Goal: Information Seeking & Learning: Learn about a topic

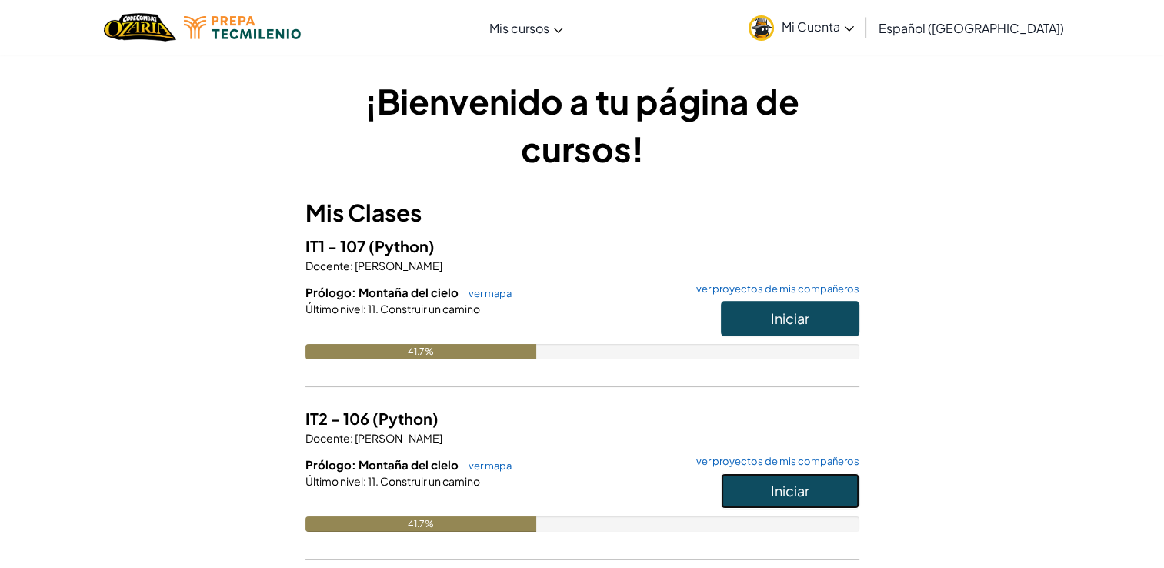
click at [769, 491] on button "Iniciar" at bounding box center [790, 490] width 138 height 35
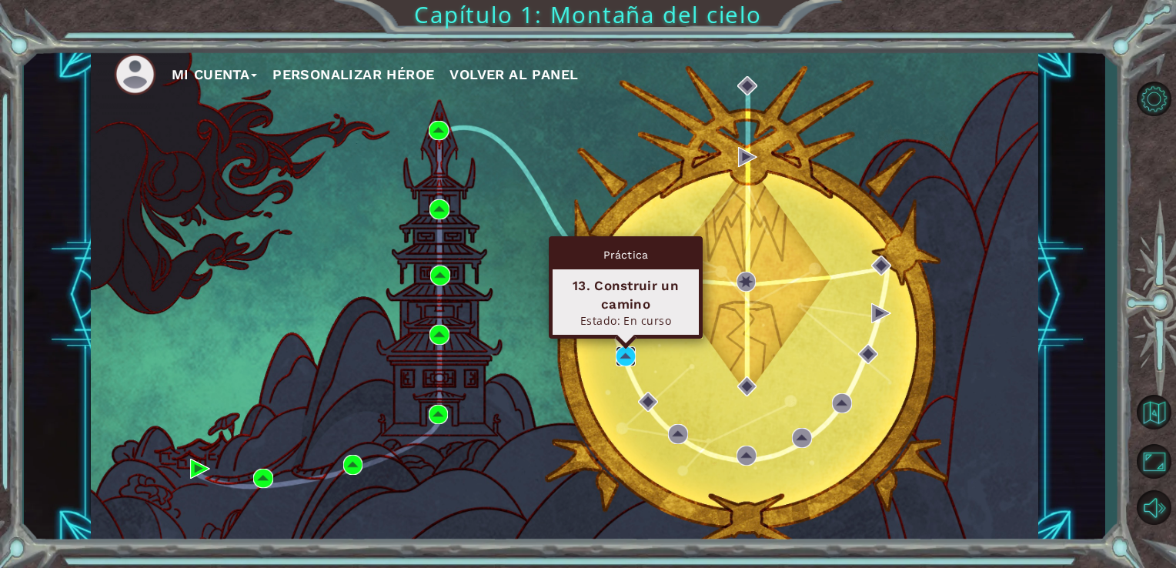
click at [625, 358] on img at bounding box center [625, 356] width 20 height 20
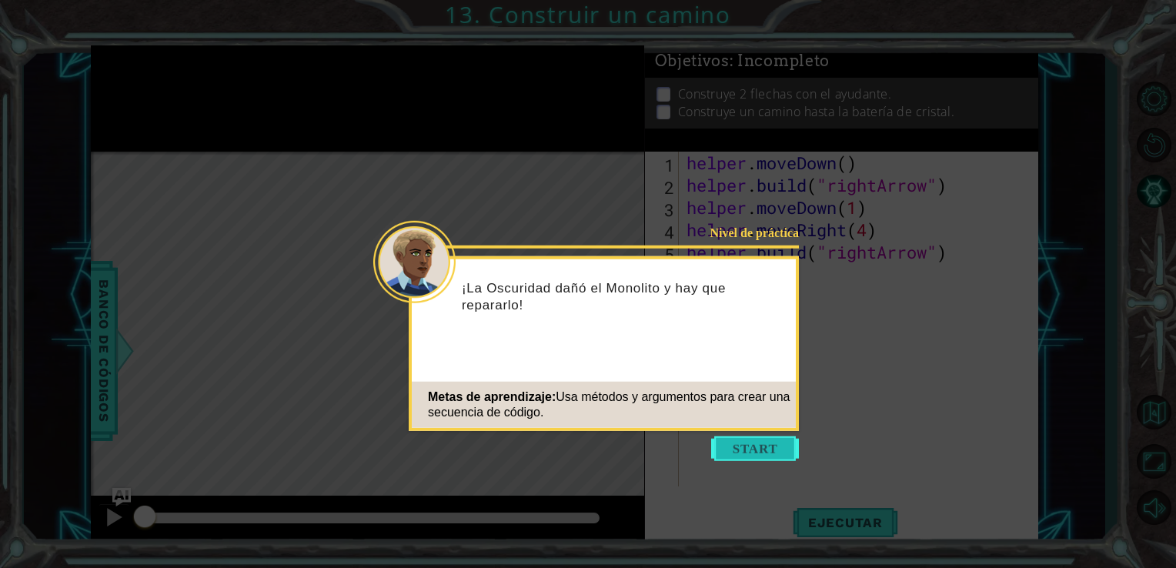
click at [752, 452] on button "Start" at bounding box center [755, 448] width 88 height 25
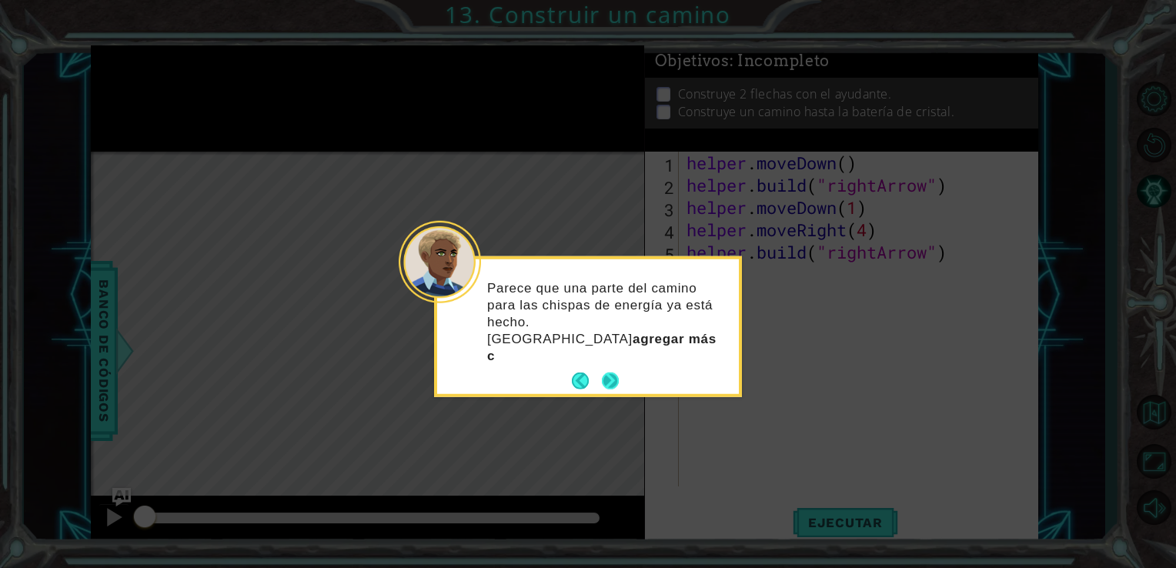
click at [609, 372] on button "Next" at bounding box center [610, 380] width 17 height 17
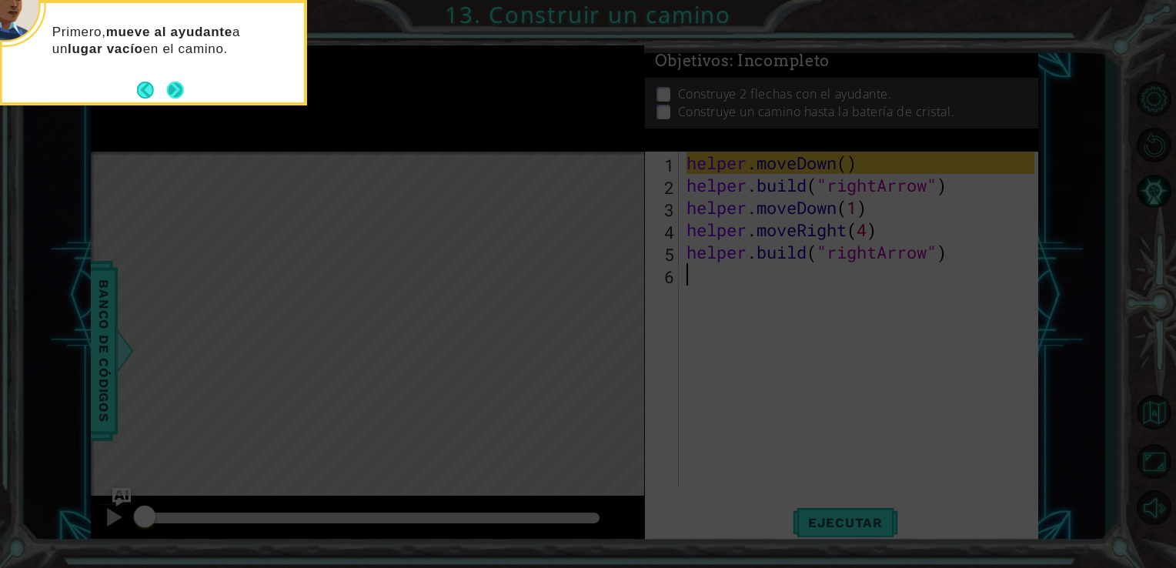
click at [167, 91] on button "Next" at bounding box center [175, 90] width 17 height 17
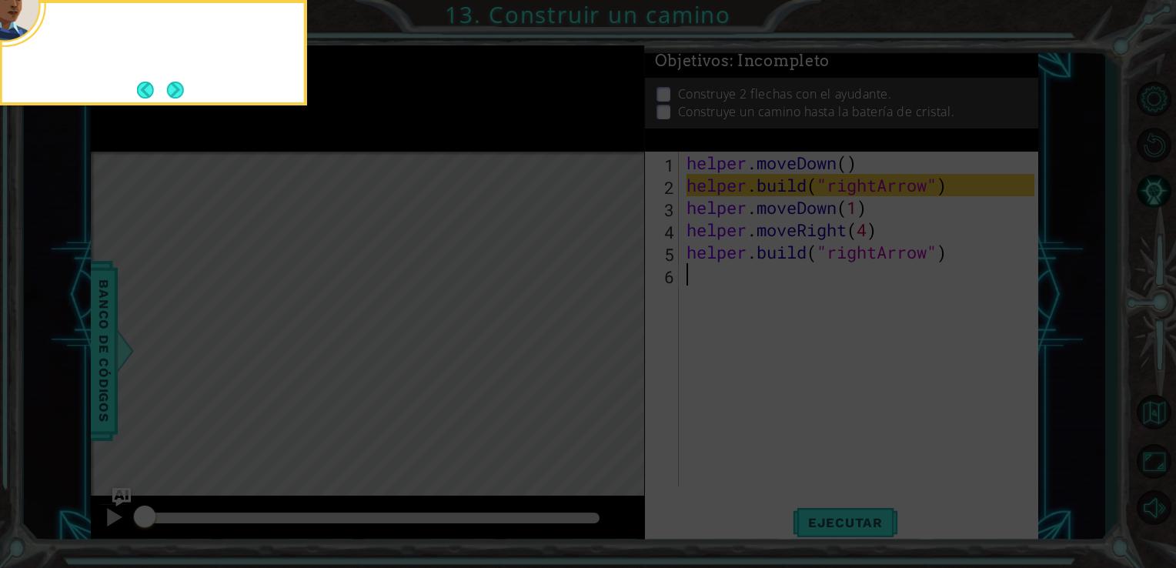
click at [167, 91] on button "Next" at bounding box center [175, 90] width 17 height 17
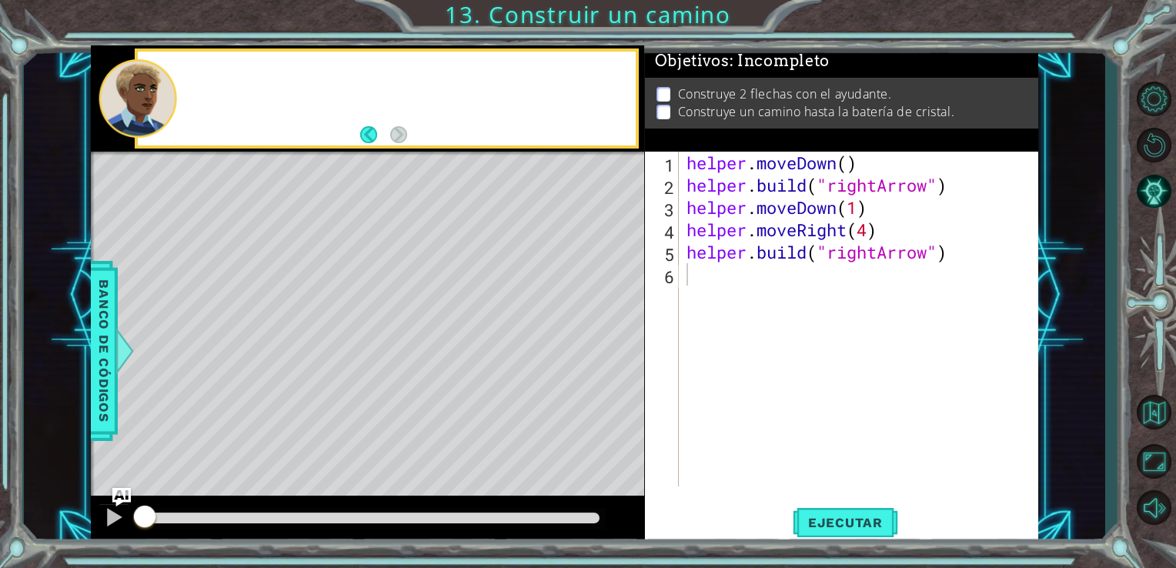
click at [166, 91] on div at bounding box center [138, 98] width 78 height 78
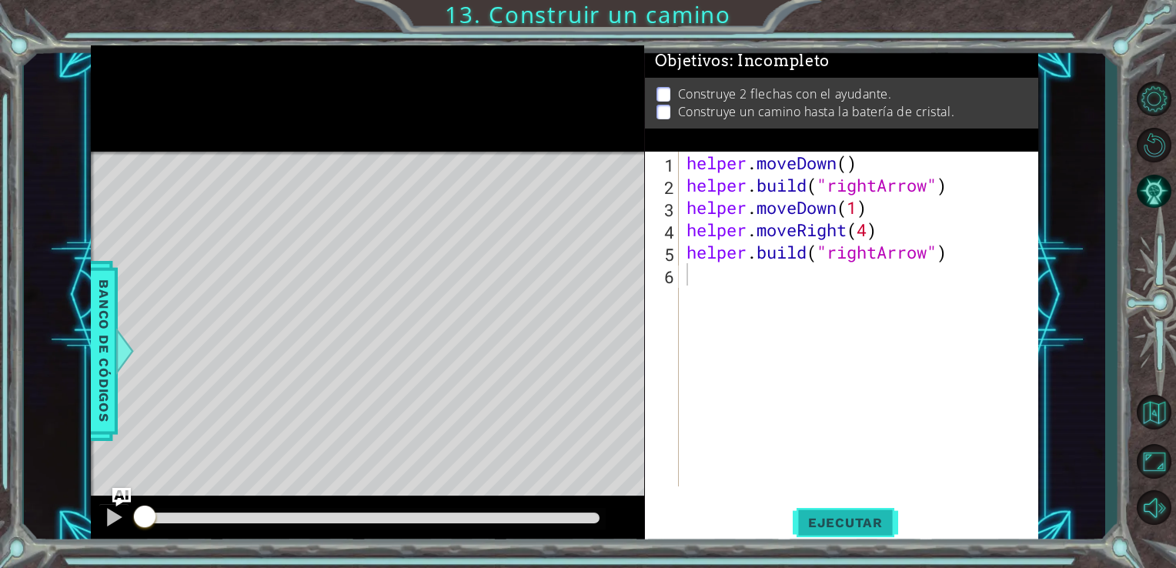
click at [833, 512] on button "Ejecutar" at bounding box center [844, 521] width 105 height 39
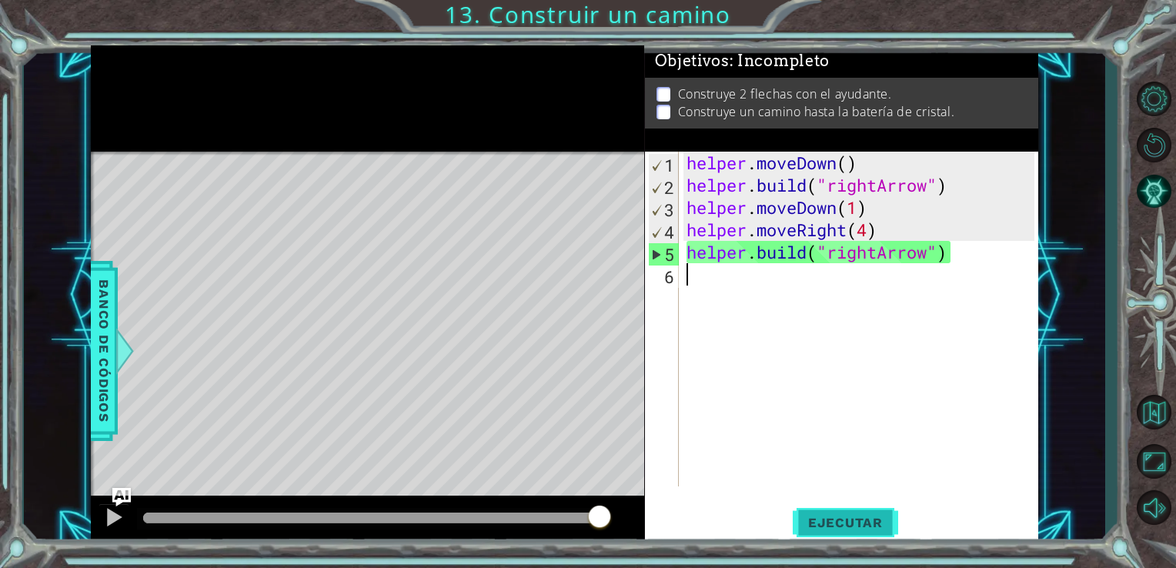
click at [840, 522] on span "Ejecutar" at bounding box center [844, 522] width 105 height 15
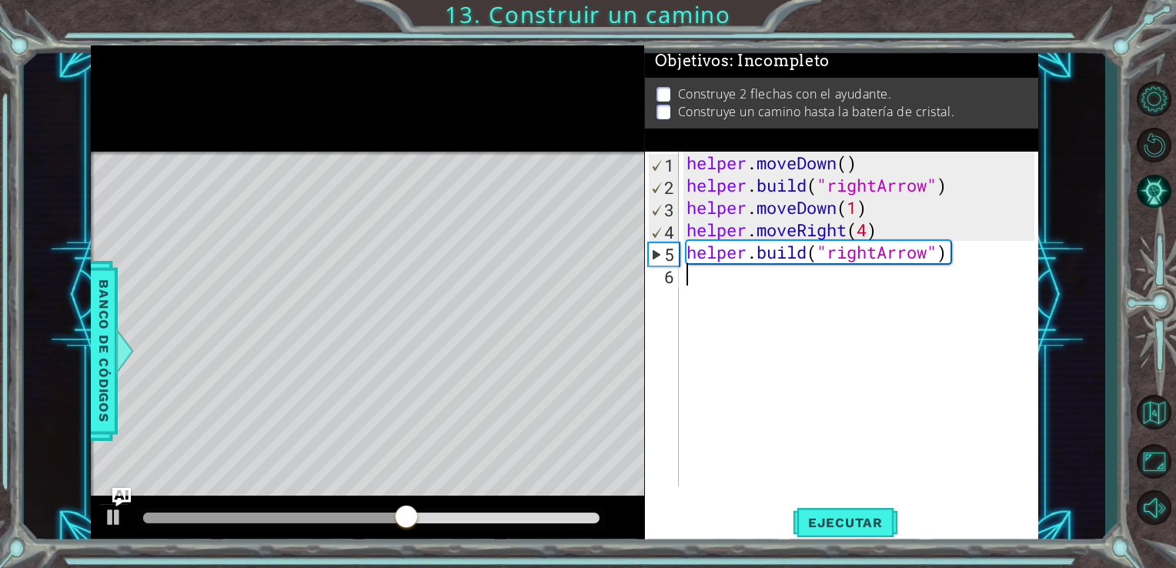
click at [905, 230] on div "helper . moveDown ( ) helper . build ( "rightArrow" ) helper . moveDown ( 1 ) h…" at bounding box center [862, 341] width 359 height 379
drag, startPoint x: 966, startPoint y: 258, endPoint x: 919, endPoint y: 245, distance: 49.5
click at [919, 245] on div "helper . moveDown ( ) helper . build ( "rightArrow" ) helper . moveDown ( 1 ) h…" at bounding box center [862, 341] width 359 height 379
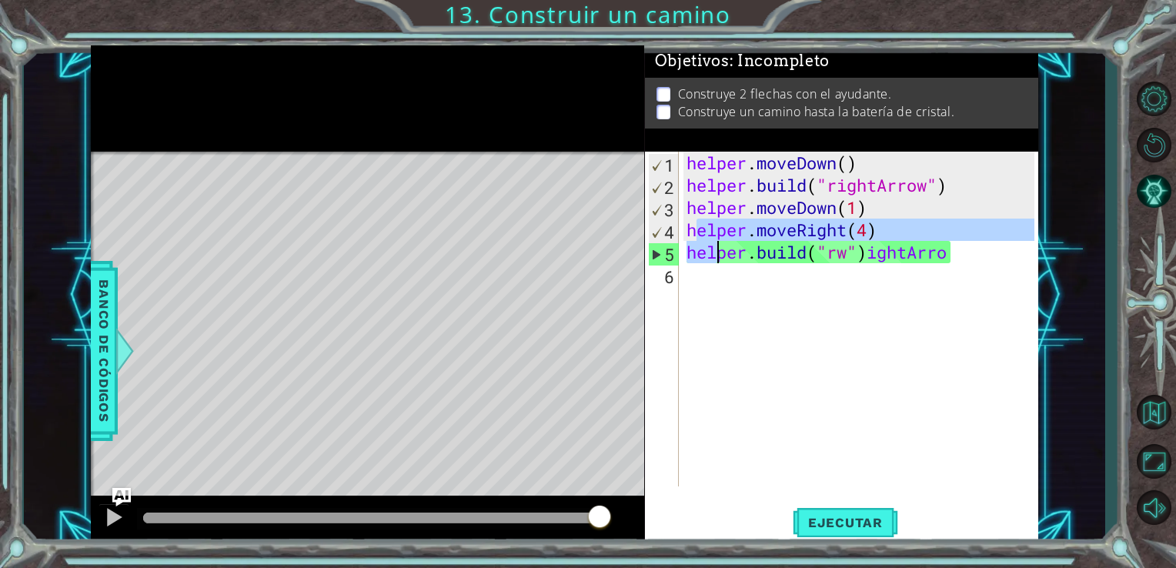
drag, startPoint x: 692, startPoint y: 239, endPoint x: 719, endPoint y: 254, distance: 30.6
click at [719, 254] on div "helper . moveDown ( ) helper . build ( "rightArrow" ) helper . moveDown ( 1 ) h…" at bounding box center [862, 341] width 359 height 379
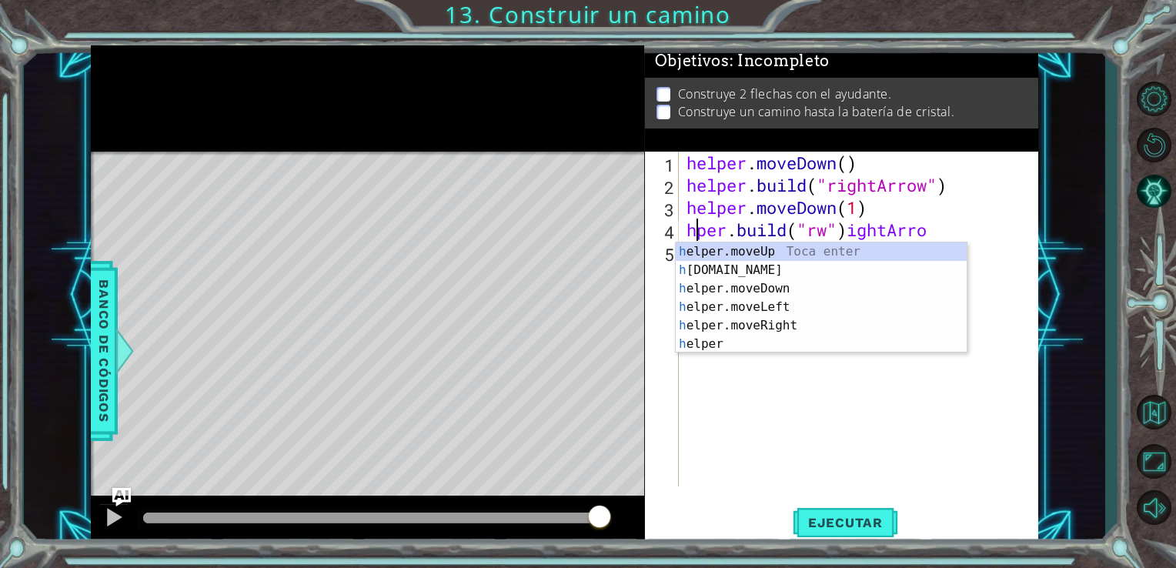
type textarea "[DOMAIN_NAME]("rw")ightArro"
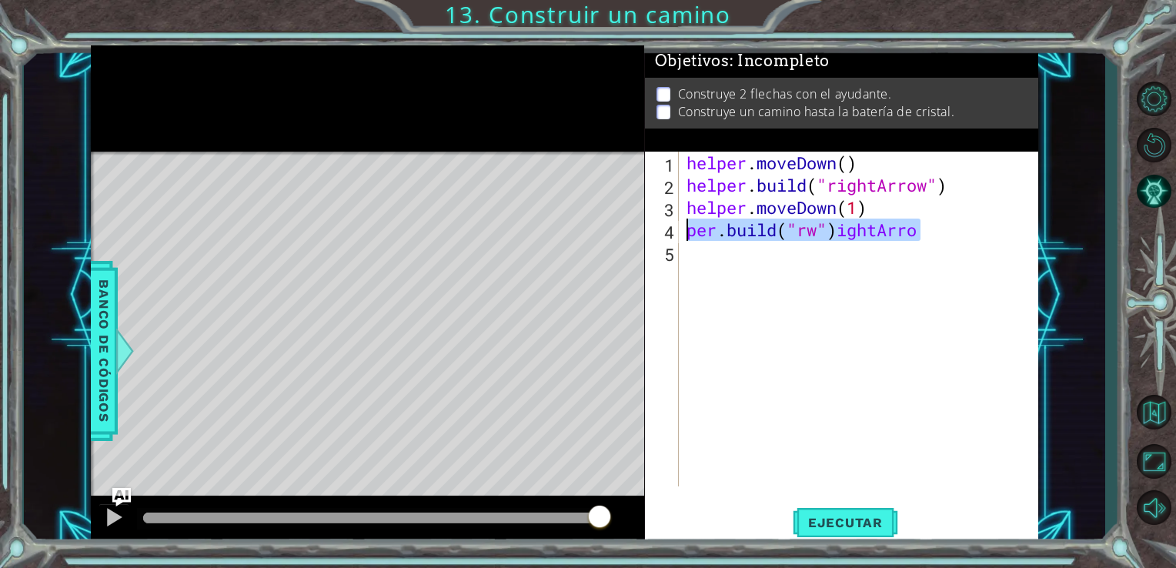
drag, startPoint x: 939, startPoint y: 230, endPoint x: 686, endPoint y: 232, distance: 253.1
click at [686, 232] on div "helper . moveDown ( ) helper . build ( "rightArrow" ) helper . moveDown ( 1 ) p…" at bounding box center [862, 341] width 359 height 379
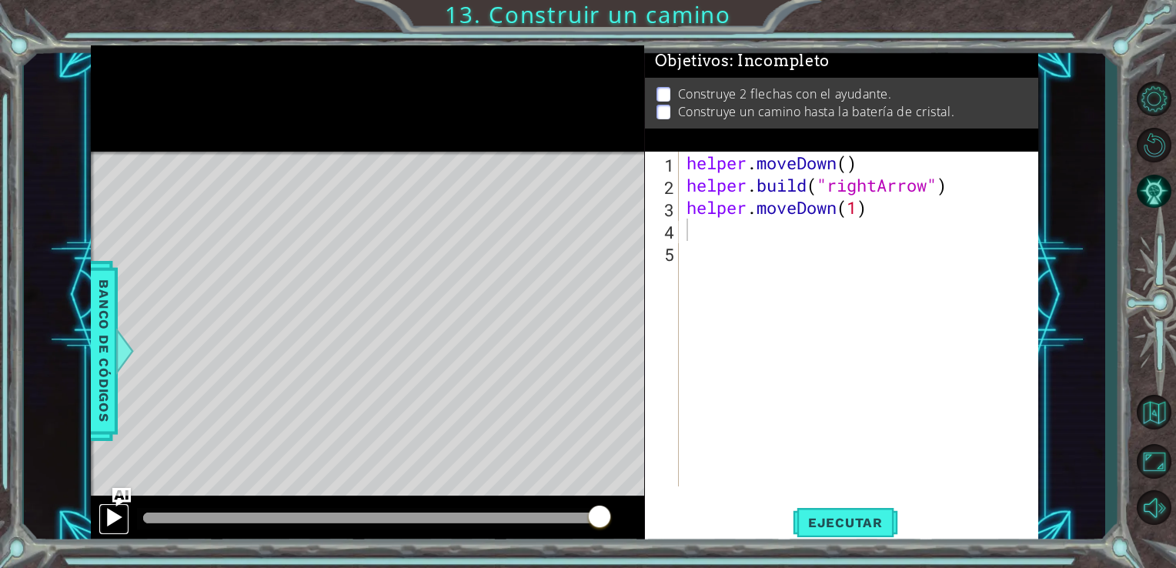
click at [117, 519] on div at bounding box center [114, 517] width 20 height 20
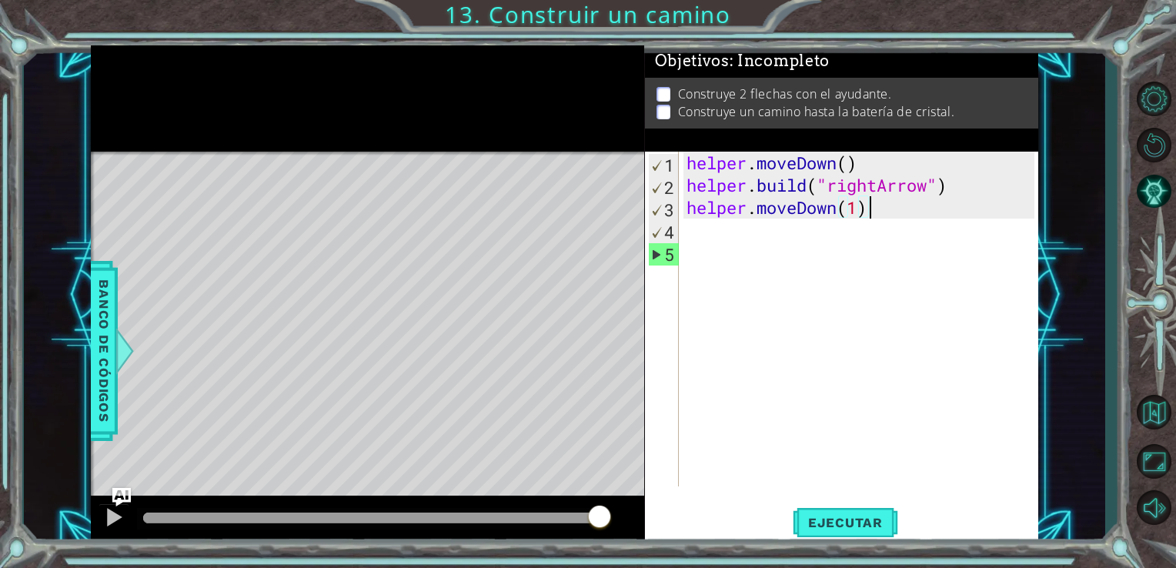
drag, startPoint x: 879, startPoint y: 211, endPoint x: 715, endPoint y: 173, distance: 167.4
drag, startPoint x: 715, startPoint y: 173, endPoint x: 683, endPoint y: 167, distance: 32.9
click at [683, 167] on div "helper.moveDown(1) 1 2 3 4 5 helper . moveDown ( ) helper . build ( "rightArrow…" at bounding box center [840, 319] width 390 height 335
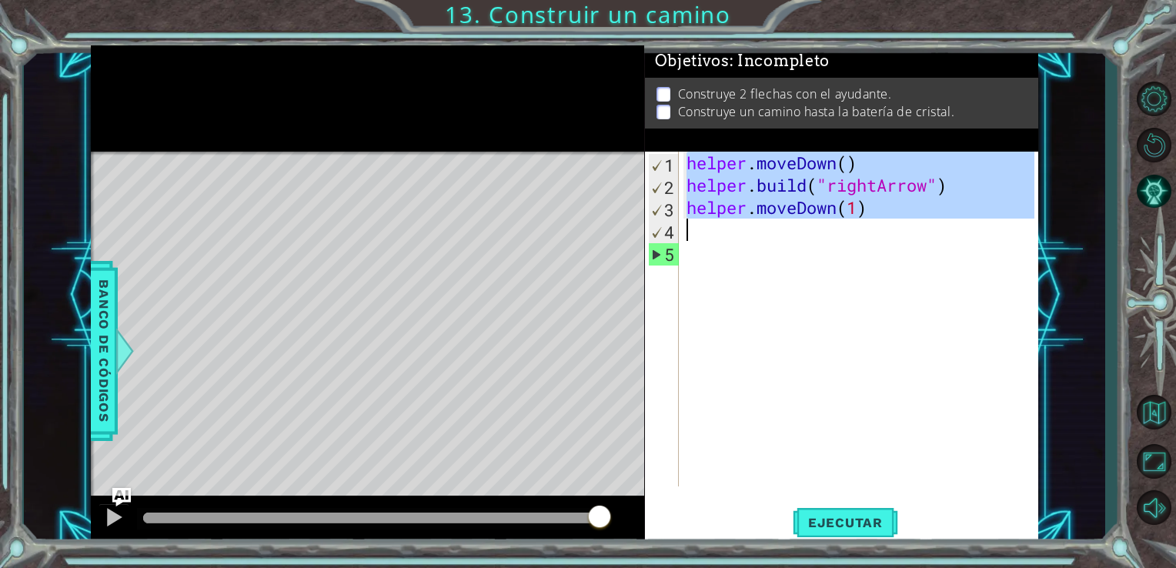
drag, startPoint x: 683, startPoint y: 167, endPoint x: 810, endPoint y: 226, distance: 140.1
click at [810, 226] on div "helper . moveDown ( ) helper . build ( "rightArrow" ) helper . moveDown ( 1 )" at bounding box center [862, 341] width 359 height 379
type textarea "helper.moveDown(1)"
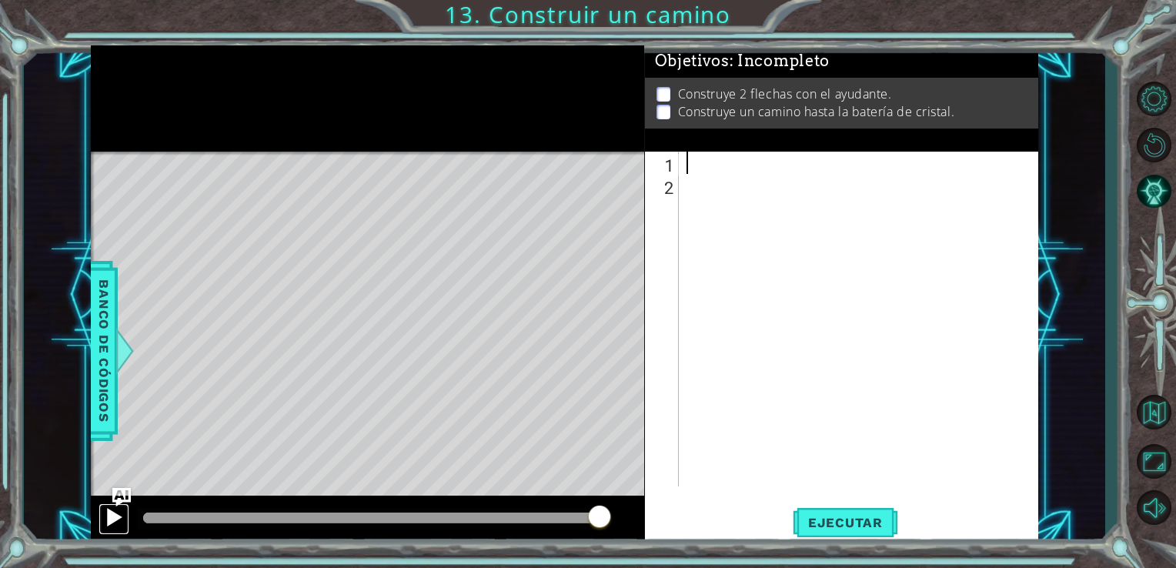
click at [115, 515] on div at bounding box center [114, 517] width 20 height 20
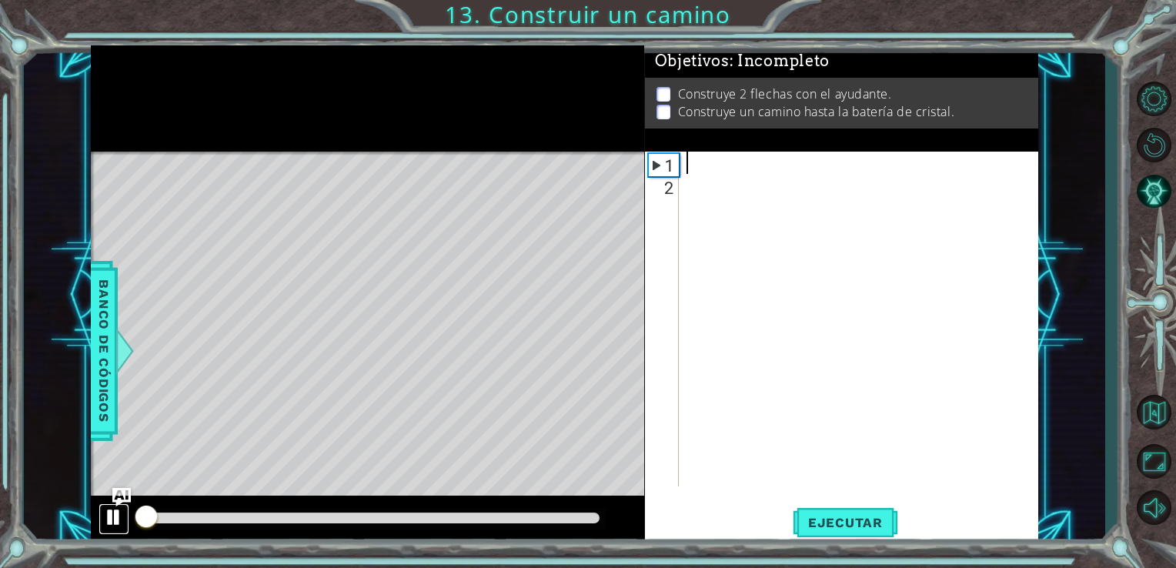
click at [115, 515] on div at bounding box center [114, 517] width 20 height 20
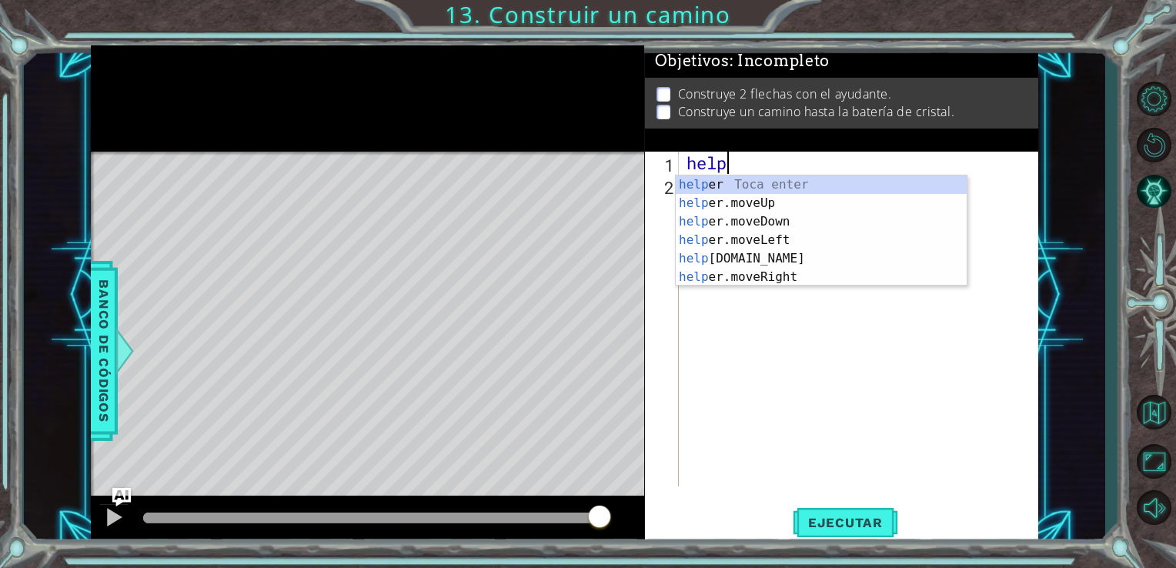
scroll to position [0, 1]
click at [791, 205] on div "helpe r Toca enter helpe r.moveUp Toca enter helpe r.moveDown Toca enter helpe …" at bounding box center [820, 249] width 291 height 148
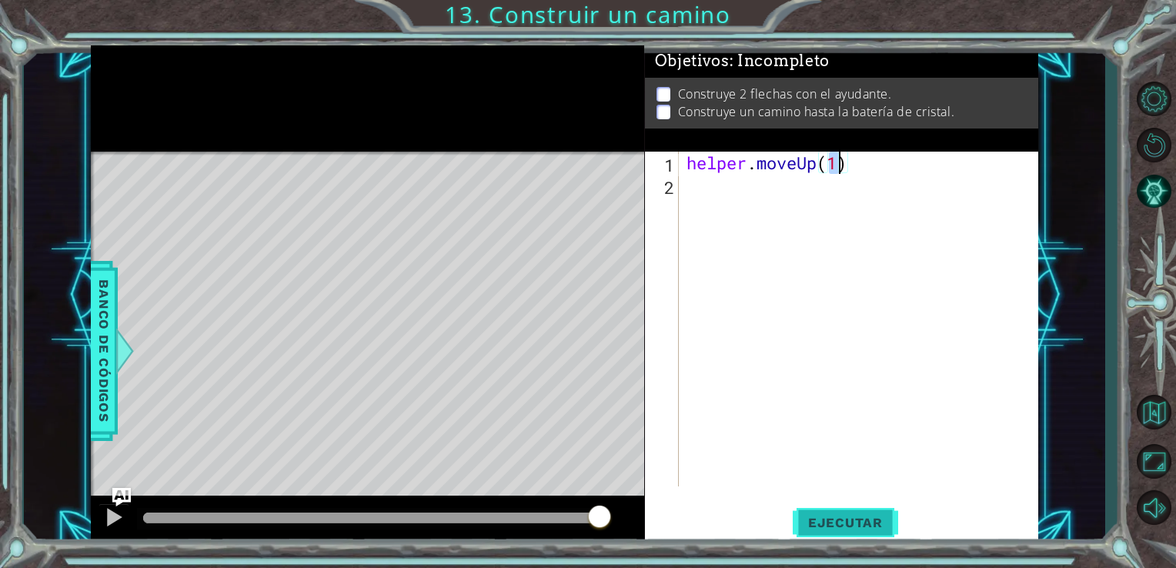
type textarea "helper.moveUp(1)"
click at [860, 519] on span "Ejecutar" at bounding box center [844, 522] width 105 height 15
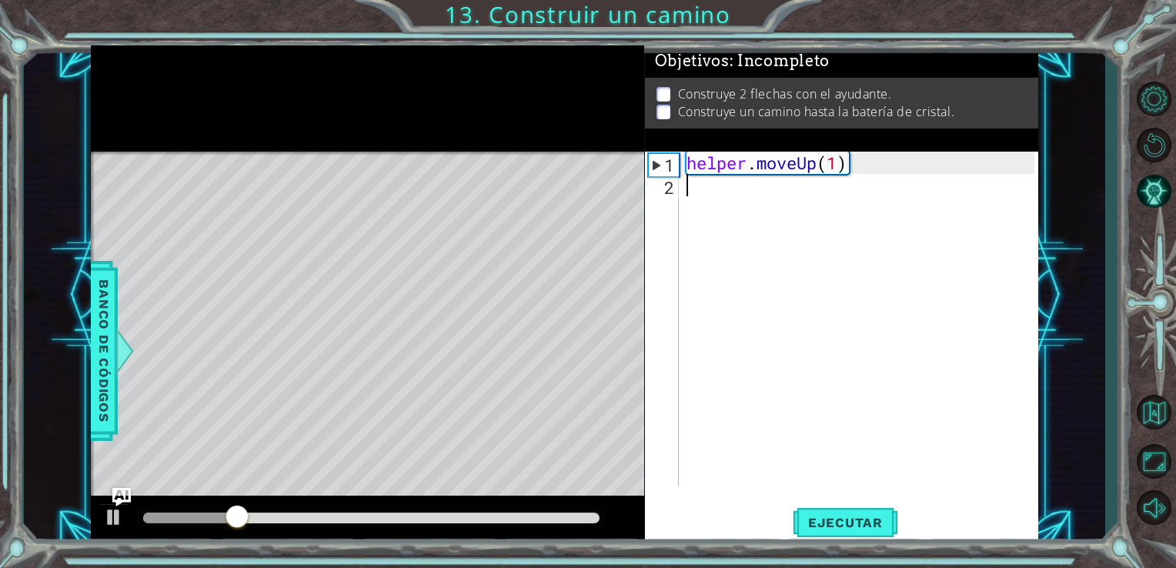
click at [695, 191] on div "helper . moveUp ( 1 )" at bounding box center [862, 341] width 359 height 379
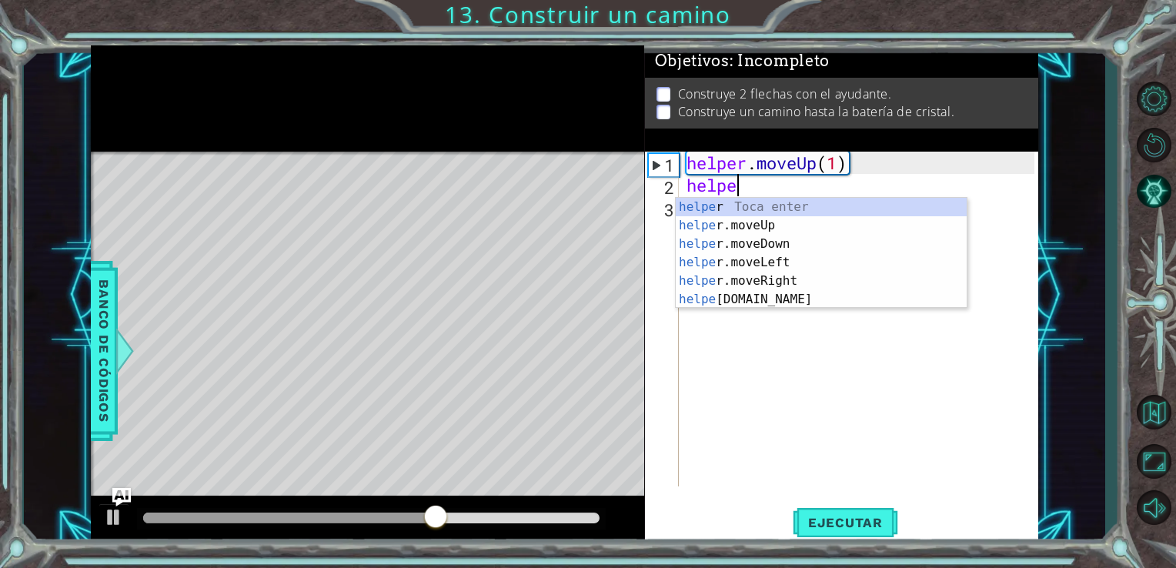
scroll to position [0, 2]
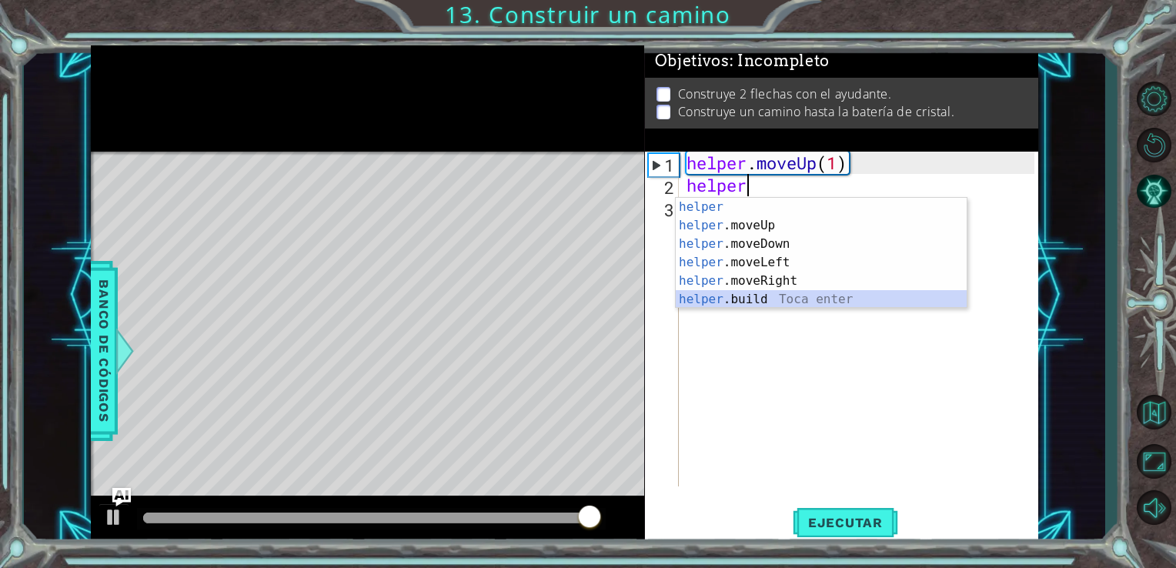
click at [774, 296] on div "helper Toca enter helper .moveUp Toca enter helper .moveDown Toca enter helper …" at bounding box center [820, 272] width 291 height 148
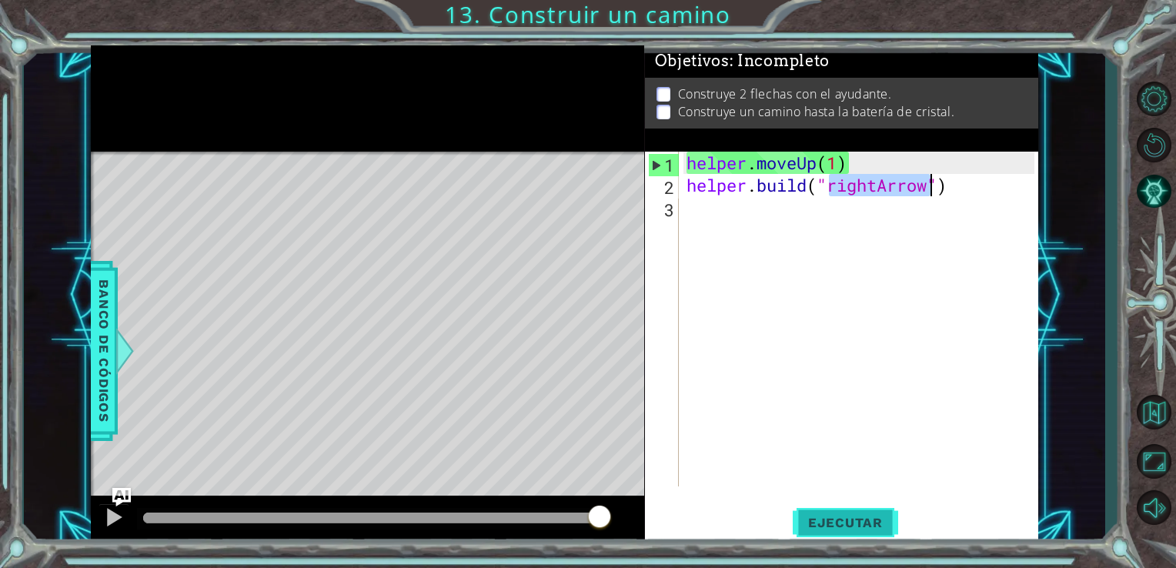
click at [865, 514] on button "Ejecutar" at bounding box center [844, 521] width 105 height 39
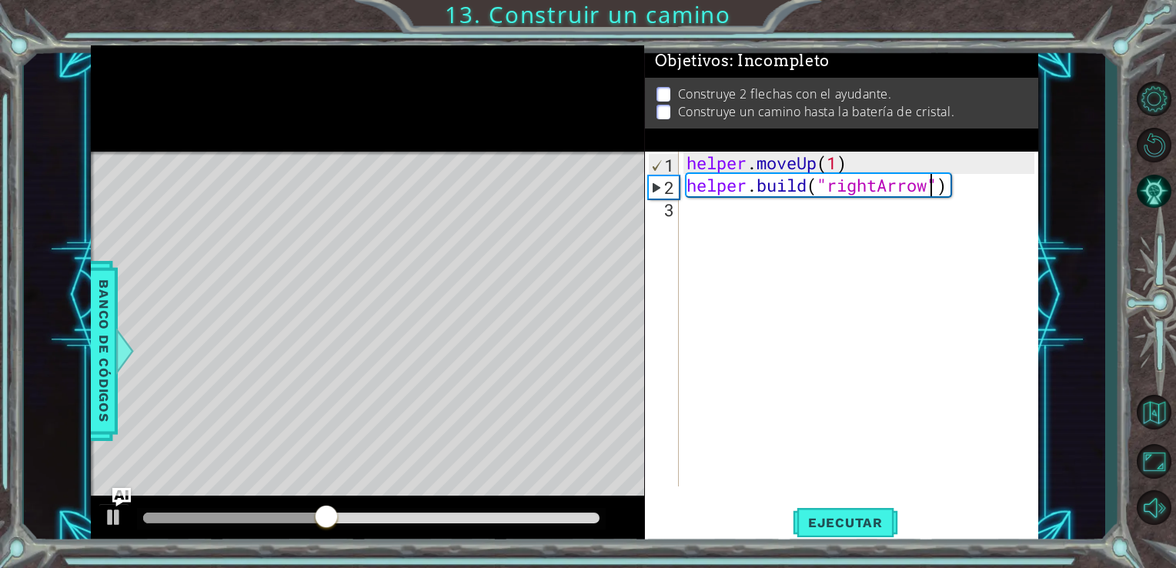
click at [845, 180] on div "helper . moveUp ( 1 ) helper . build ( "rightArrow" )" at bounding box center [862, 341] width 359 height 379
click at [859, 163] on div "helper . moveUp ( 1 ) helper . build ( "rightArrow" )" at bounding box center [862, 341] width 359 height 379
type textarea "helper.moveUp(1)"
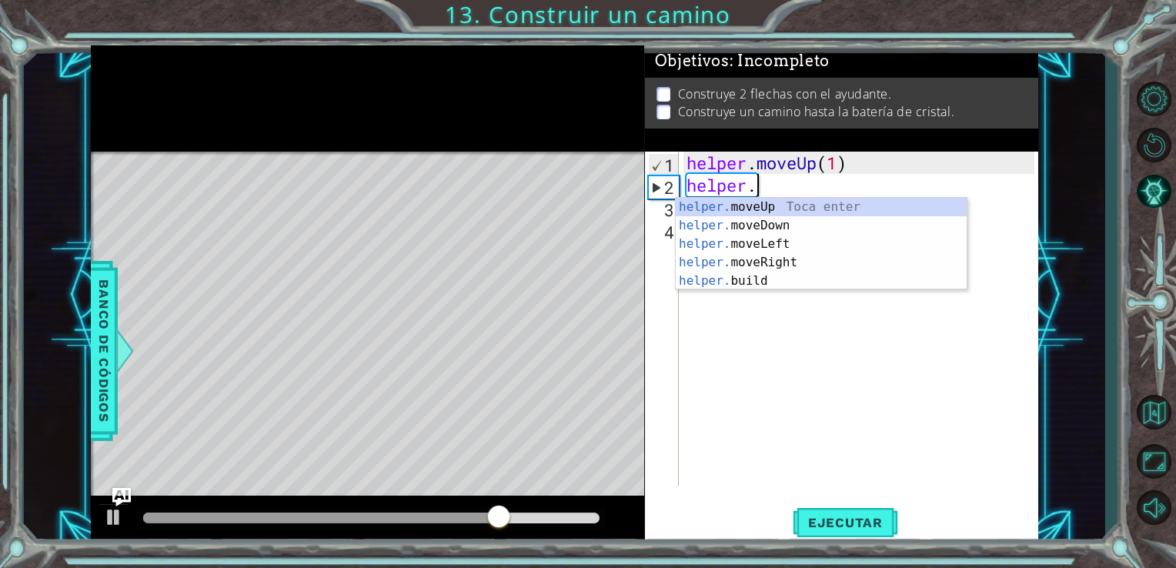
scroll to position [0, 2]
click at [766, 211] on div "helper. moveUp Toca enter helper. moveDown Toca enter helper. moveLeft Toca ent…" at bounding box center [820, 262] width 291 height 129
type textarea "helper.moveUp(1)"
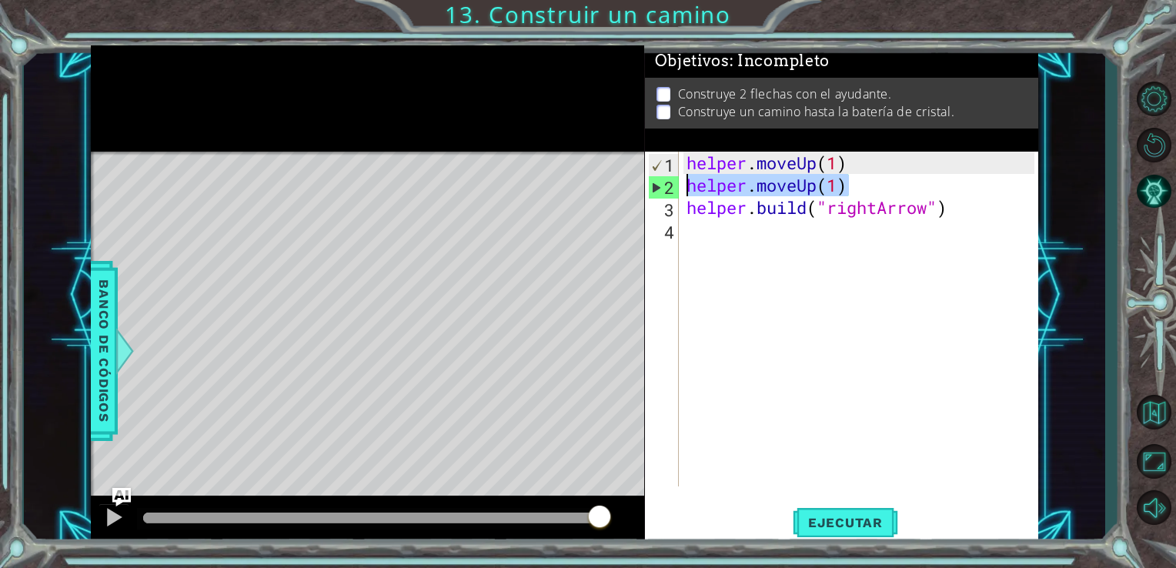
drag, startPoint x: 845, startPoint y: 187, endPoint x: 689, endPoint y: 194, distance: 156.3
click at [689, 194] on div "helper . moveUp ( 1 ) helper . moveUp ( 1 ) helper . build ( "rightArrow" )" at bounding box center [862, 341] width 359 height 379
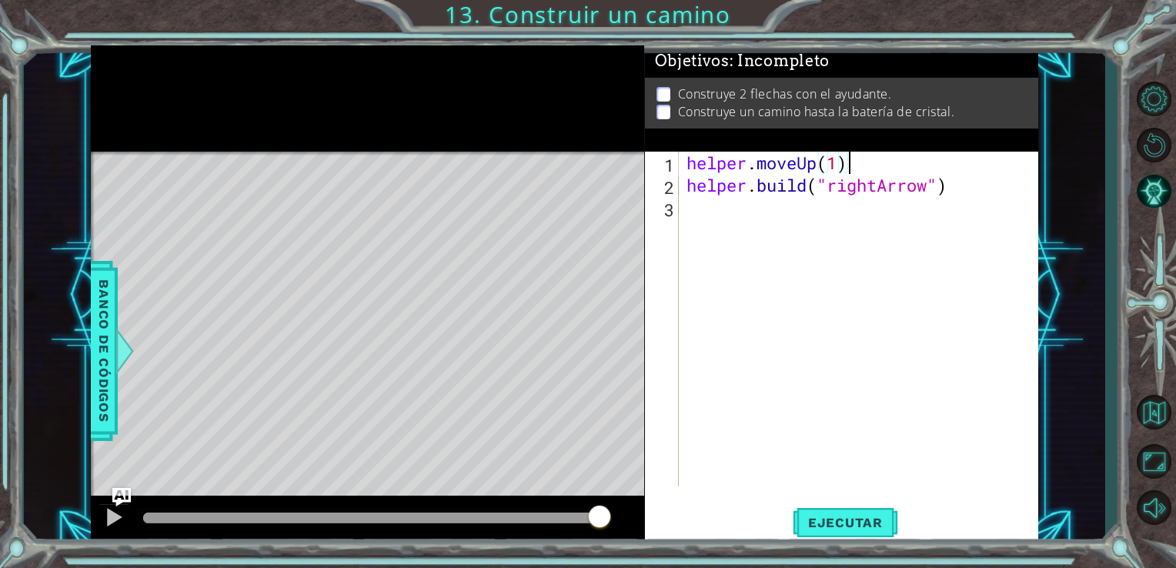
click at [836, 167] on div "helper . moveUp ( 1 ) helper . build ( "rightArrow" )" at bounding box center [862, 341] width 359 height 379
type textarea "helper.moveUp(2)"
click at [819, 524] on span "Ejecutar" at bounding box center [844, 522] width 105 height 15
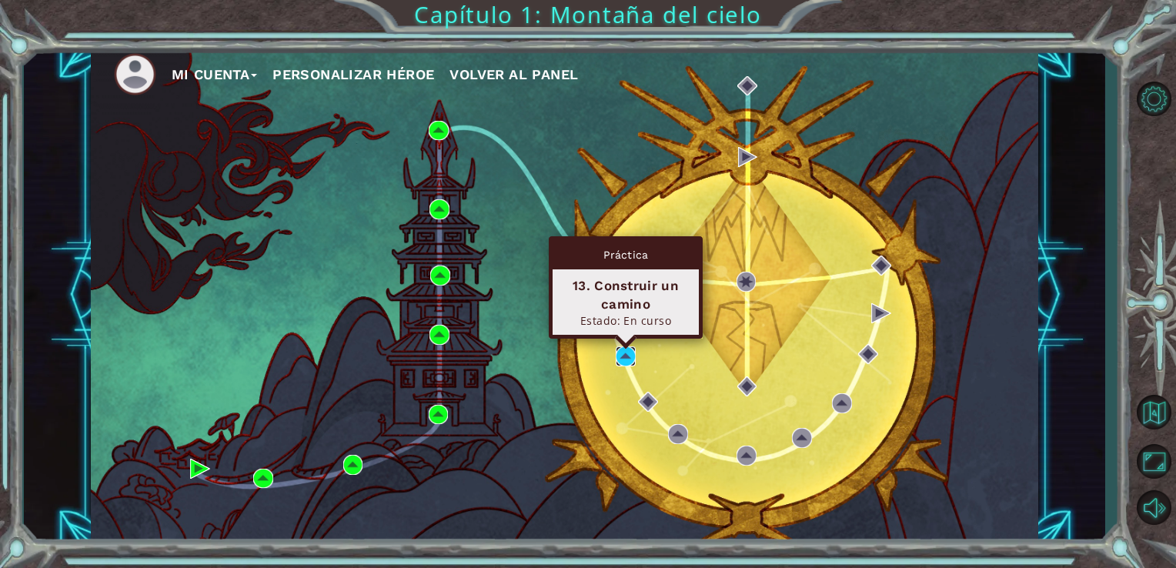
click at [620, 350] on img at bounding box center [625, 356] width 20 height 20
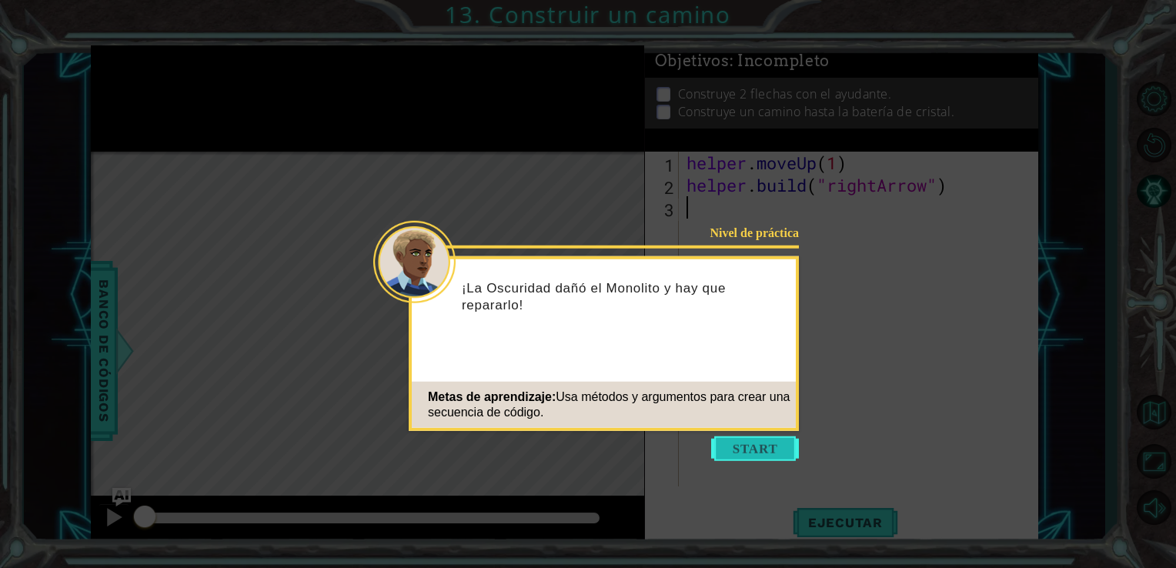
click at [749, 451] on button "Start" at bounding box center [755, 448] width 88 height 25
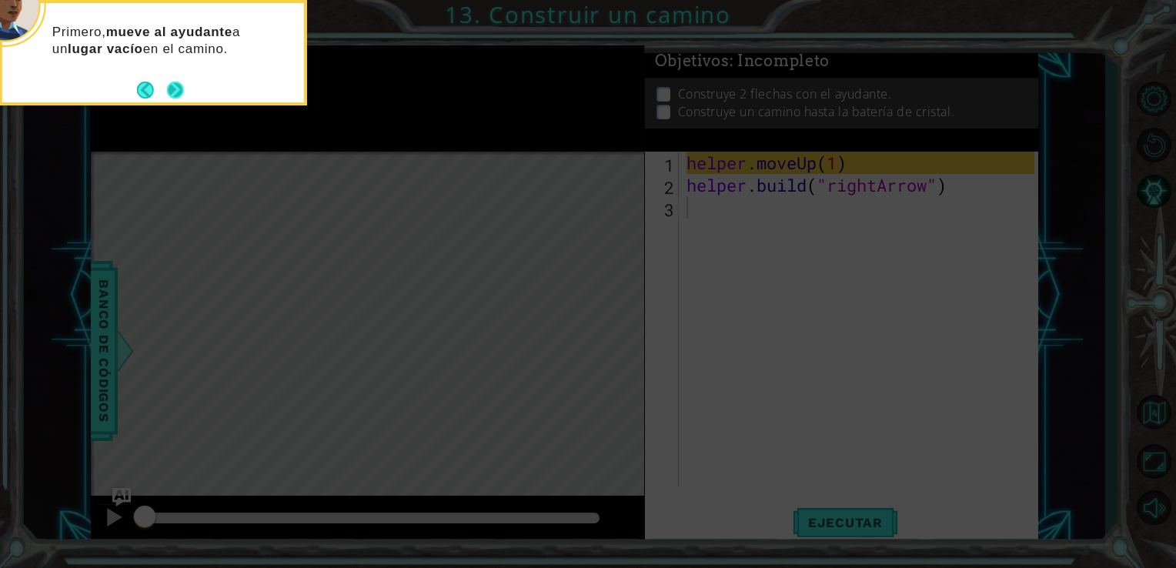
click at [172, 93] on button "Next" at bounding box center [175, 90] width 17 height 17
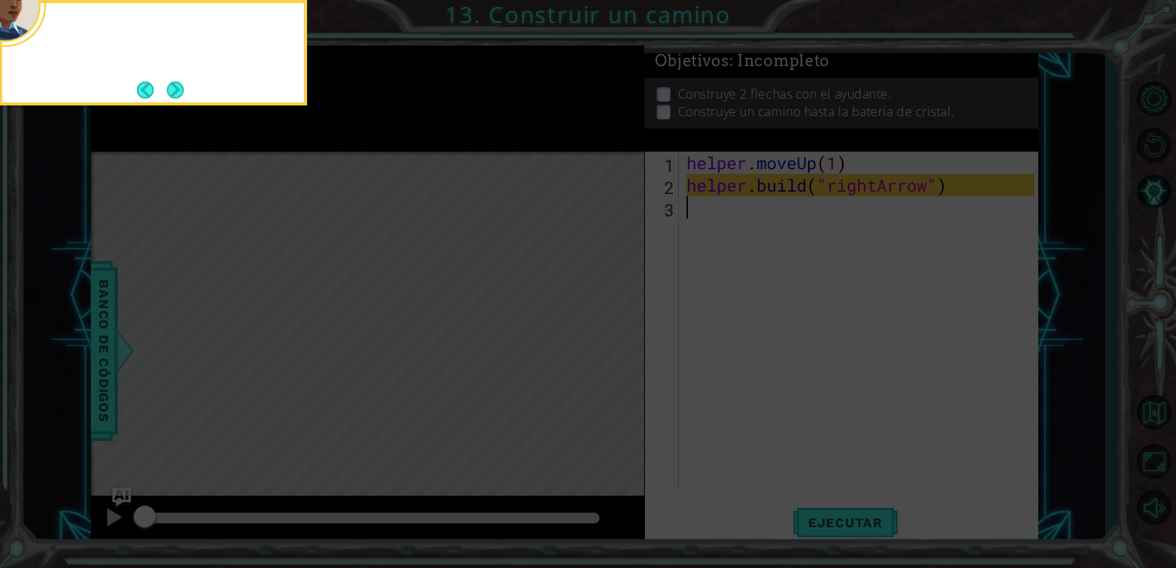
click at [172, 93] on button "Next" at bounding box center [175, 90] width 24 height 24
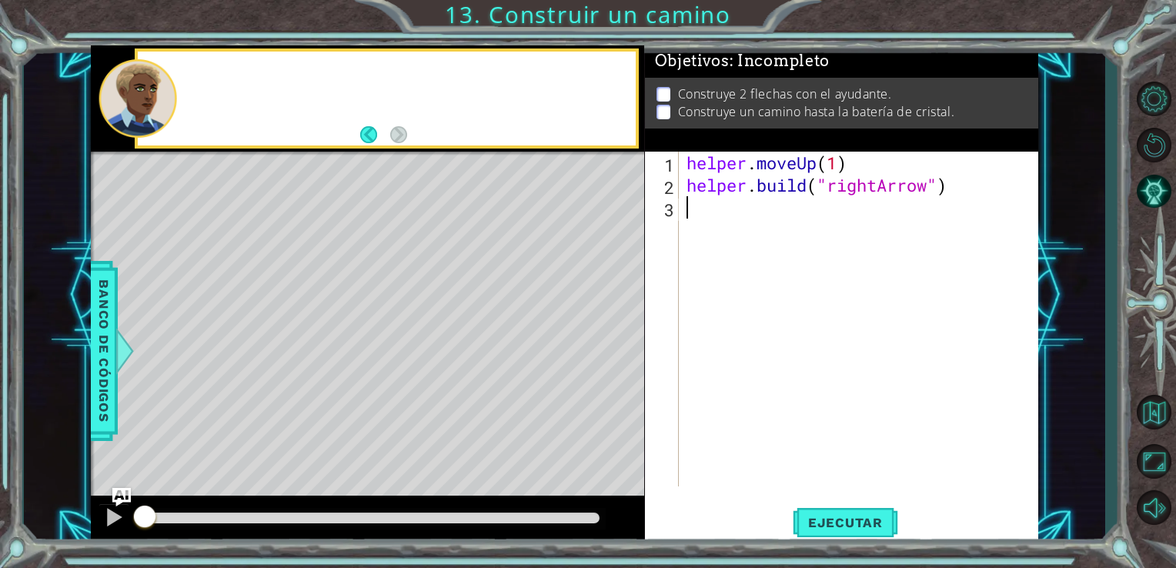
click at [172, 93] on div at bounding box center [138, 98] width 78 height 78
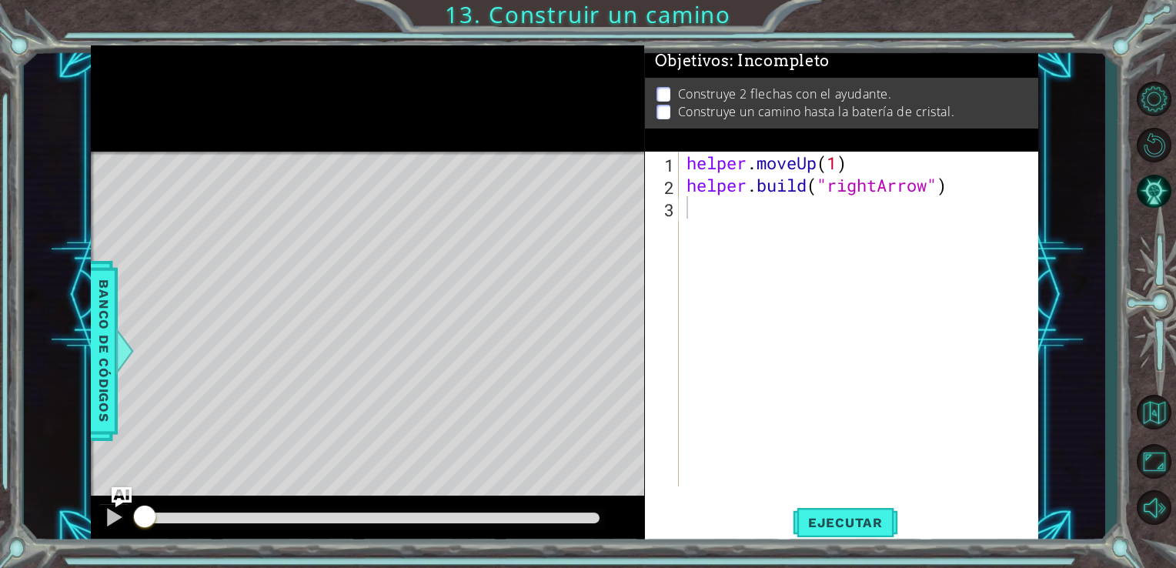
click at [115, 500] on img "Ask AI" at bounding box center [121, 497] width 20 height 20
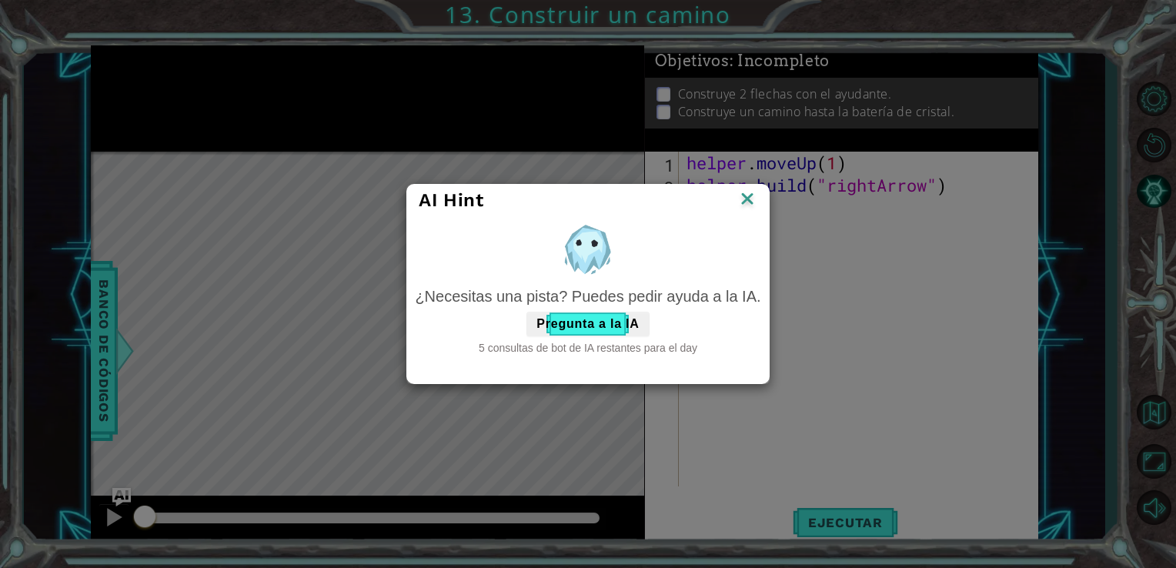
click at [746, 196] on img at bounding box center [747, 199] width 20 height 23
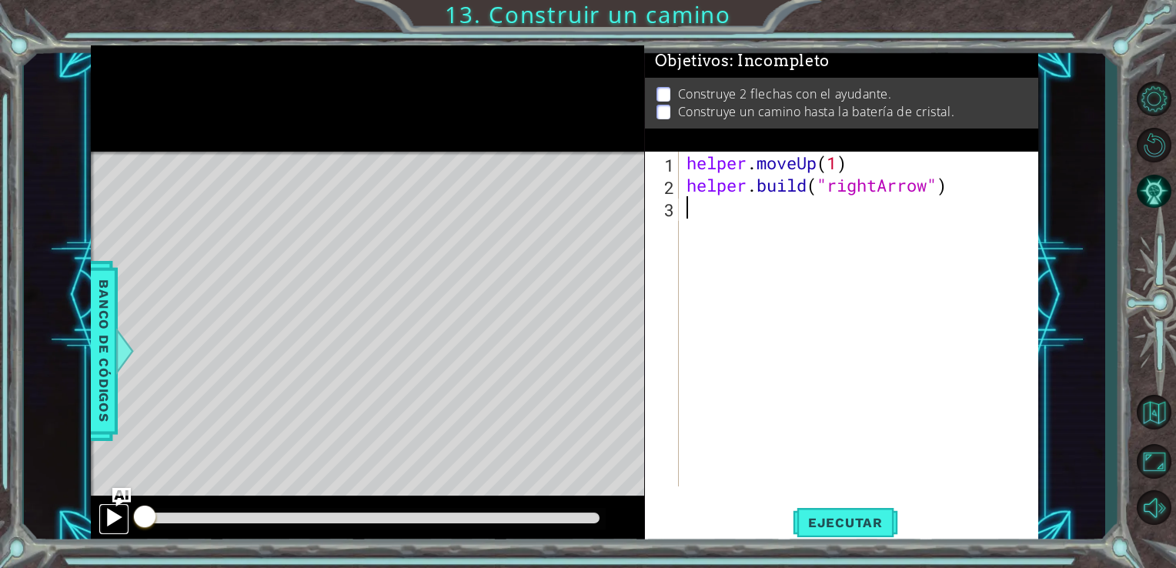
click at [111, 522] on div at bounding box center [114, 517] width 20 height 20
click at [861, 171] on div "helper . moveUp ( 1 ) helper . build ( "rightArrow" )" at bounding box center [862, 341] width 359 height 379
type textarea "helper.moveUp(1)"
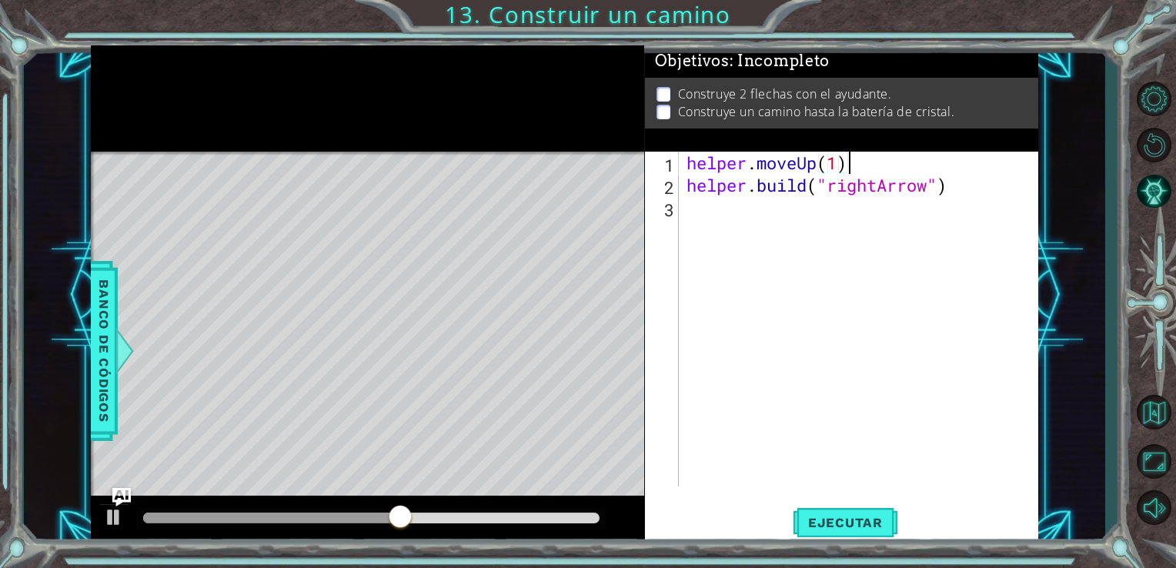
click at [1077, 201] on div "1 ההההההההההההההההההההההההההההההההההההההההההההההההההההההההההההההההההההההההההההה…" at bounding box center [565, 294] width 1082 height 499
click at [105, 515] on div at bounding box center [114, 517] width 20 height 20
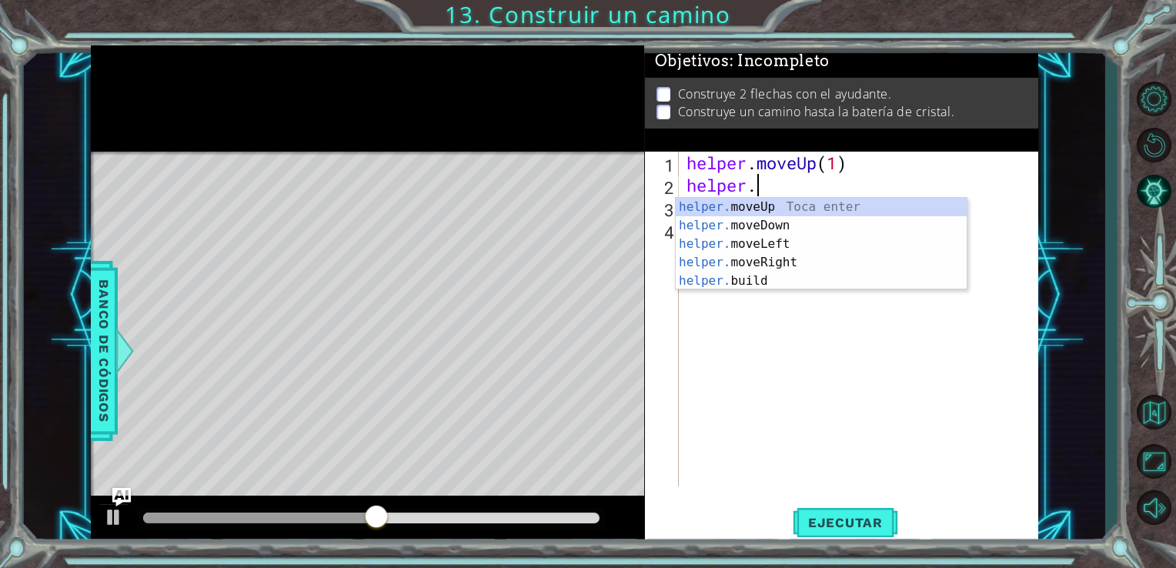
scroll to position [0, 2]
click at [768, 245] on div "helper. moveUp Toca enter helper. moveDown Toca enter helper. moveLeft Toca ent…" at bounding box center [820, 262] width 291 height 129
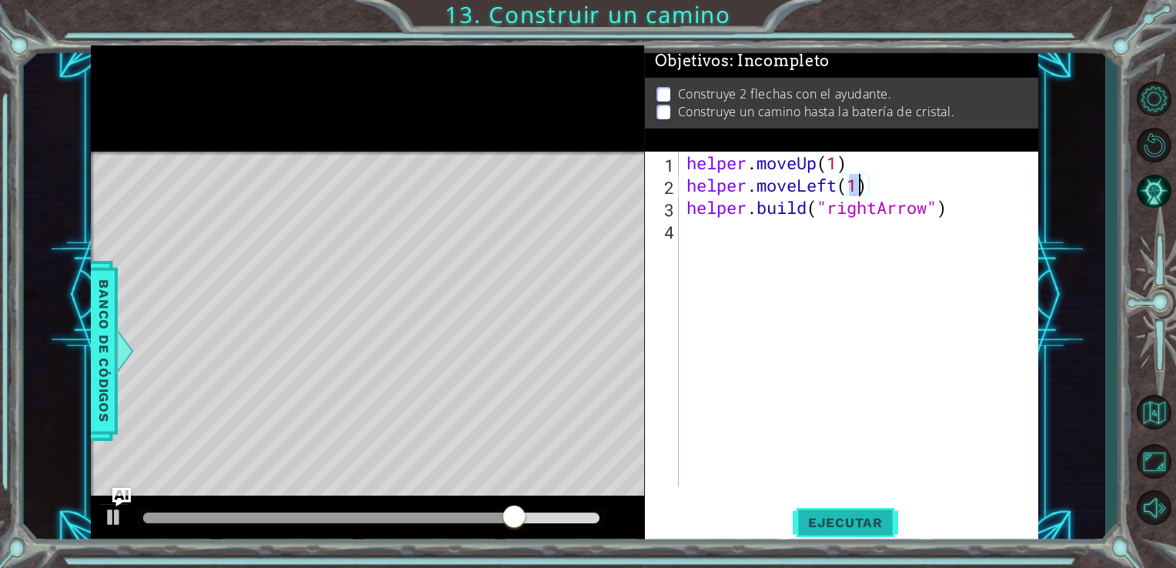
click at [811, 517] on span "Ejecutar" at bounding box center [844, 522] width 105 height 15
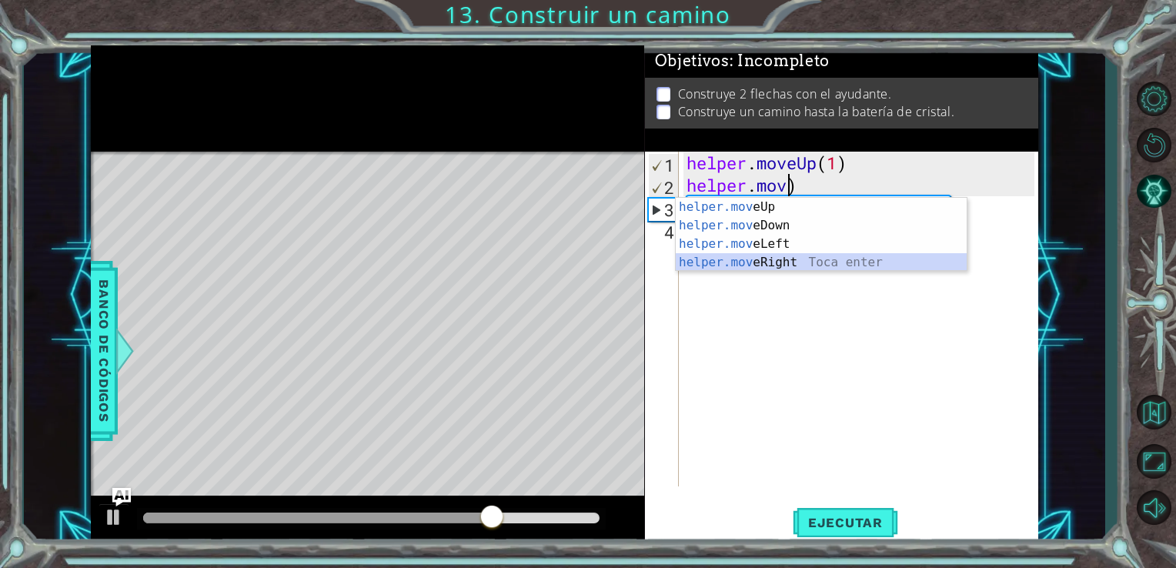
click at [760, 258] on div "helper.mov eUp Toca enter helper.mov eDown Toca enter helper.mov eLeft Toca ent…" at bounding box center [820, 253] width 291 height 111
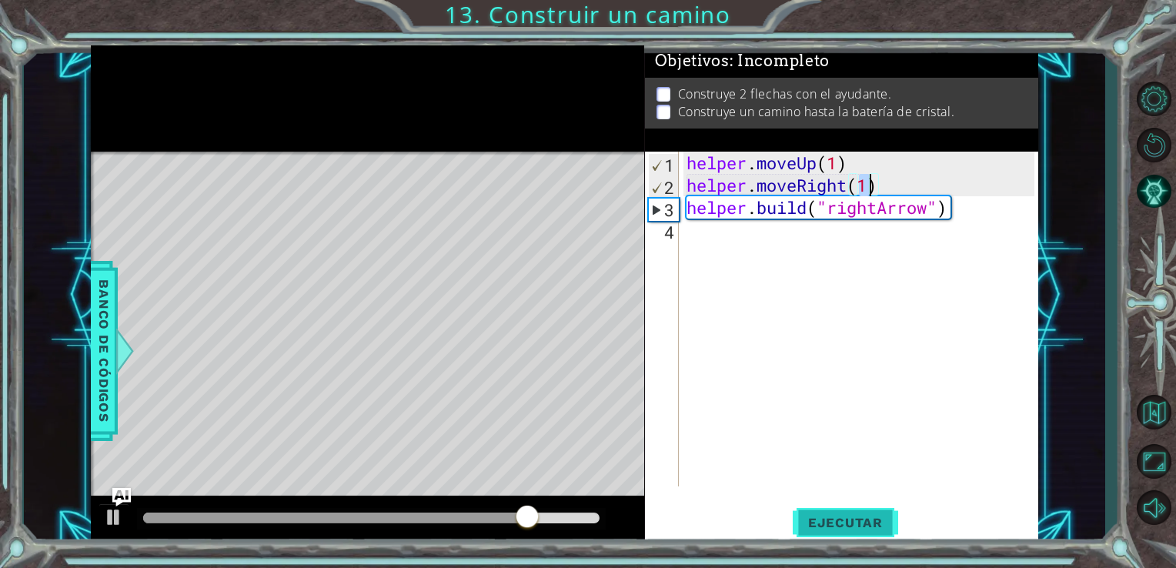
click at [815, 505] on button "Ejecutar" at bounding box center [844, 521] width 105 height 39
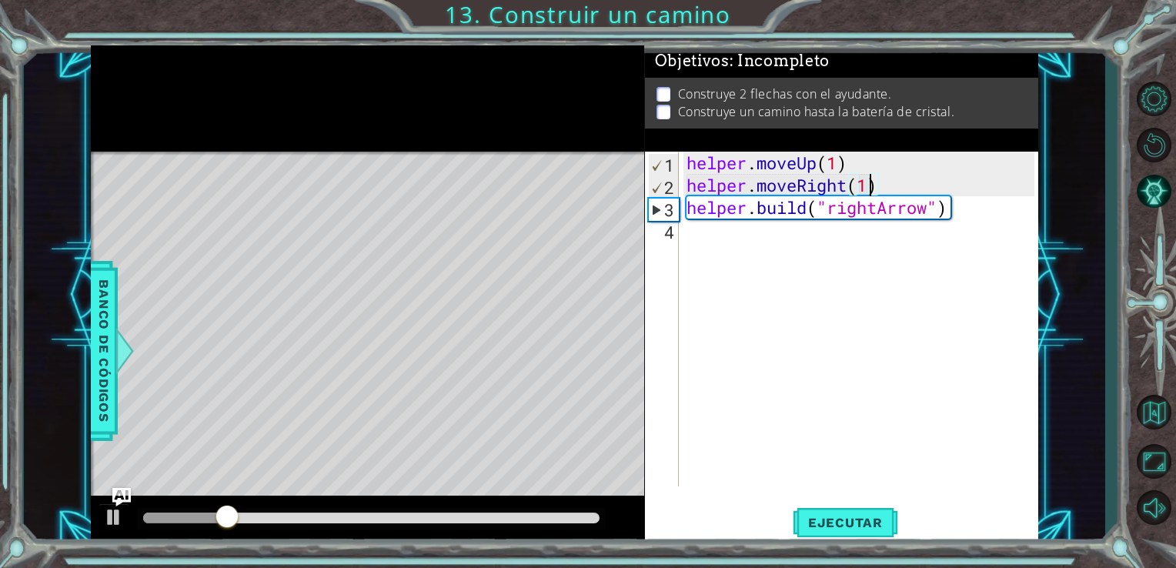
click at [905, 192] on div "helper . moveUp ( 1 ) helper . moveRight ( 1 ) helper . build ( "rightArrow" )" at bounding box center [862, 341] width 359 height 379
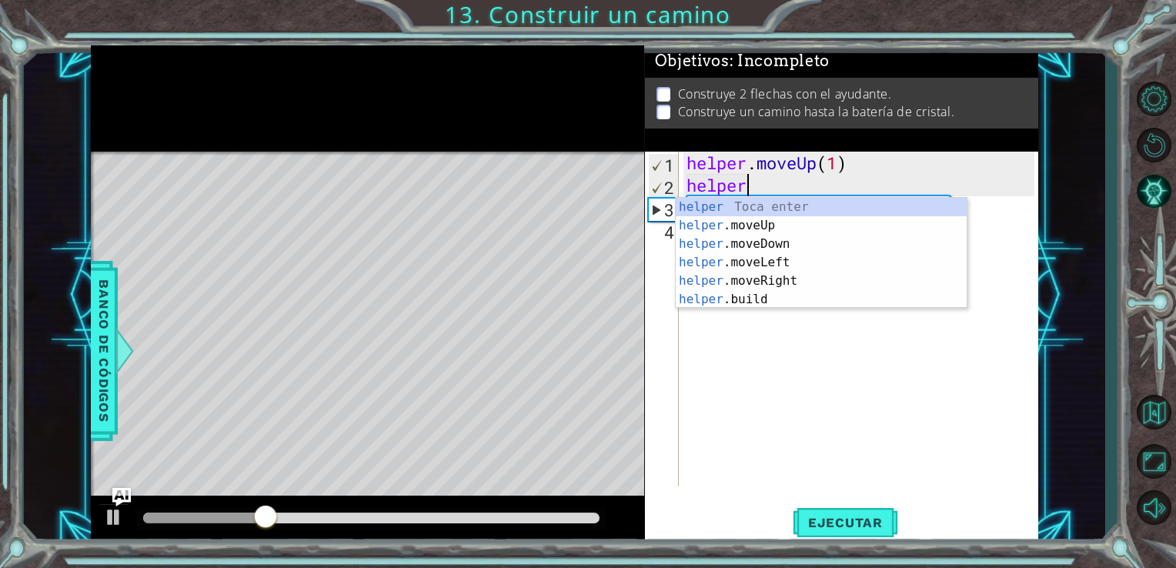
type textarea "h"
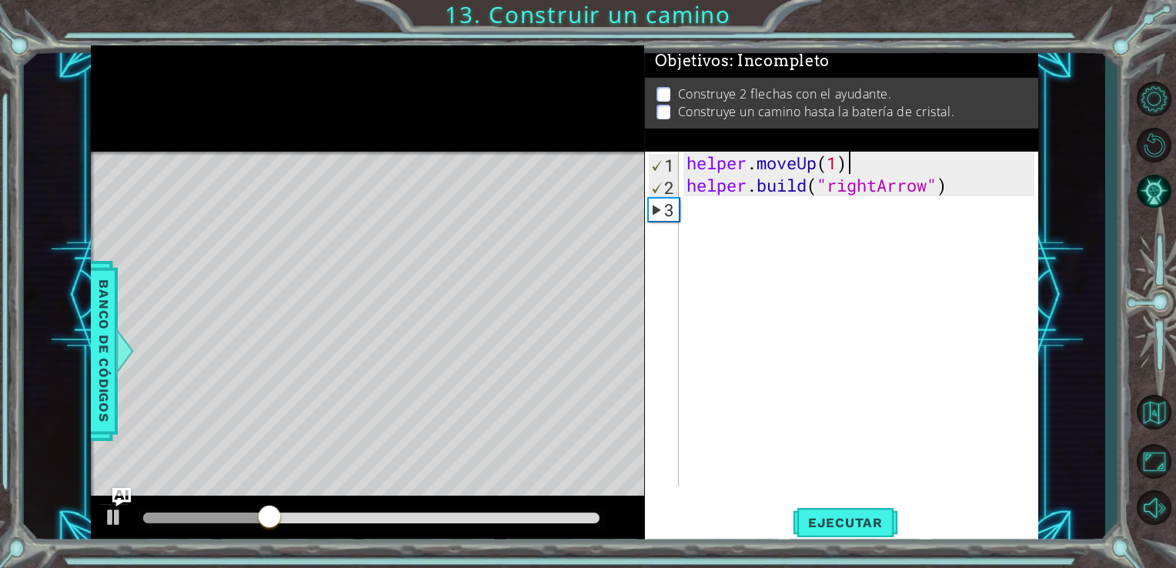
scroll to position [0, 0]
click at [950, 189] on div "helper . moveUp ( 1 ) helper . build ( "rightArrow" )" at bounding box center [862, 341] width 359 height 379
click at [840, 164] on div "helper . moveUp ( 1 ) helper . build ( "rightArrow" )" at bounding box center [862, 341] width 359 height 379
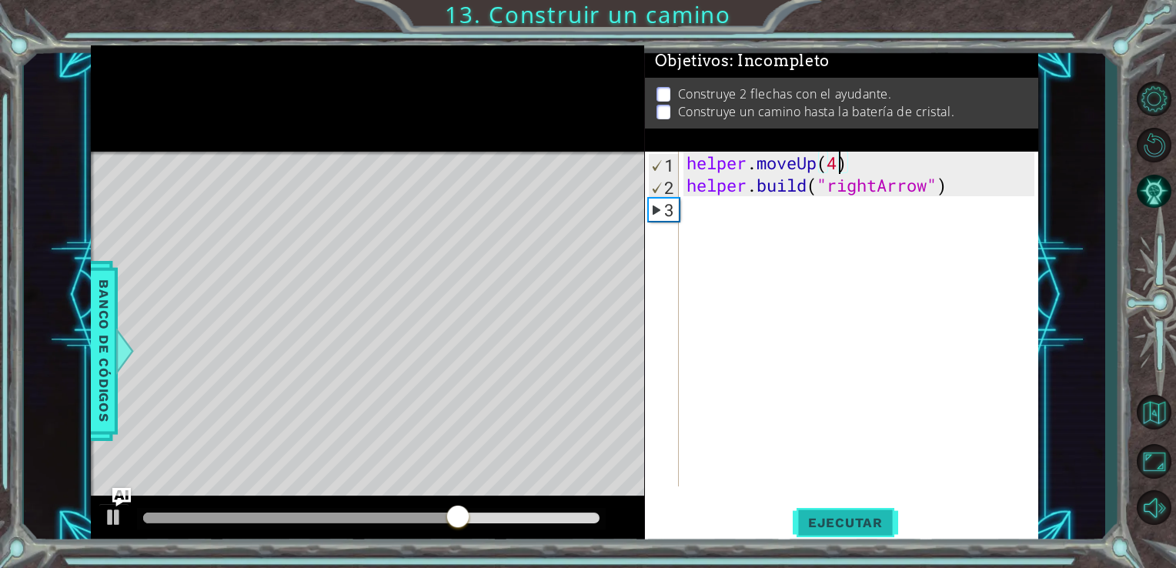
click at [842, 526] on span "Ejecutar" at bounding box center [844, 522] width 105 height 15
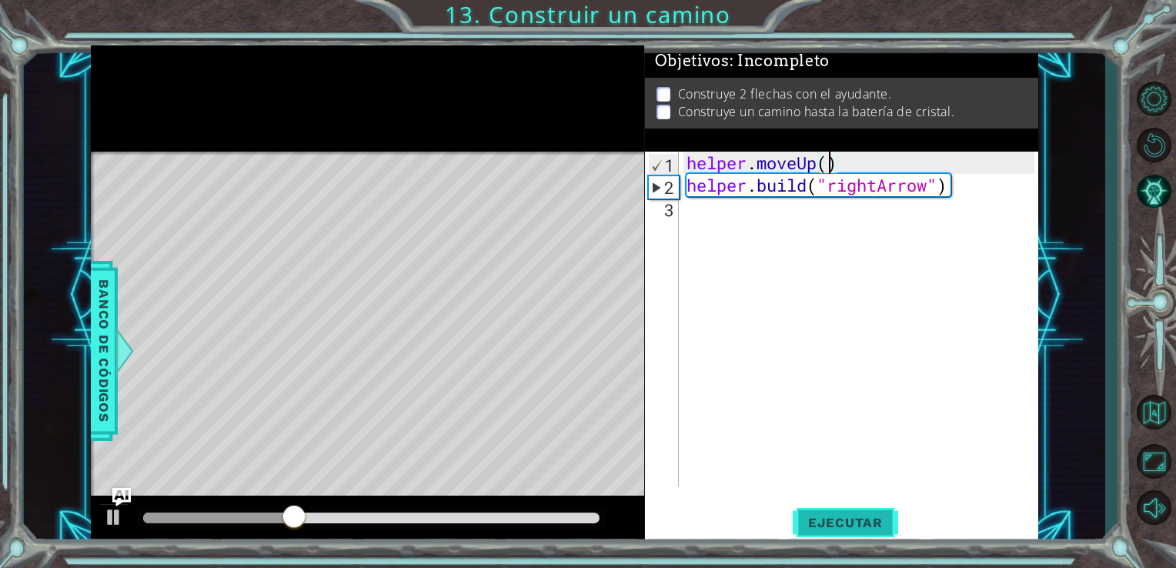
type textarea "helper.moveUp(1)"
click at [719, 214] on div "helper . moveUp ( 1 ) helper . build ( "rightArrow" )" at bounding box center [862, 341] width 359 height 379
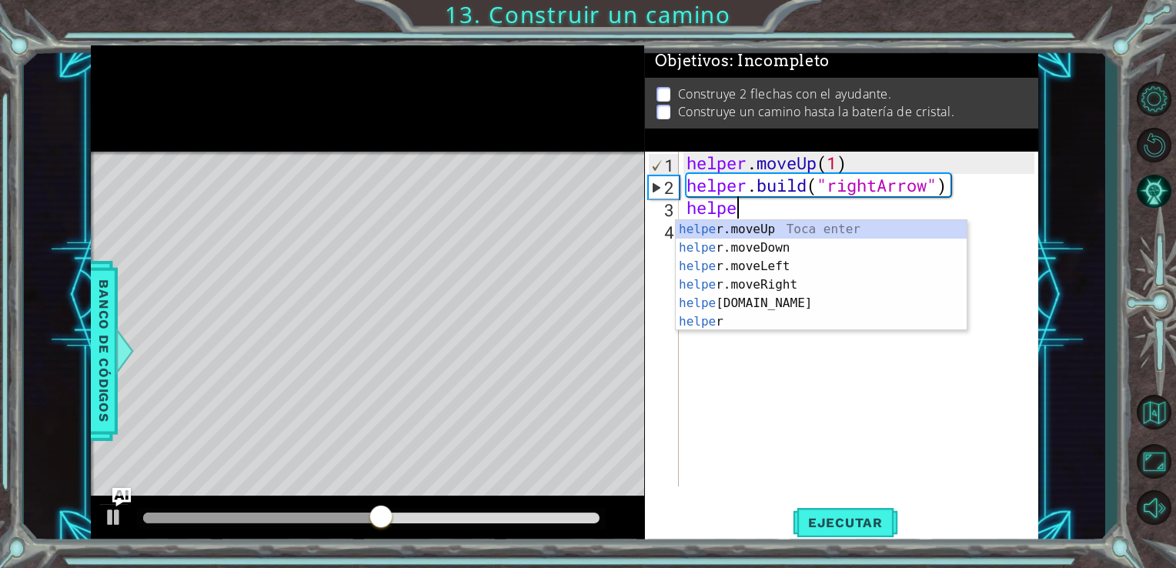
scroll to position [0, 2]
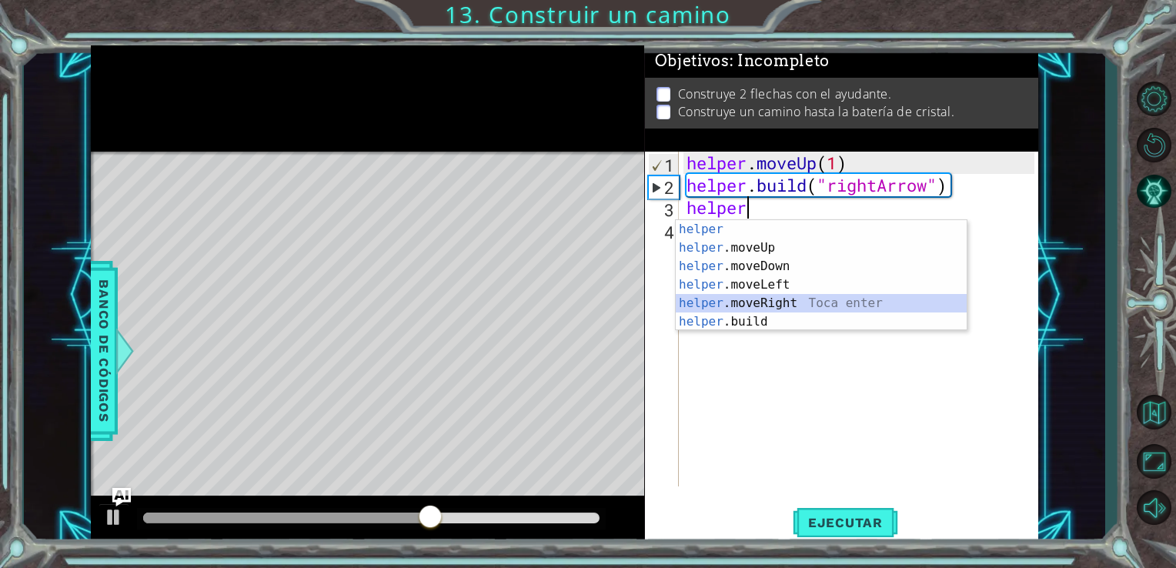
click at [732, 304] on div "helper Toca enter helper .moveUp Toca enter helper .moveDown Toca enter helper …" at bounding box center [820, 294] width 291 height 148
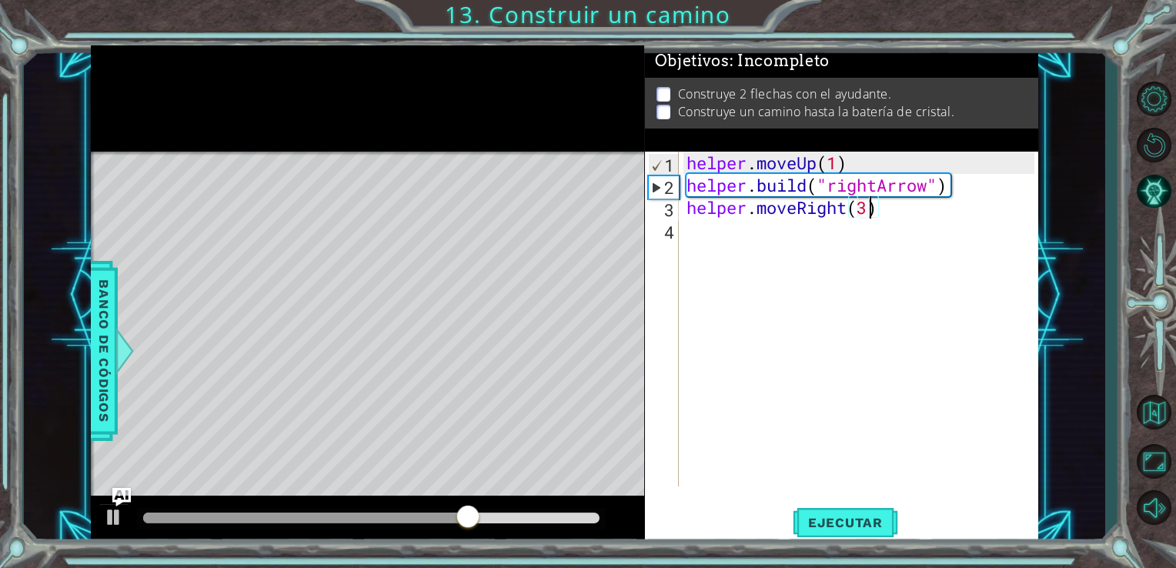
scroll to position [0, 8]
click at [823, 518] on span "Ejecutar" at bounding box center [844, 522] width 105 height 15
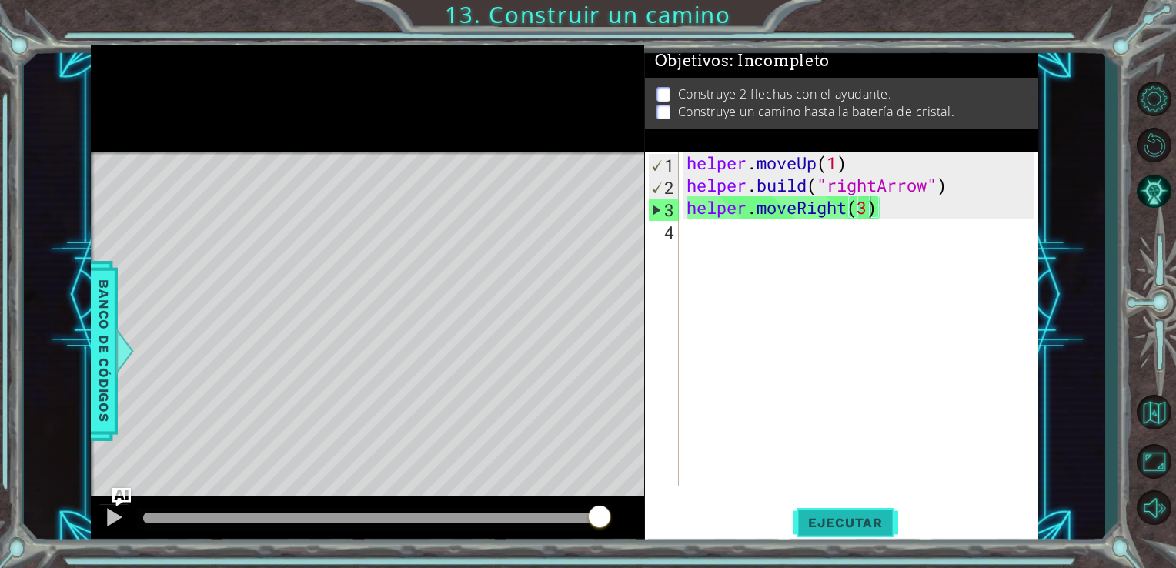
click at [823, 518] on span "Ejecutar" at bounding box center [844, 522] width 105 height 15
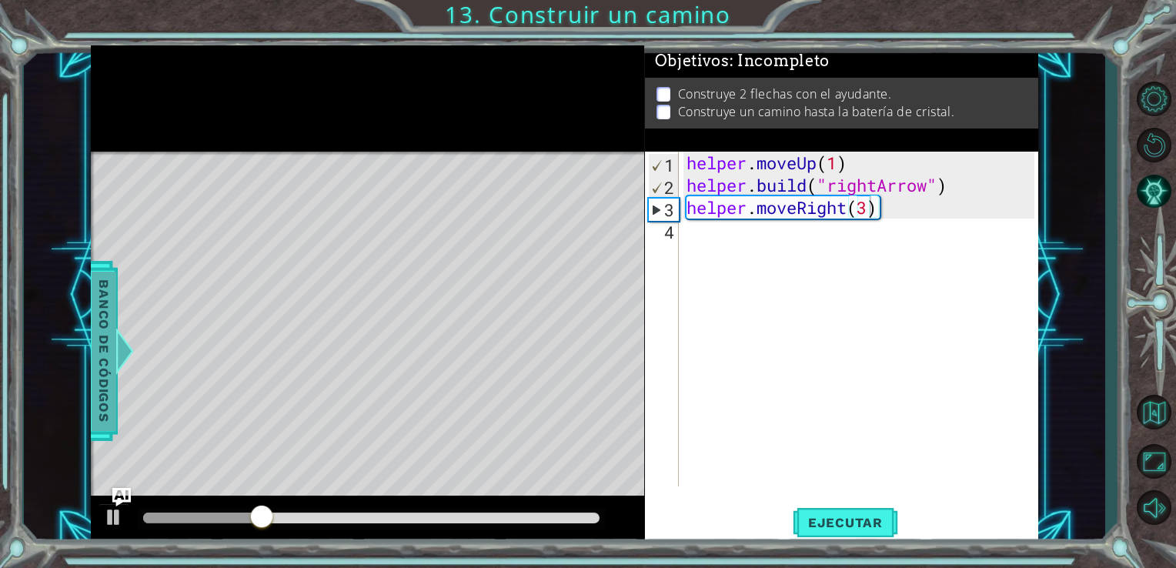
click at [105, 402] on span "Banco de códigos" at bounding box center [104, 350] width 25 height 159
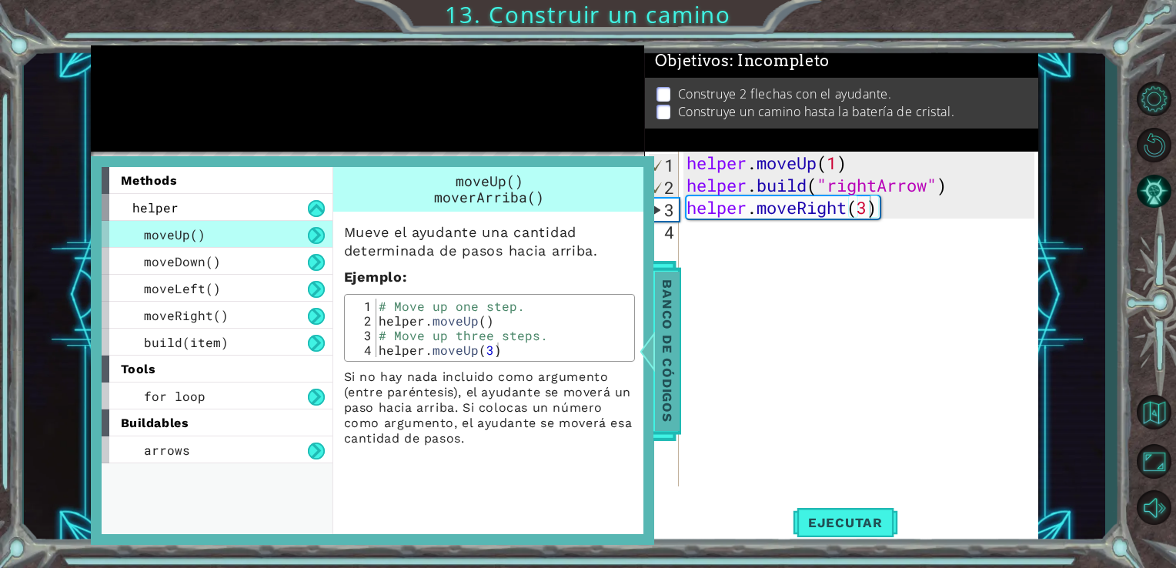
click at [665, 361] on span "Banco de códigos" at bounding box center [667, 350] width 25 height 159
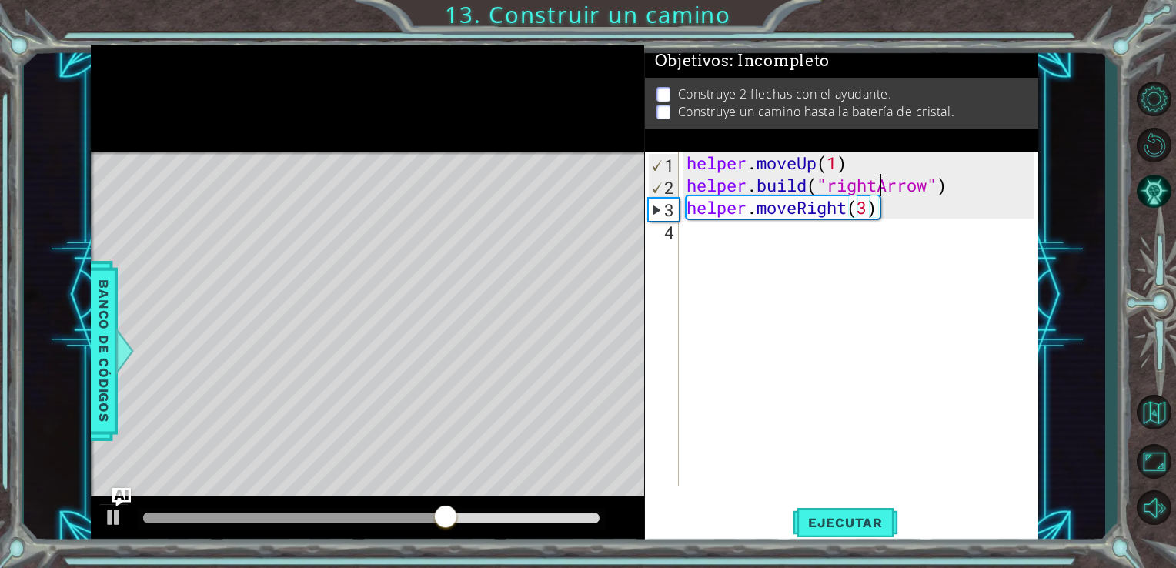
click at [878, 184] on div "helper . moveUp ( 1 ) helper . build ( "rightArrow" ) helper . moveRight ( 3 )" at bounding box center [862, 341] width 359 height 379
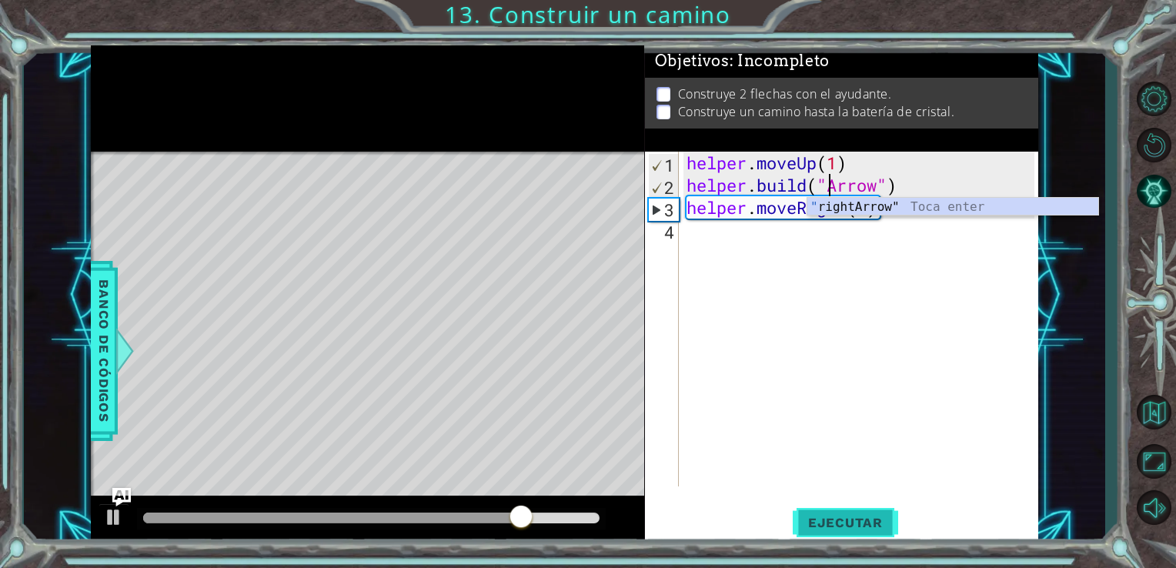
click at [842, 519] on span "Ejecutar" at bounding box center [844, 522] width 105 height 15
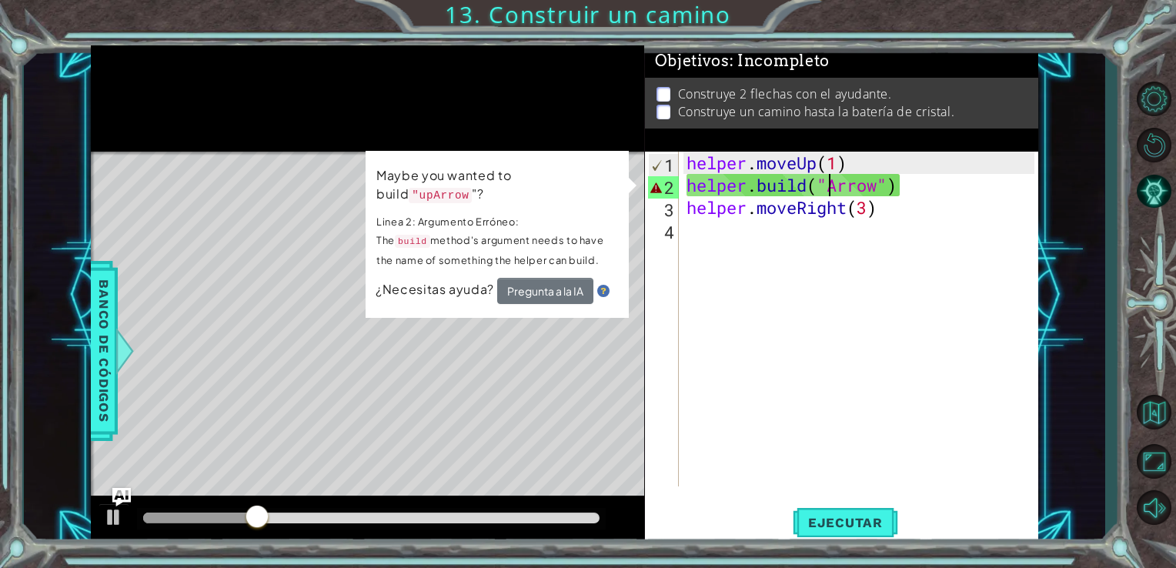
scroll to position [0, 7]
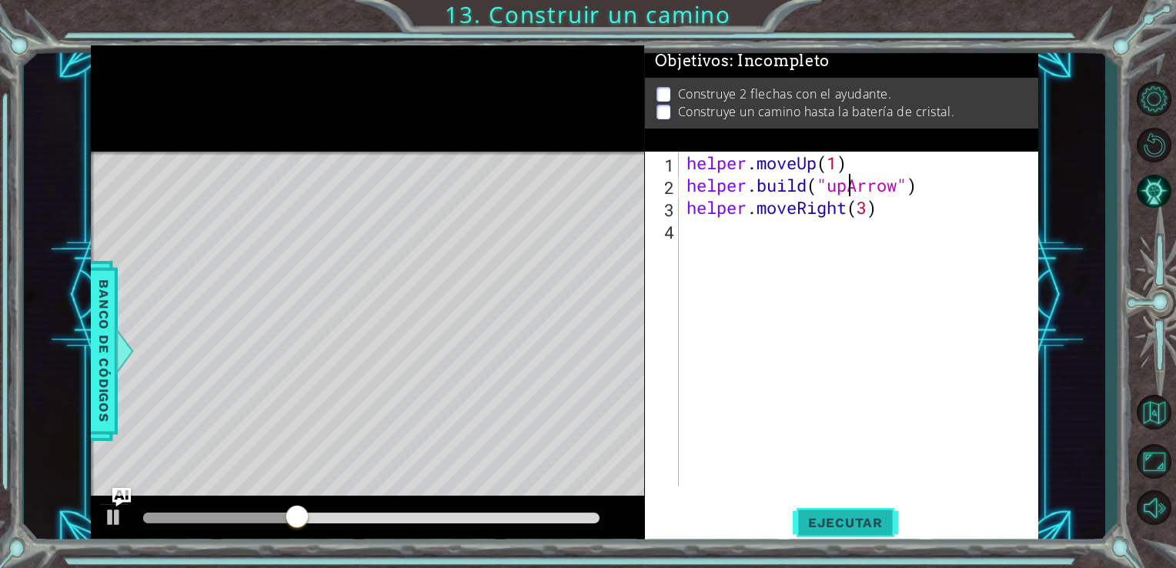
click at [823, 508] on button "Ejecutar" at bounding box center [844, 521] width 105 height 39
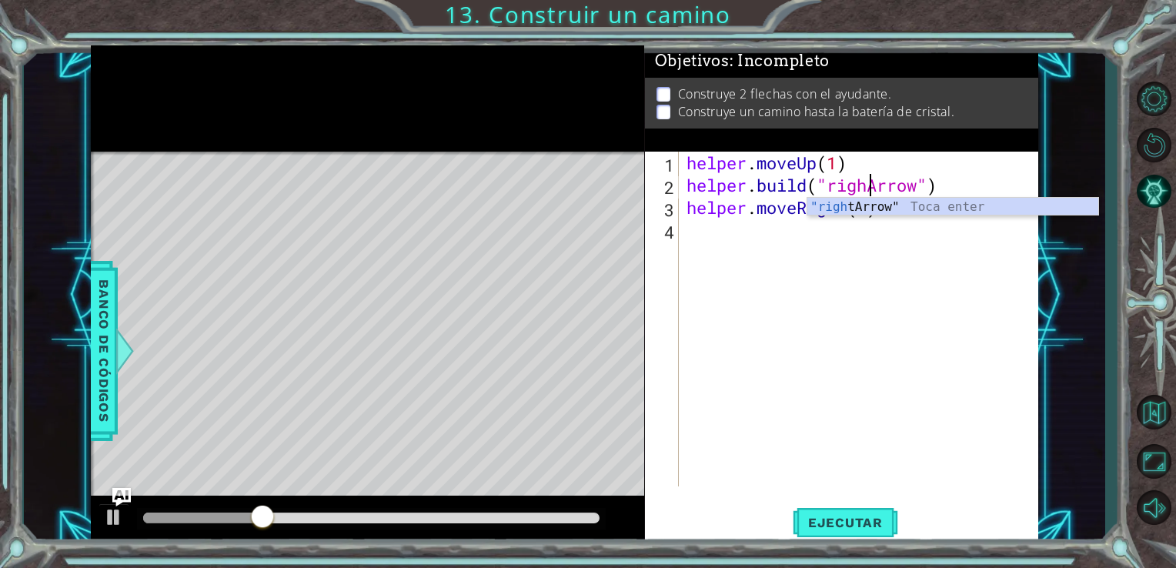
scroll to position [0, 8]
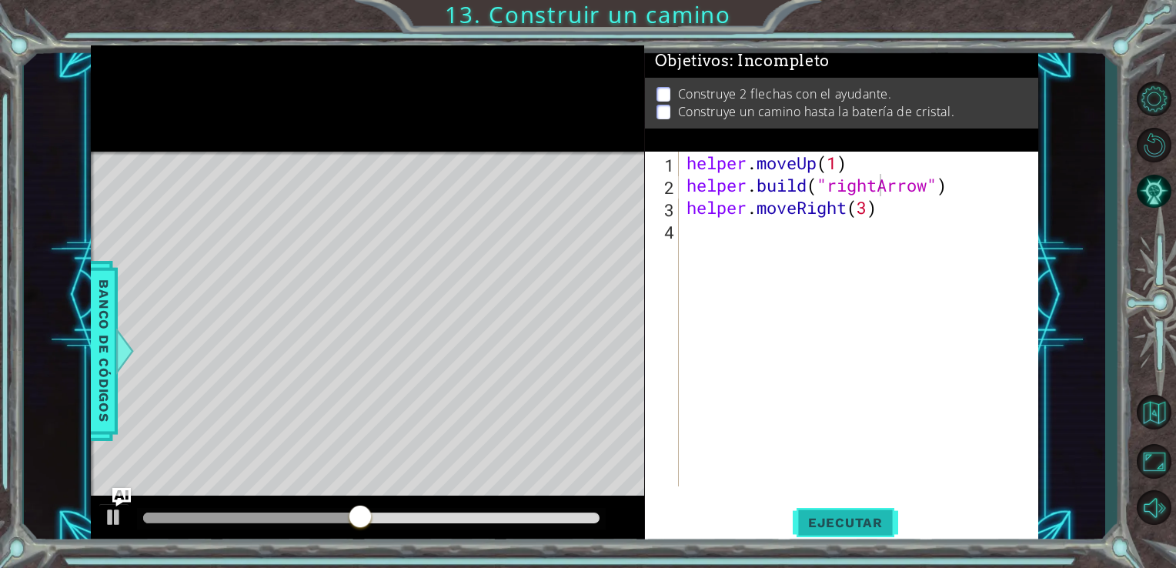
click at [835, 515] on span "Ejecutar" at bounding box center [844, 522] width 105 height 15
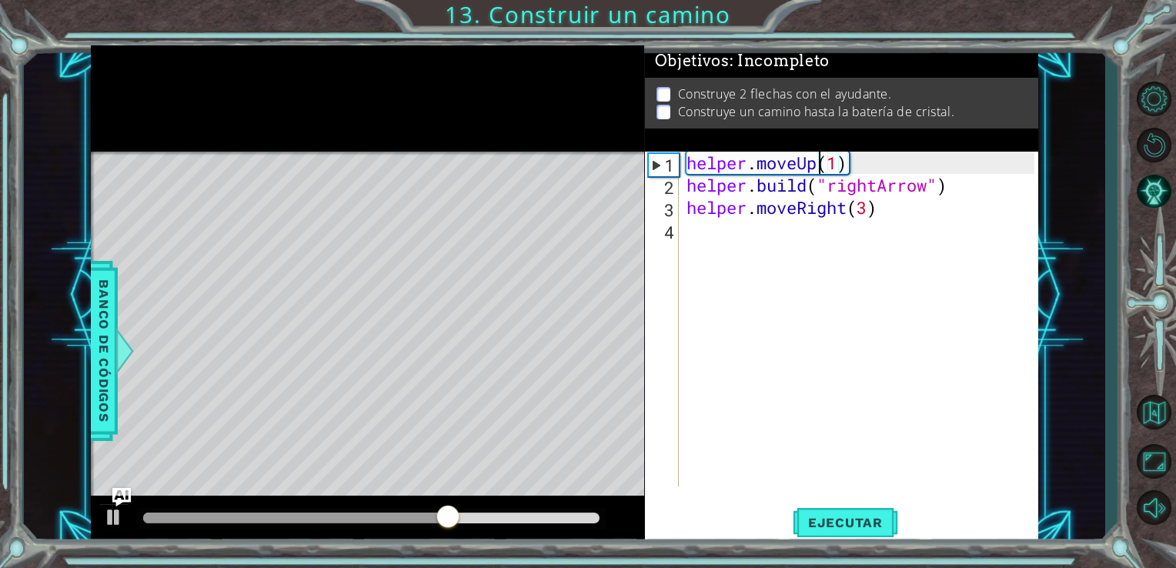
click at [815, 161] on div "helper . moveUp ( 1 ) helper . build ( "rightArrow" ) helper . moveRight ( 3 )" at bounding box center [862, 341] width 359 height 379
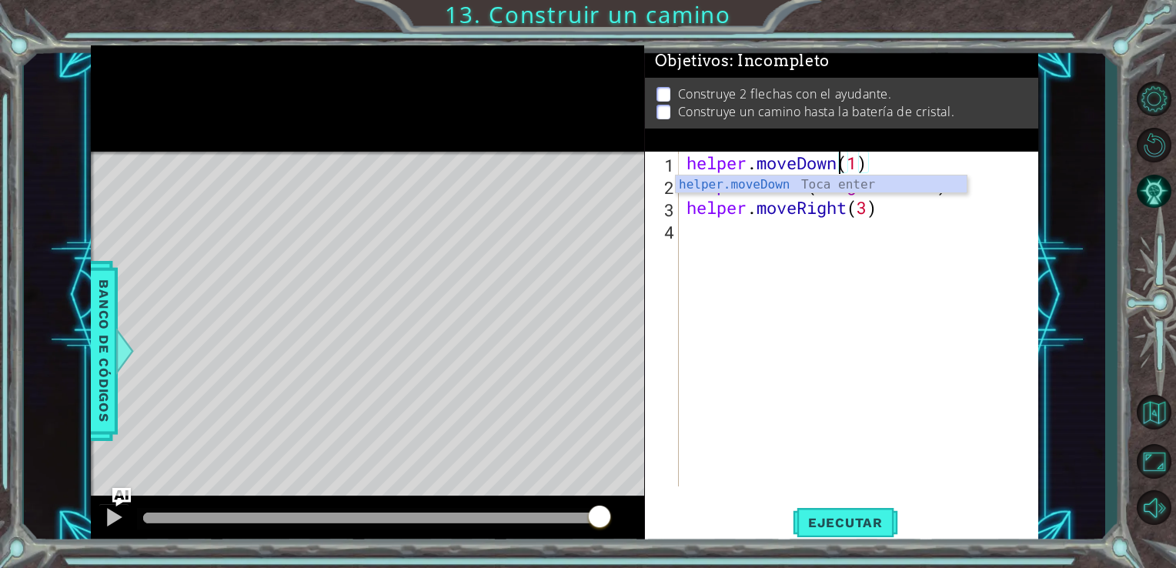
scroll to position [0, 7]
type textarea "helper.moveDown(1)"
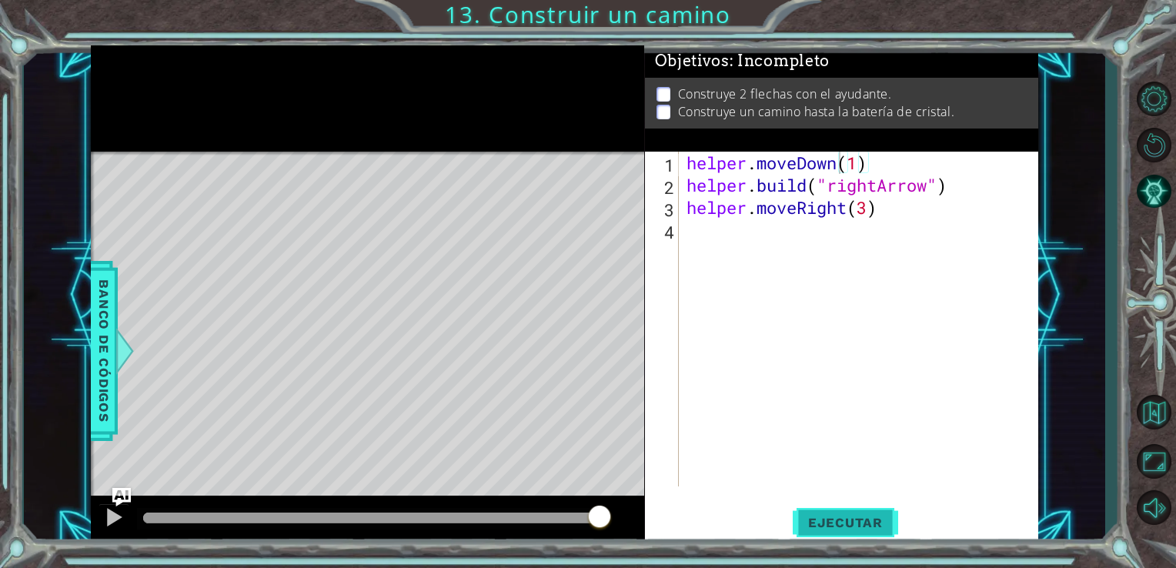
click at [835, 511] on button "Ejecutar" at bounding box center [844, 521] width 105 height 39
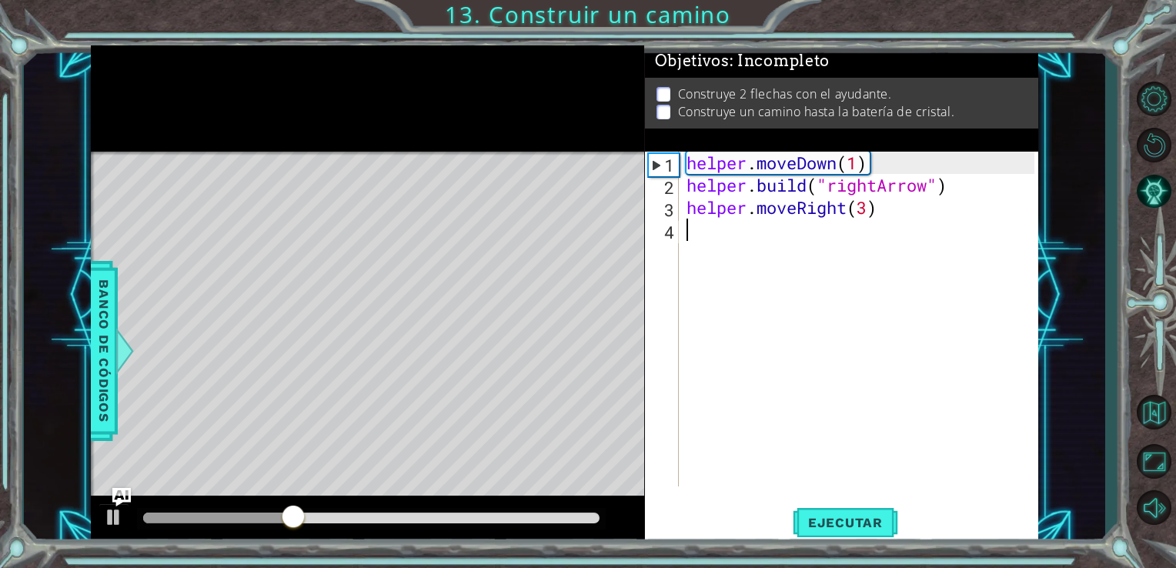
click at [719, 233] on div "helper . moveDown ( 1 ) helper . build ( "rightArrow" ) helper . moveRight ( 3 )" at bounding box center [862, 341] width 359 height 379
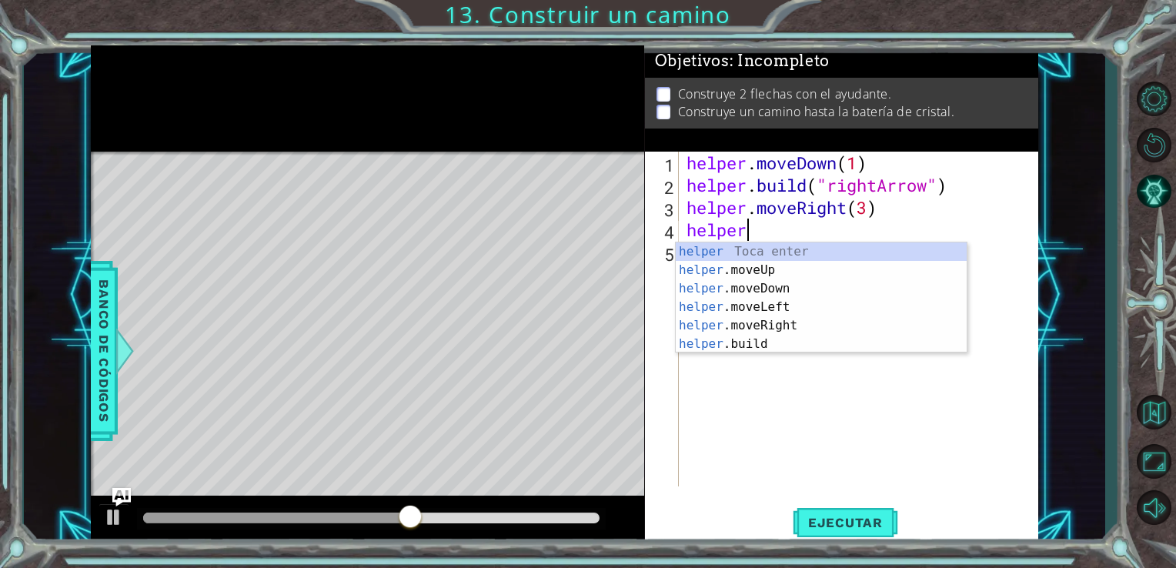
scroll to position [0, 2]
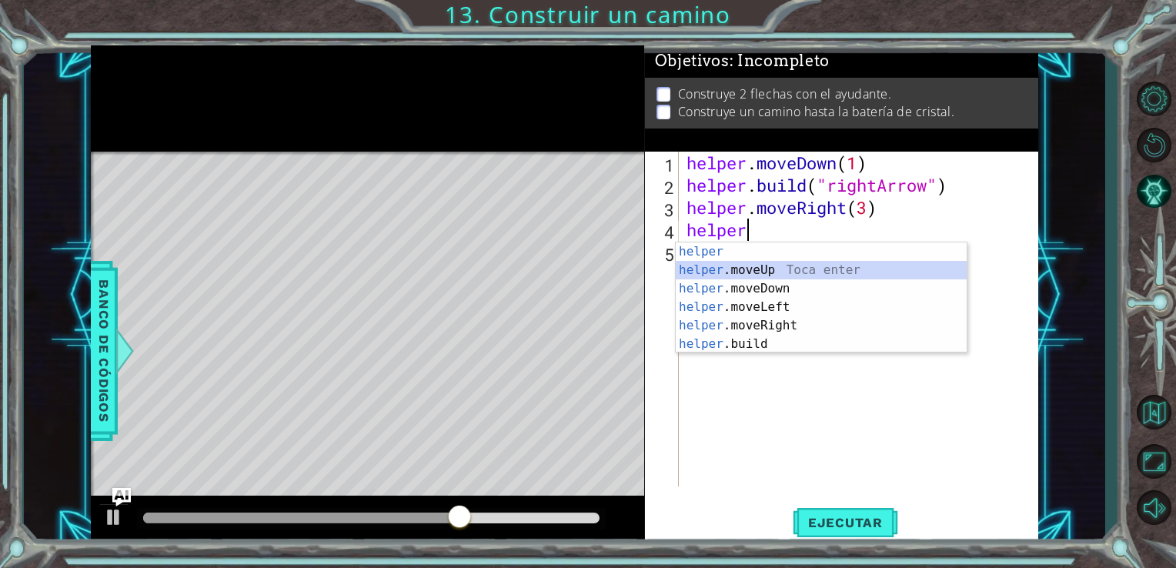
click at [751, 272] on div "helper Toca enter helper .moveUp Toca enter helper .moveDown Toca enter helper …" at bounding box center [820, 316] width 291 height 148
type textarea "helper.moveUp(1)"
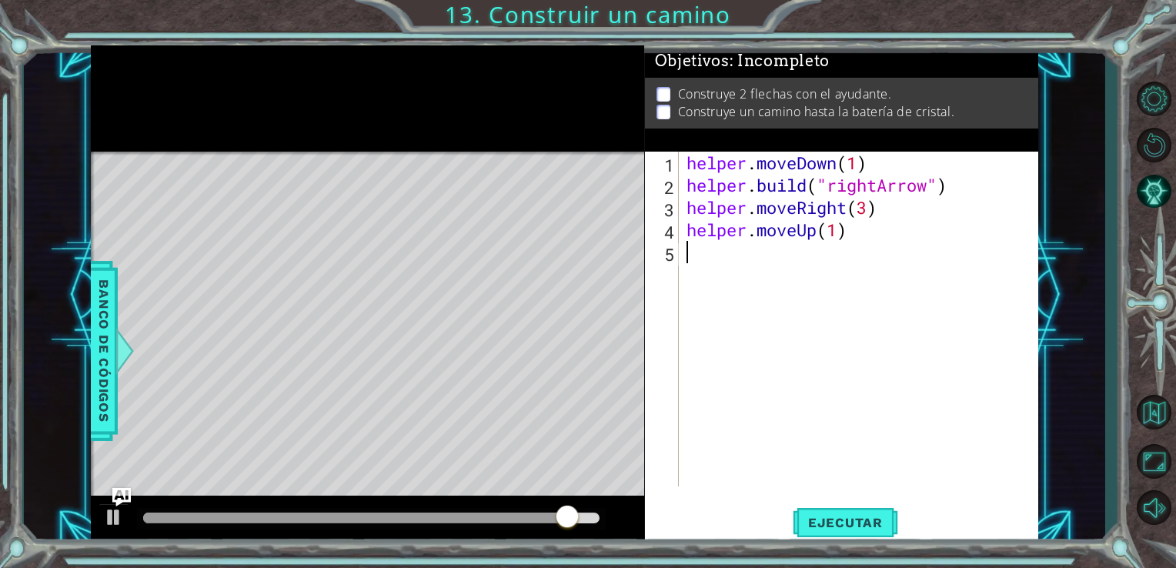
drag, startPoint x: 858, startPoint y: 249, endPoint x: 830, endPoint y: 245, distance: 28.1
click at [830, 245] on div "helper . moveDown ( 1 ) helper . build ( "rightArrow" ) helper . moveRight ( 3 …" at bounding box center [862, 341] width 359 height 379
drag, startPoint x: 848, startPoint y: 232, endPoint x: 662, endPoint y: 240, distance: 186.3
click at [662, 240] on div "1 2 3 4 5 helper . moveDown ( 1 ) helper . build ( "rightArrow" ) helper . move…" at bounding box center [840, 319] width 390 height 335
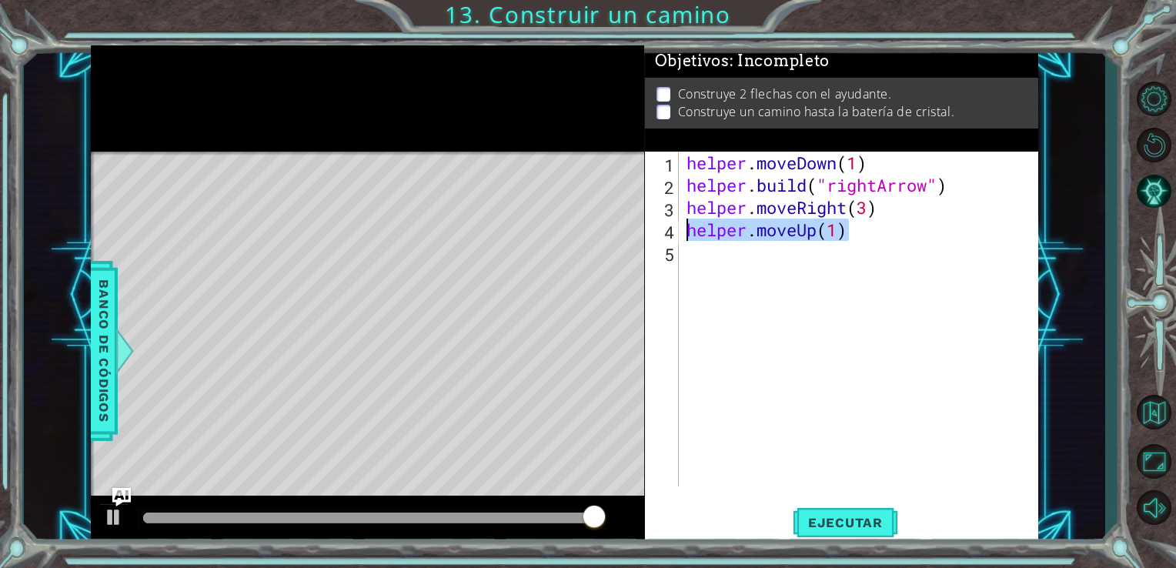
type textarea "helper.moveUp(1)"
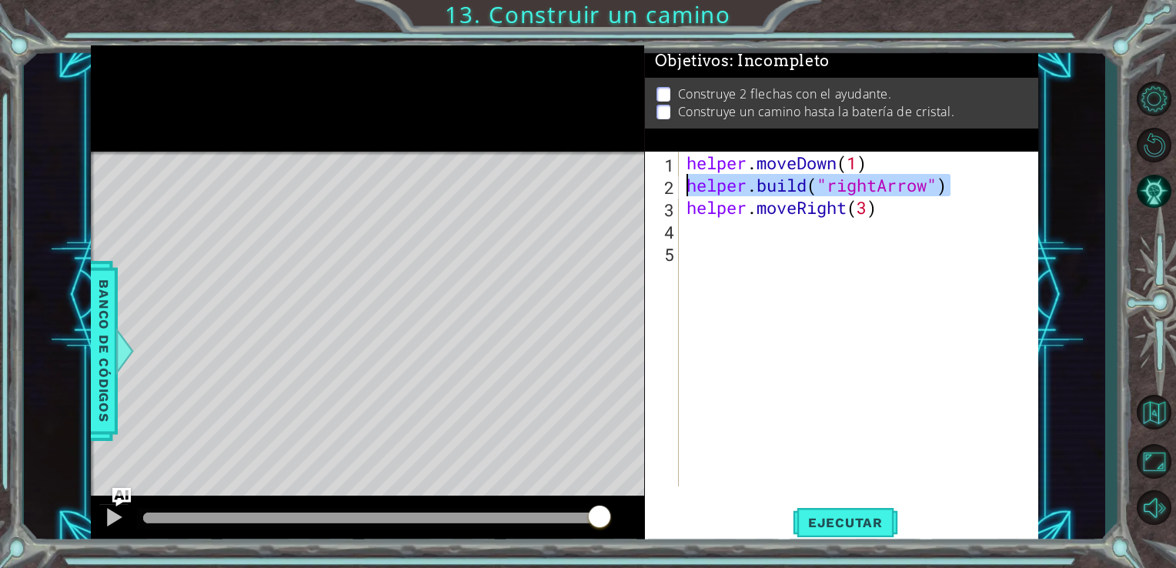
drag, startPoint x: 957, startPoint y: 190, endPoint x: 685, endPoint y: 195, distance: 272.4
click at [685, 195] on div "helper . moveDown ( 1 ) helper . build ( "rightArrow" ) helper . moveRight ( 3 )" at bounding box center [862, 341] width 359 height 379
type textarea "[DOMAIN_NAME]("rightArrow")"
click at [692, 223] on div "helper . moveDown ( 1 ) helper . build ( "rightArrow" ) helper . moveRight ( 3 )" at bounding box center [862, 341] width 359 height 379
paste textarea "[DOMAIN_NAME]("rightArrow")"
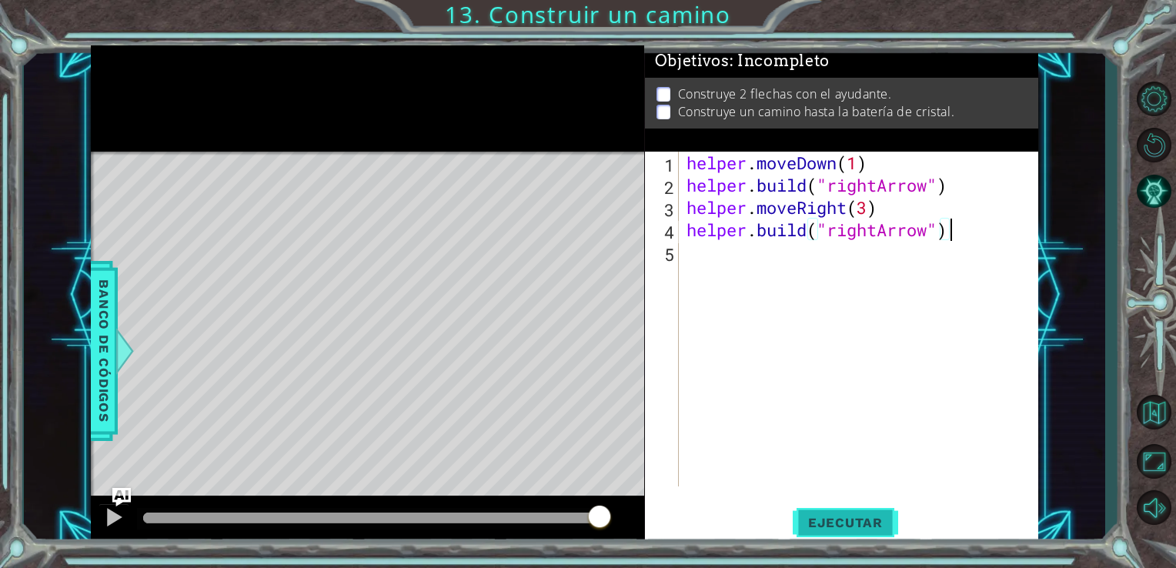
type textarea "[DOMAIN_NAME]("rightArrow")"
click at [799, 515] on span "Ejecutar" at bounding box center [844, 522] width 105 height 15
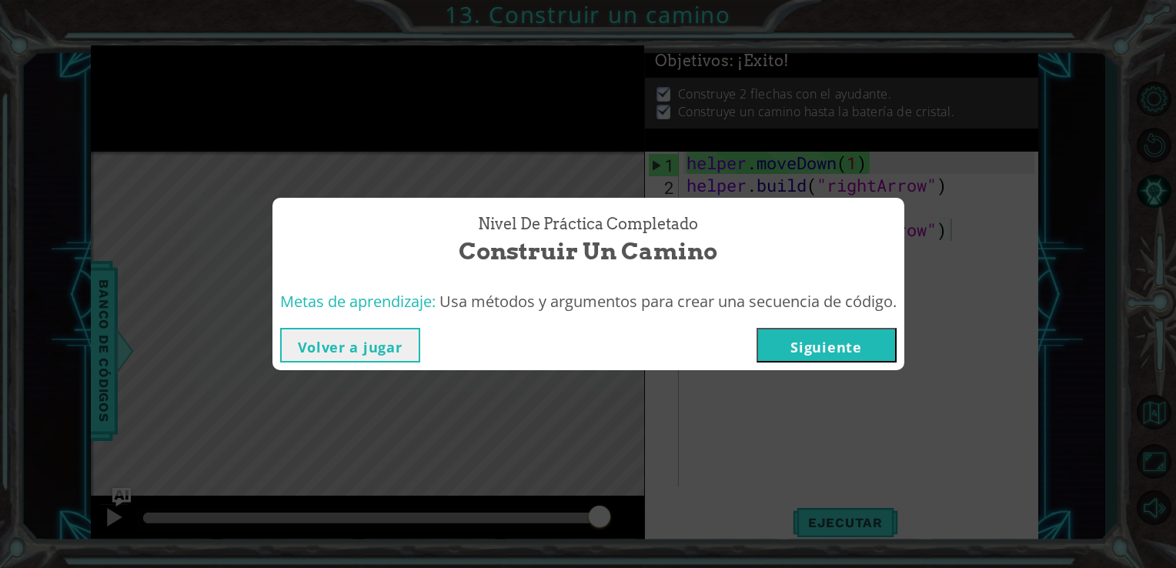
click at [834, 334] on button "Siguiente" at bounding box center [826, 345] width 140 height 35
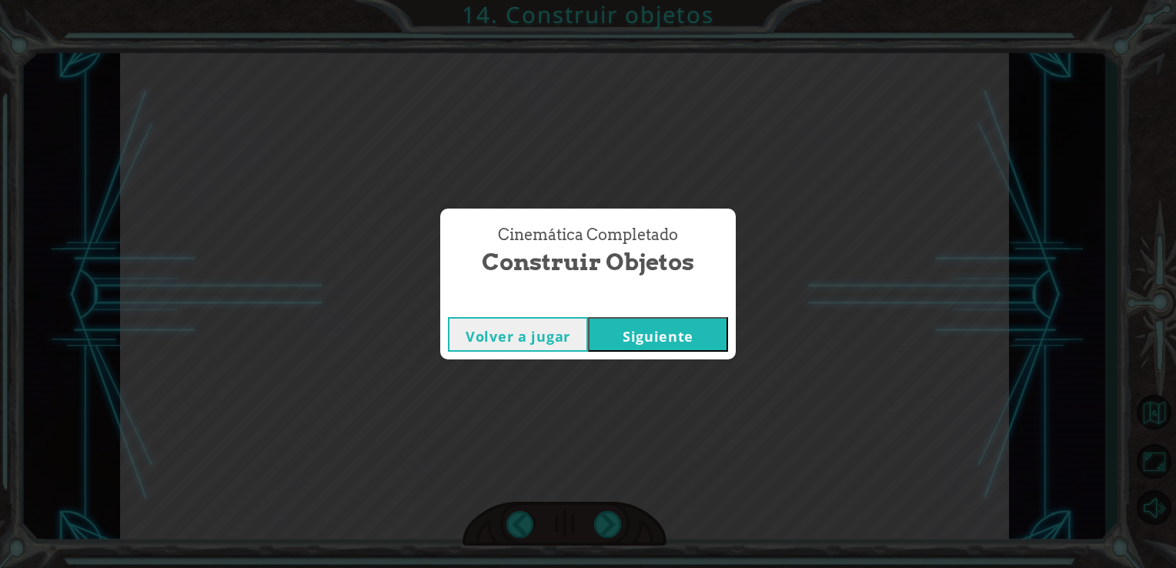
click at [677, 334] on button "Siguiente" at bounding box center [658, 334] width 140 height 35
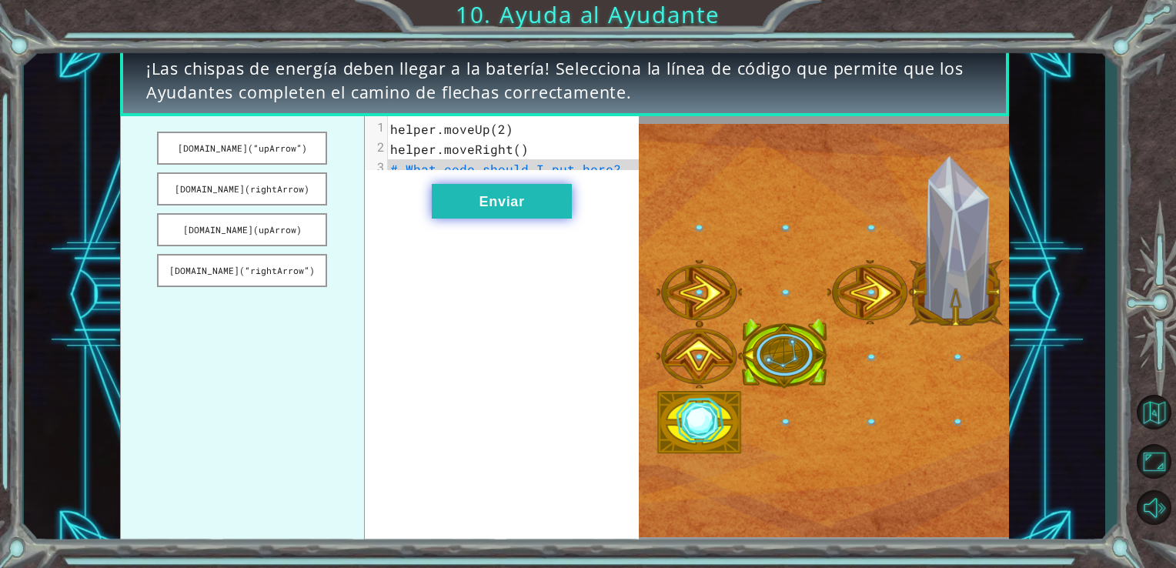
click at [553, 208] on button "Enviar" at bounding box center [502, 201] width 140 height 35
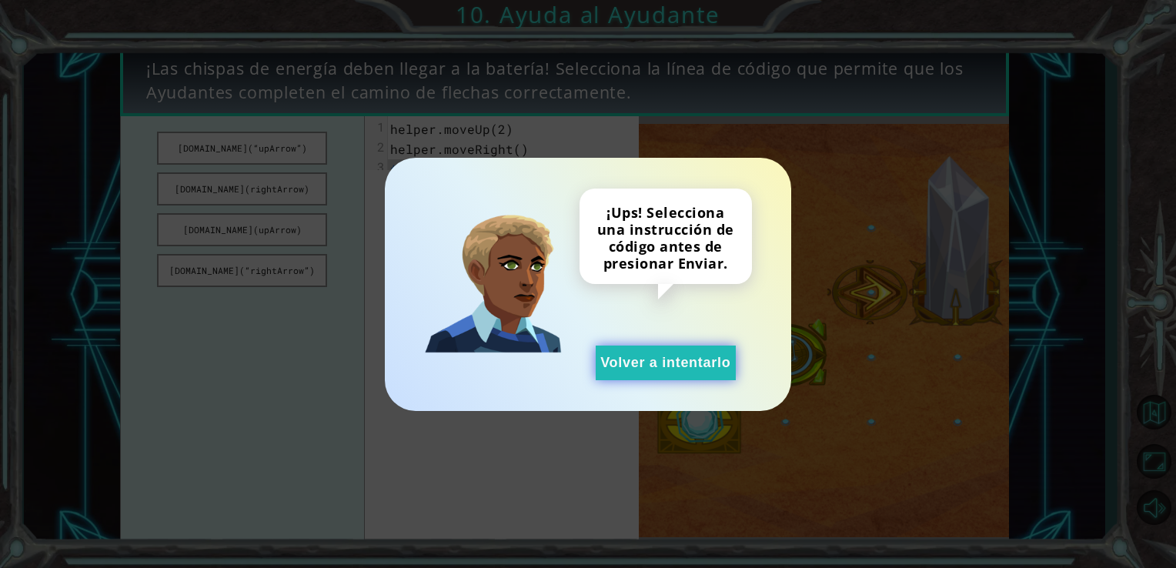
click at [672, 346] on button "Volver a intentarlo" at bounding box center [665, 362] width 140 height 35
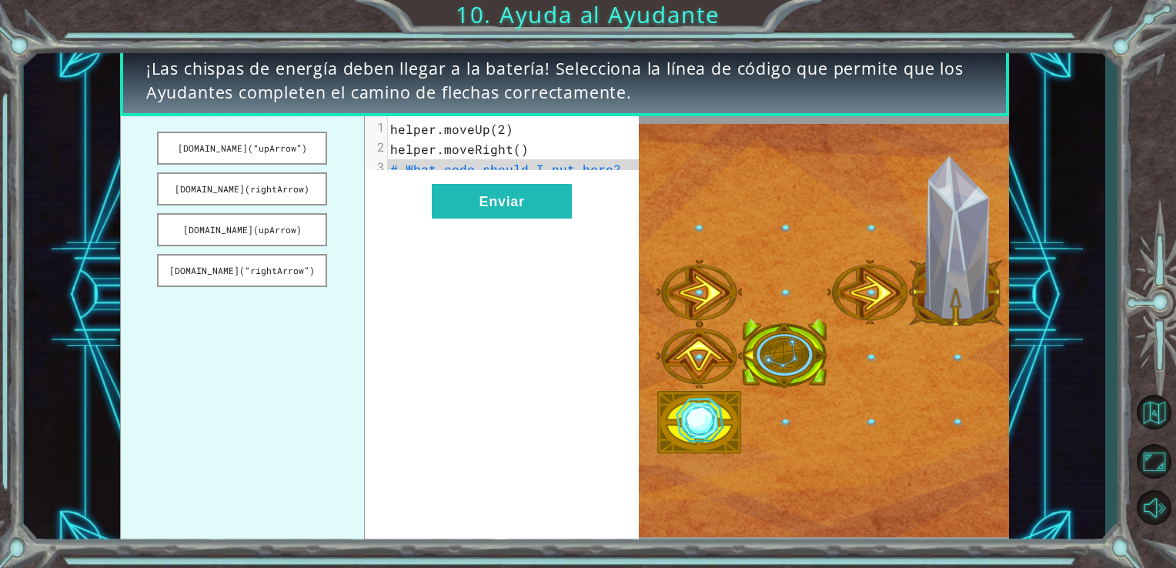
drag, startPoint x: 232, startPoint y: 147, endPoint x: 380, endPoint y: 203, distance: 158.7
click at [380, 203] on div "[DOMAIN_NAME](“upArrow”) [DOMAIN_NAME](rightArrow) [DOMAIN_NAME](upArrow) [DOMA…" at bounding box center [379, 330] width 519 height 429
click at [232, 145] on button "[DOMAIN_NAME](“upArrow”)" at bounding box center [242, 148] width 170 height 33
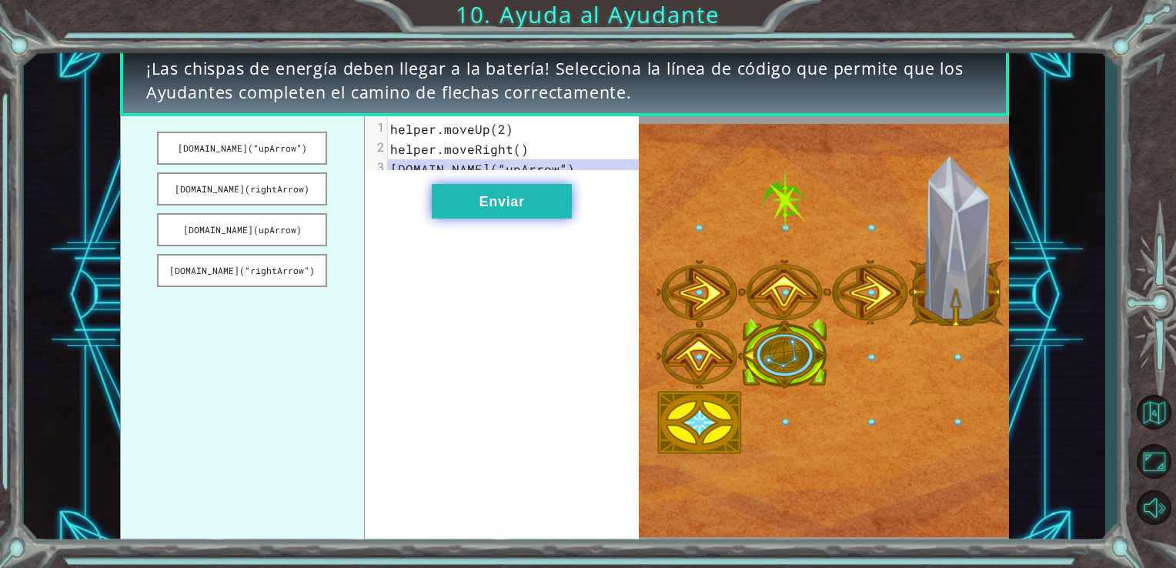
click at [511, 208] on button "Enviar" at bounding box center [502, 201] width 140 height 35
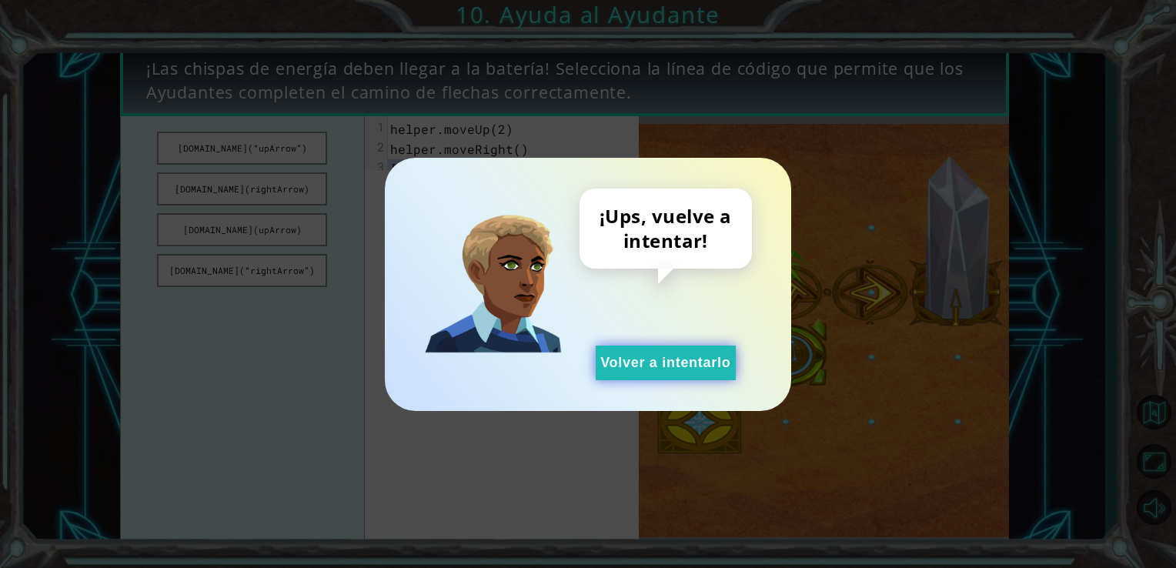
click at [611, 349] on button "Volver a intentarlo" at bounding box center [665, 362] width 140 height 35
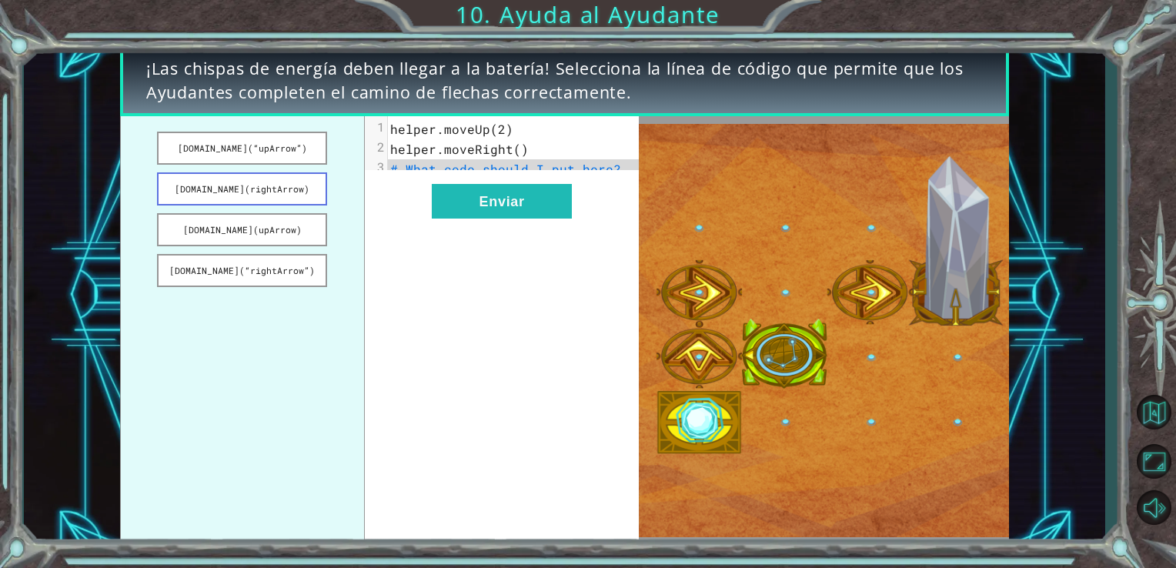
click at [281, 195] on button "[DOMAIN_NAME](rightArrow)" at bounding box center [242, 188] width 170 height 33
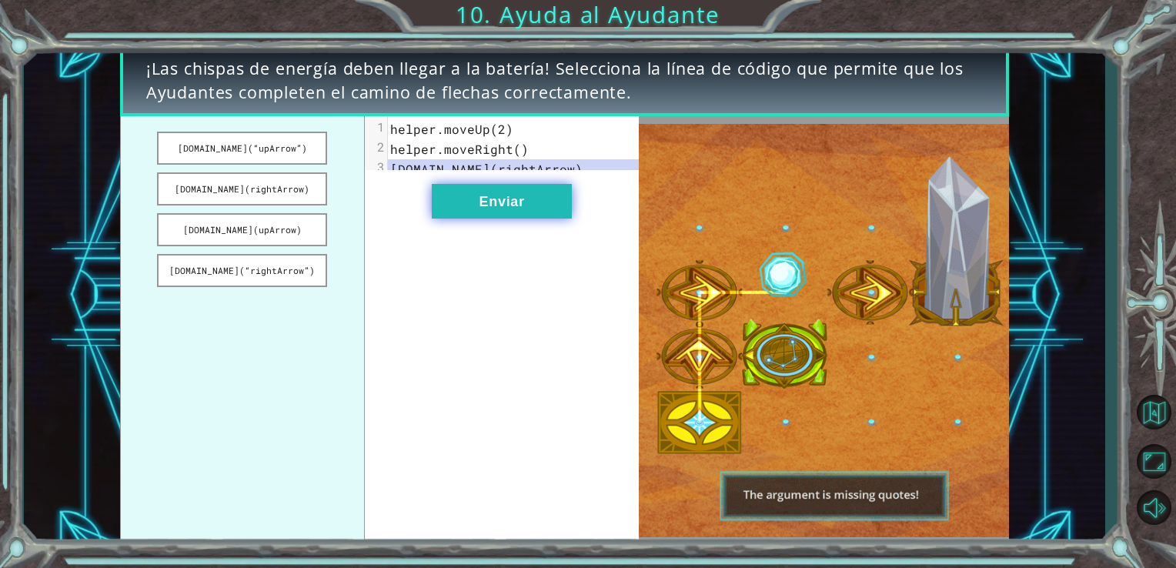
click at [489, 218] on button "Enviar" at bounding box center [502, 201] width 140 height 35
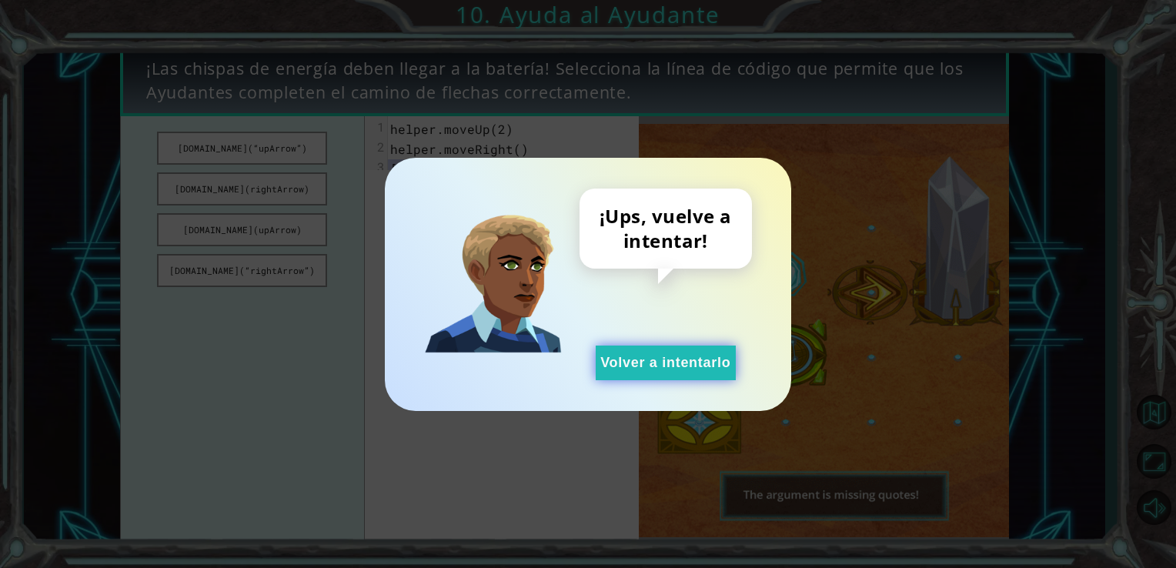
click at [606, 345] on button "Volver a intentarlo" at bounding box center [665, 362] width 140 height 35
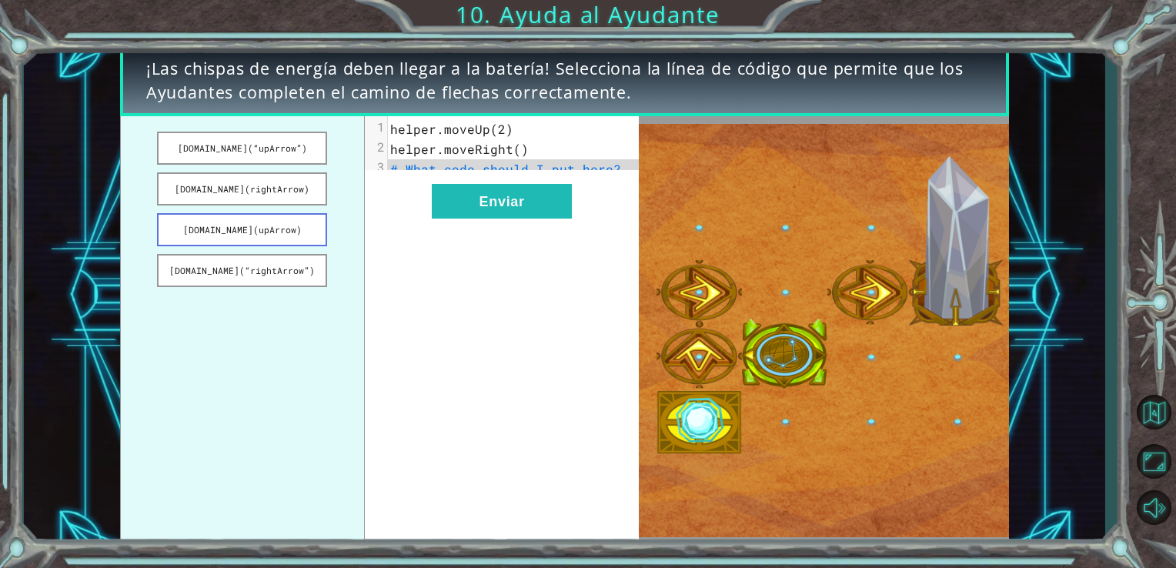
click at [266, 223] on button "[DOMAIN_NAME](upArrow)" at bounding box center [242, 229] width 170 height 33
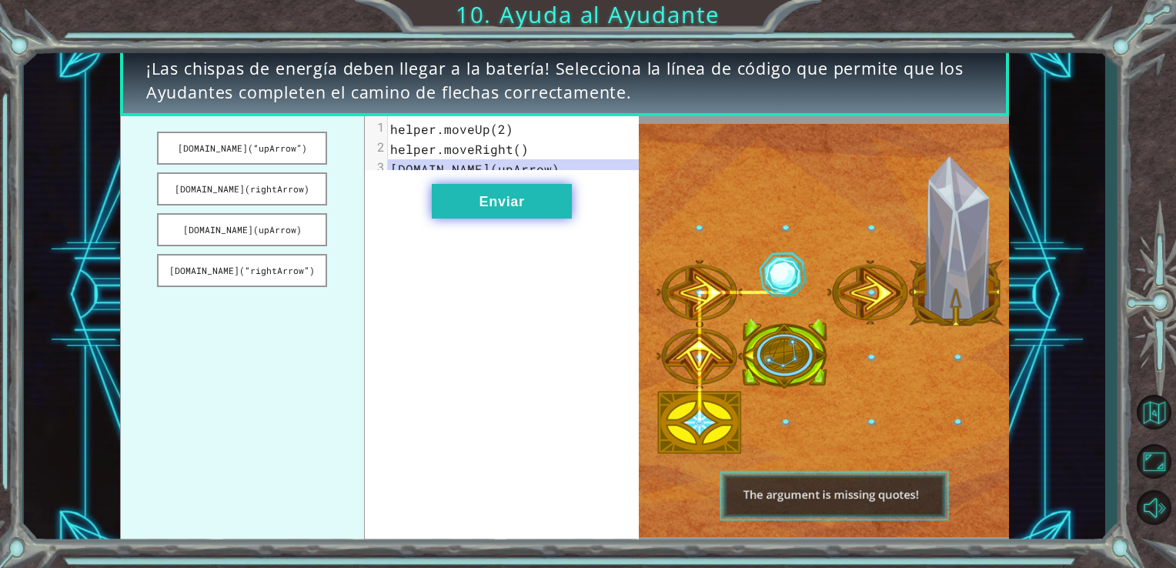
click at [460, 218] on button "Enviar" at bounding box center [502, 201] width 140 height 35
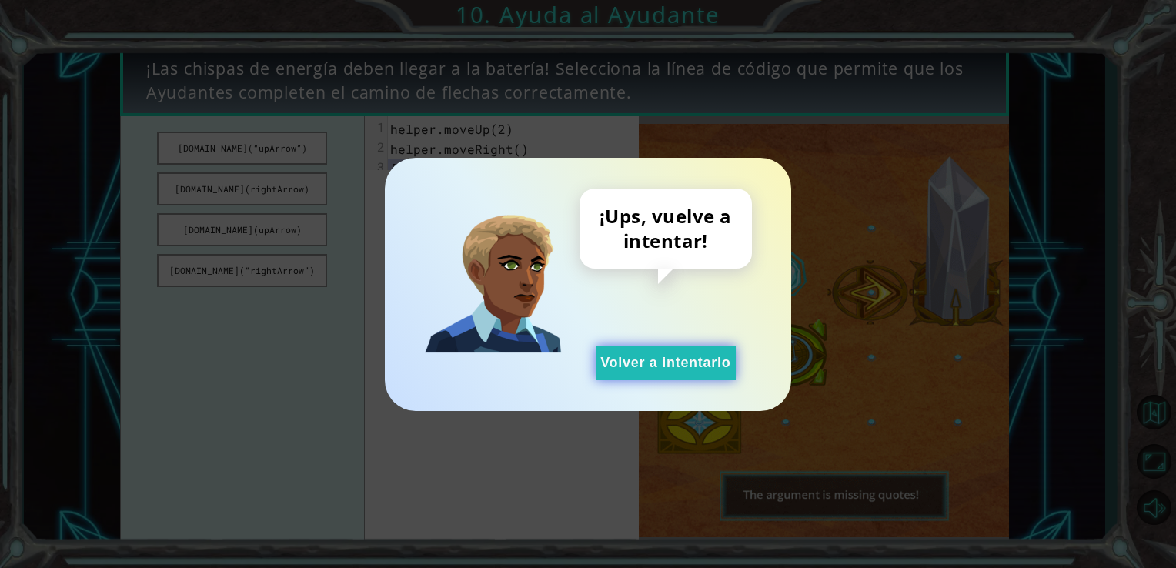
click at [623, 346] on button "Volver a intentarlo" at bounding box center [665, 362] width 140 height 35
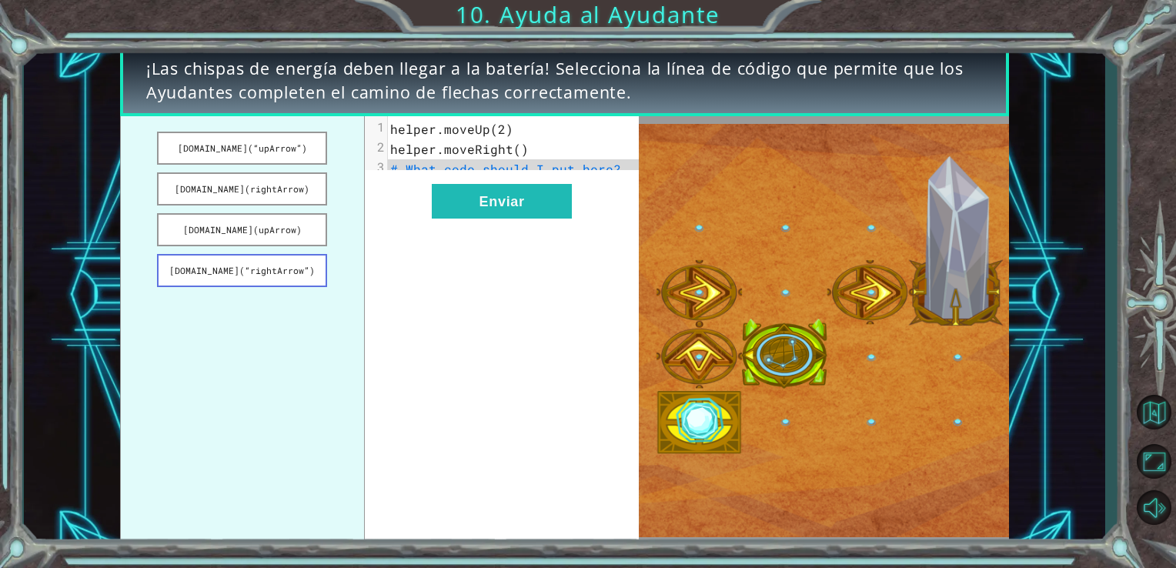
click at [267, 260] on button "[DOMAIN_NAME](“rightArrow”)" at bounding box center [242, 270] width 170 height 33
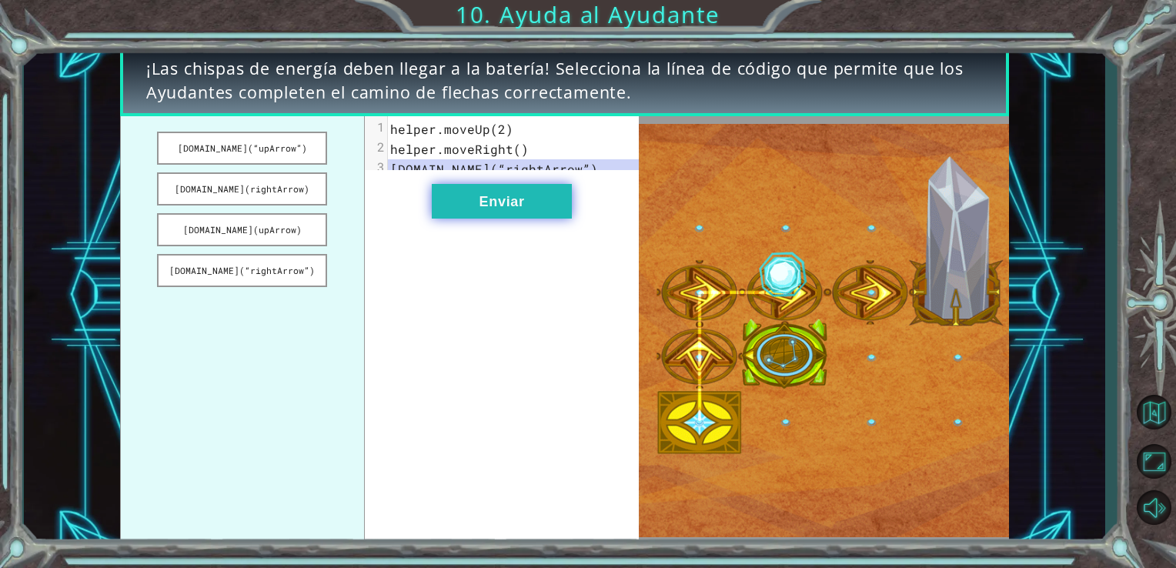
click at [502, 213] on button "Enviar" at bounding box center [502, 201] width 140 height 35
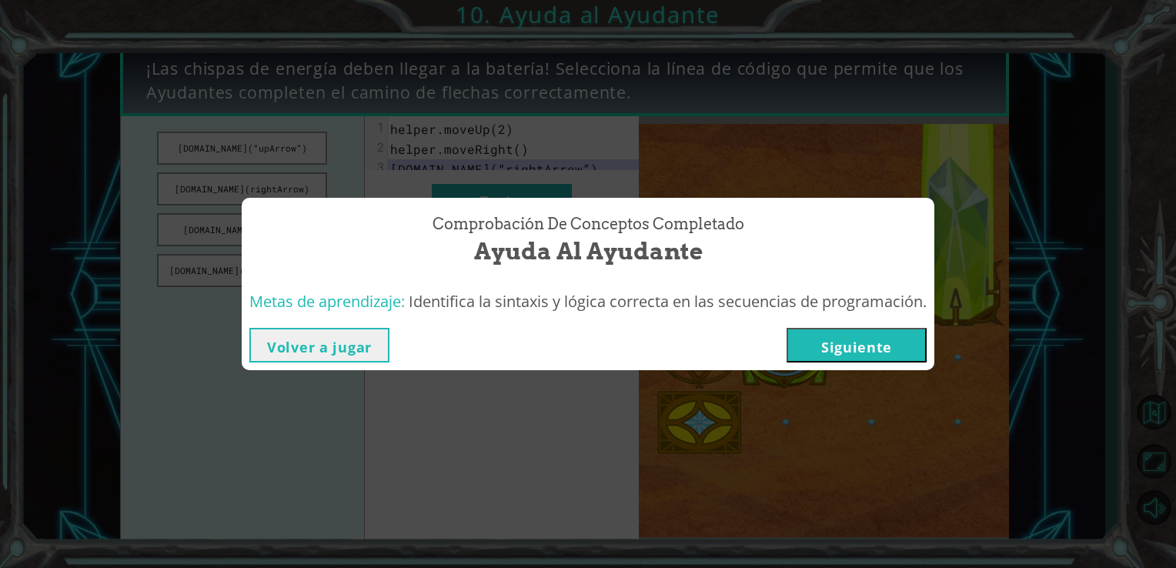
click at [886, 355] on button "Siguiente" at bounding box center [856, 345] width 140 height 35
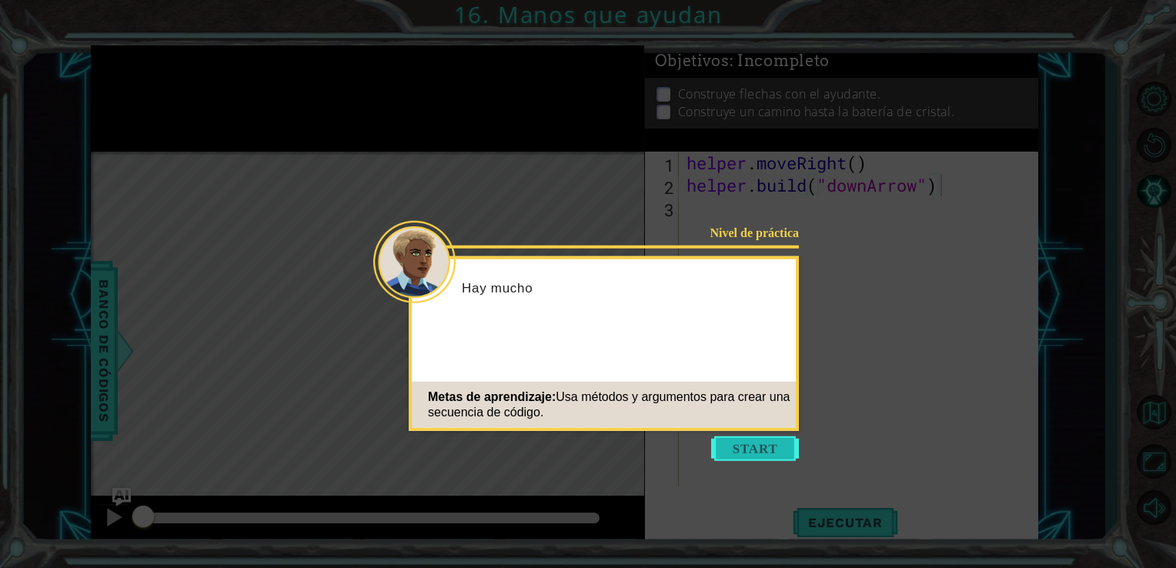
click at [764, 454] on button "Start" at bounding box center [755, 448] width 88 height 25
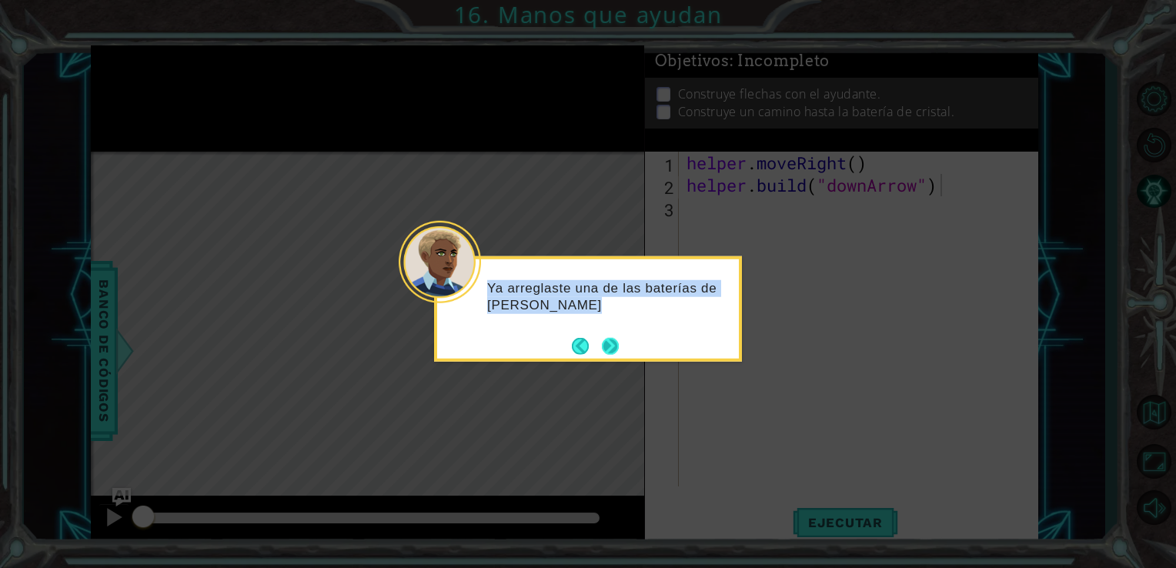
drag, startPoint x: 627, startPoint y: 325, endPoint x: 615, endPoint y: 342, distance: 20.5
click at [615, 342] on div "Ya arreglaste una de las baterías de [PERSON_NAME]" at bounding box center [588, 301] width 302 height 84
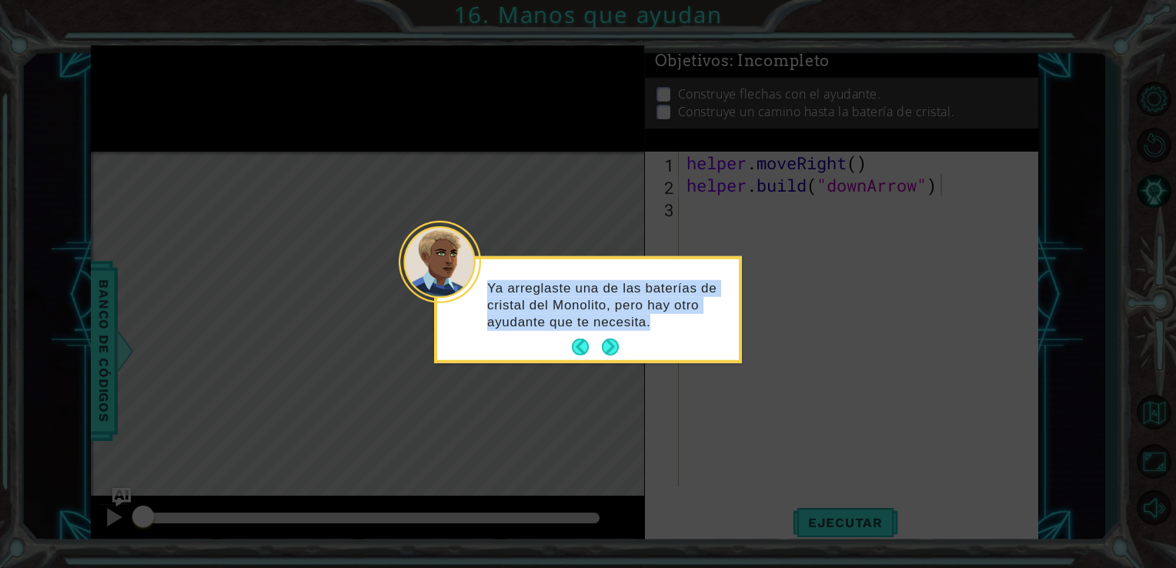
click at [615, 343] on button "Next" at bounding box center [610, 346] width 17 height 17
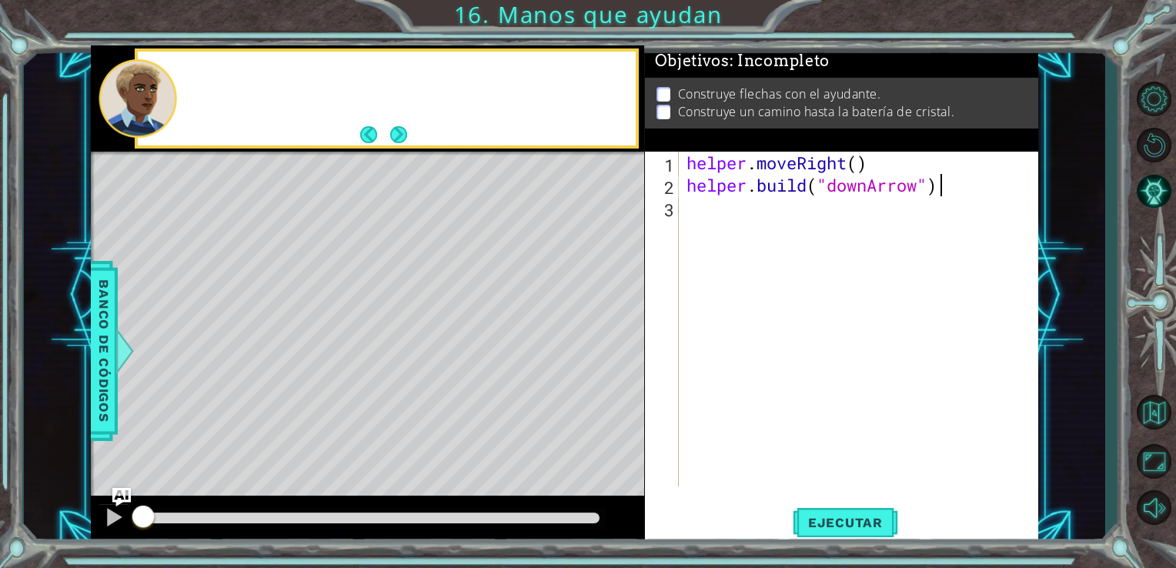
click at [615, 343] on div "Level Map" at bounding box center [446, 378] width 711 height 453
click at [399, 142] on button "Next" at bounding box center [398, 134] width 17 height 17
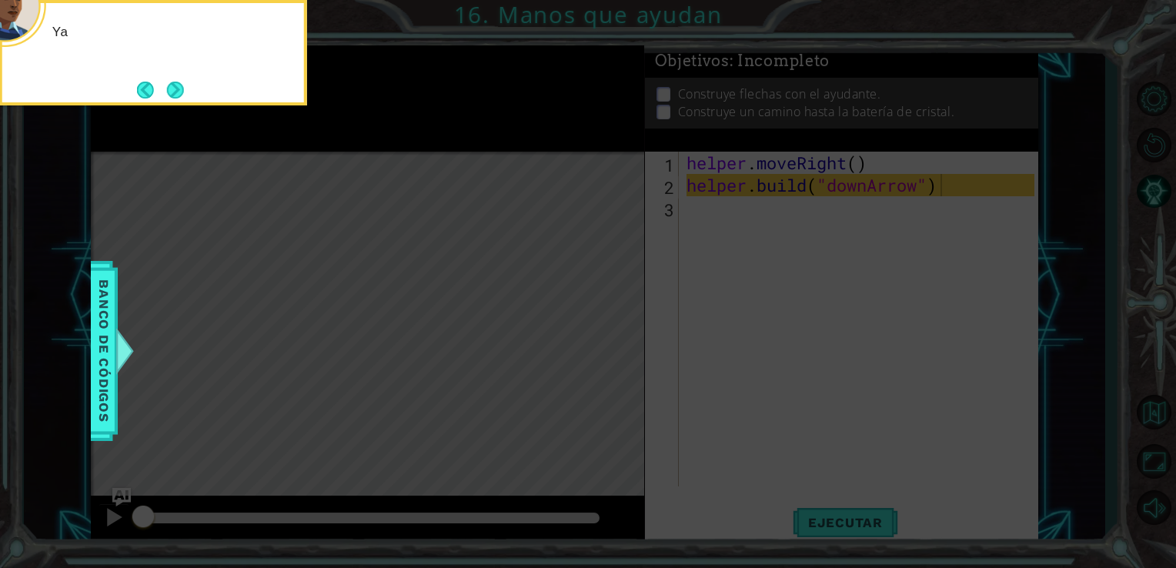
click at [399, 142] on icon at bounding box center [588, 84] width 1176 height 965
click at [182, 96] on button "Next" at bounding box center [175, 90] width 17 height 17
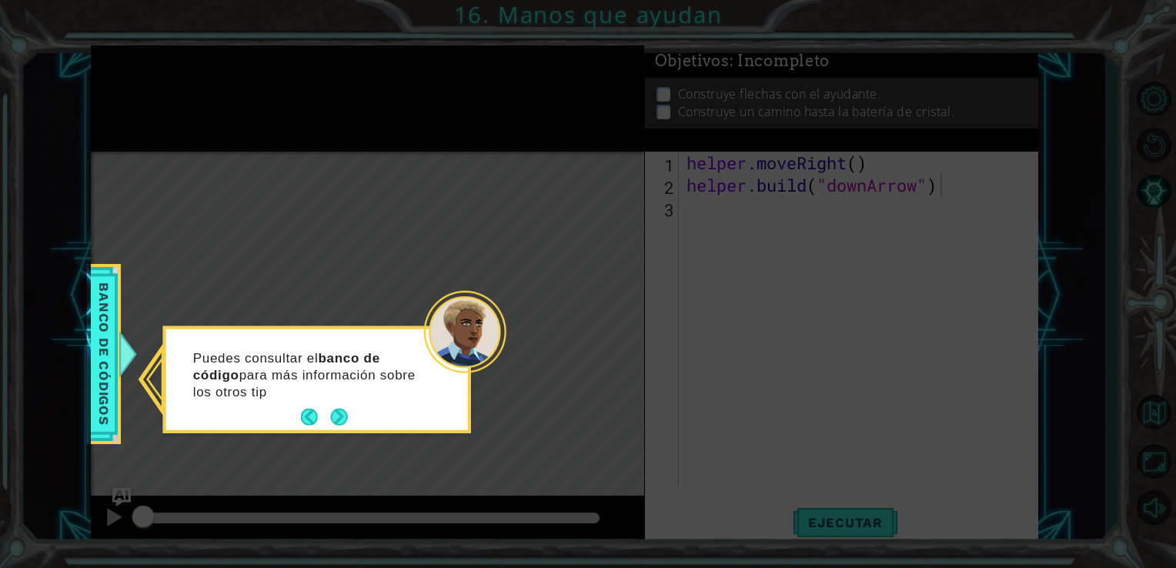
click at [182, 96] on icon at bounding box center [588, 284] width 1176 height 568
click at [348, 420] on button "Next" at bounding box center [338, 417] width 19 height 19
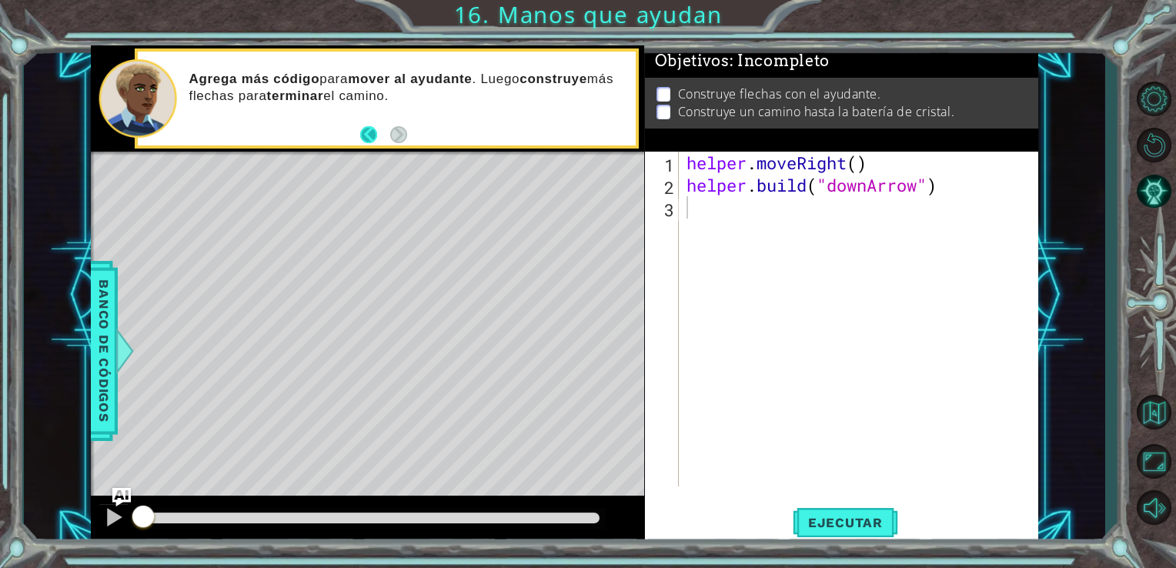
click at [369, 134] on button "Back" at bounding box center [375, 134] width 30 height 17
click at [0, 0] on icon at bounding box center [0, 0] width 0 height 0
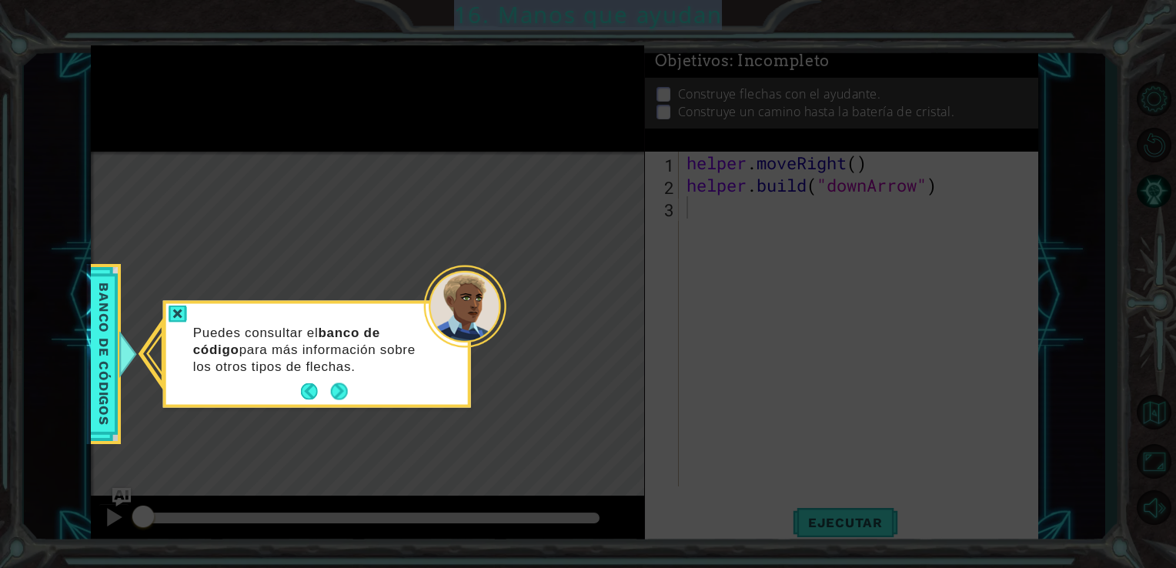
drag, startPoint x: 375, startPoint y: 138, endPoint x: 480, endPoint y: 291, distance: 185.4
click at [480, 291] on body "1 ההההההההההההההההההההההההההההההההההההההההההההההההההההההההההההההההההההההההההההה…" at bounding box center [588, 284] width 1176 height 568
click at [364, 389] on div "Puedes consultar el banco de código para más información sobre los otros tipos …" at bounding box center [317, 356] width 302 height 95
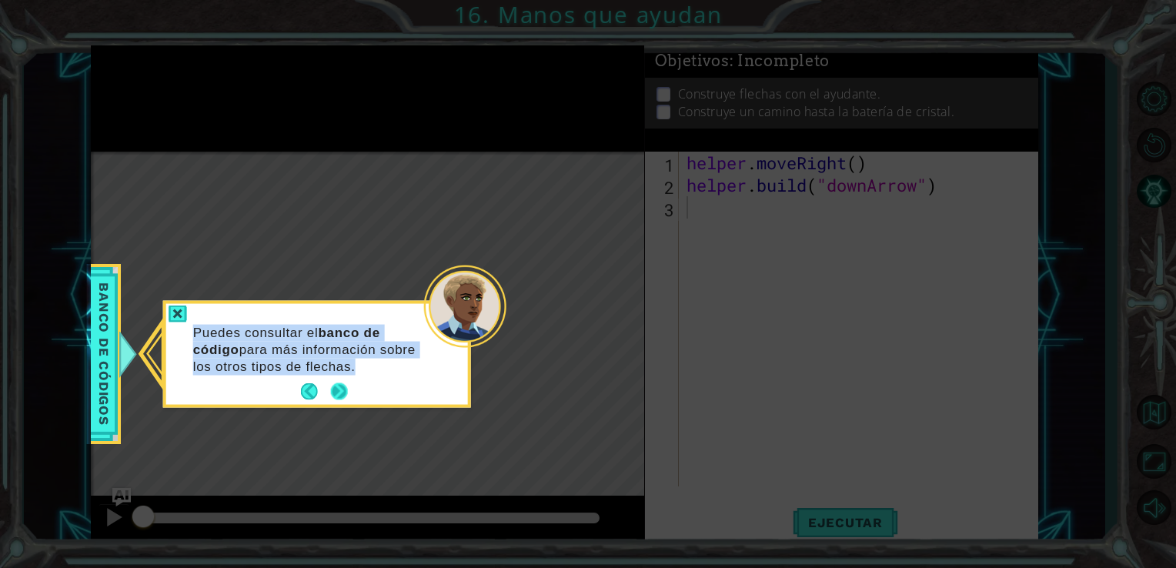
drag, startPoint x: 364, startPoint y: 389, endPoint x: 338, endPoint y: 392, distance: 25.6
click at [338, 392] on div "Puedes consultar el banco de código para más información sobre los otros tipos …" at bounding box center [317, 354] width 302 height 101
click at [338, 392] on button "Next" at bounding box center [339, 391] width 17 height 17
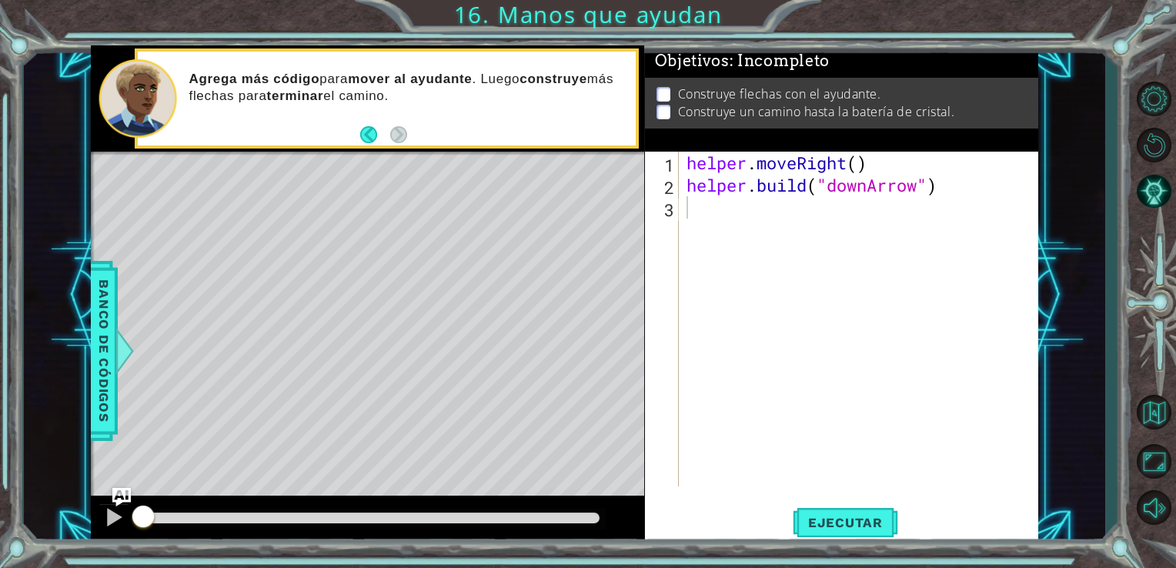
click at [338, 392] on div "Level Map" at bounding box center [446, 378] width 711 height 453
drag, startPoint x: 338, startPoint y: 392, endPoint x: 601, endPoint y: 224, distance: 311.4
click at [601, 224] on div "Level Map" at bounding box center [446, 378] width 711 height 453
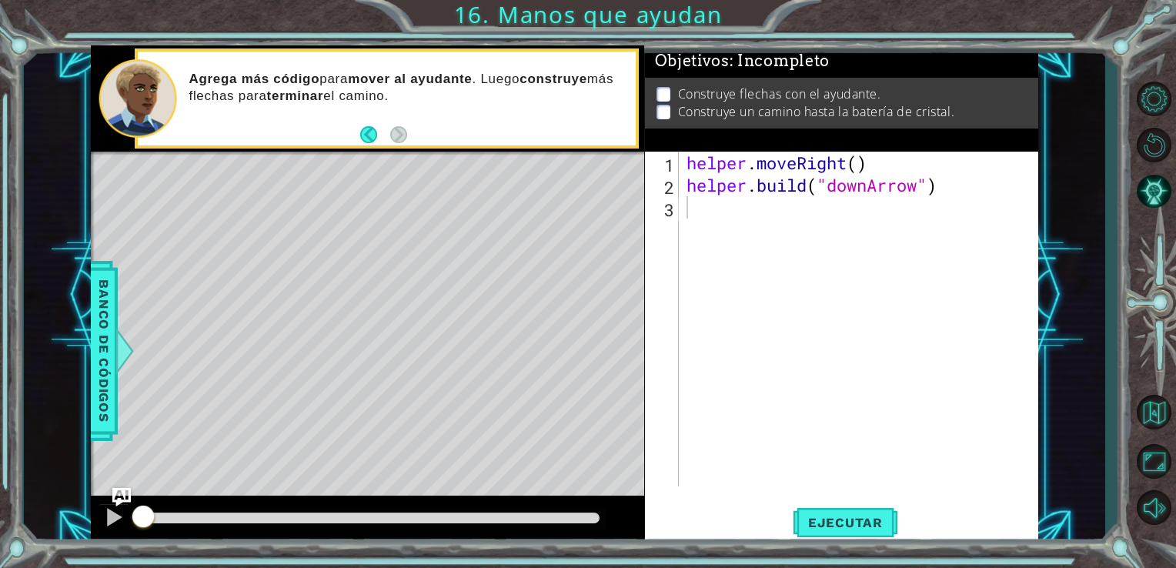
click at [601, 224] on div "Level Map" at bounding box center [446, 378] width 711 height 453
click at [868, 521] on span "Ejecutar" at bounding box center [844, 522] width 105 height 15
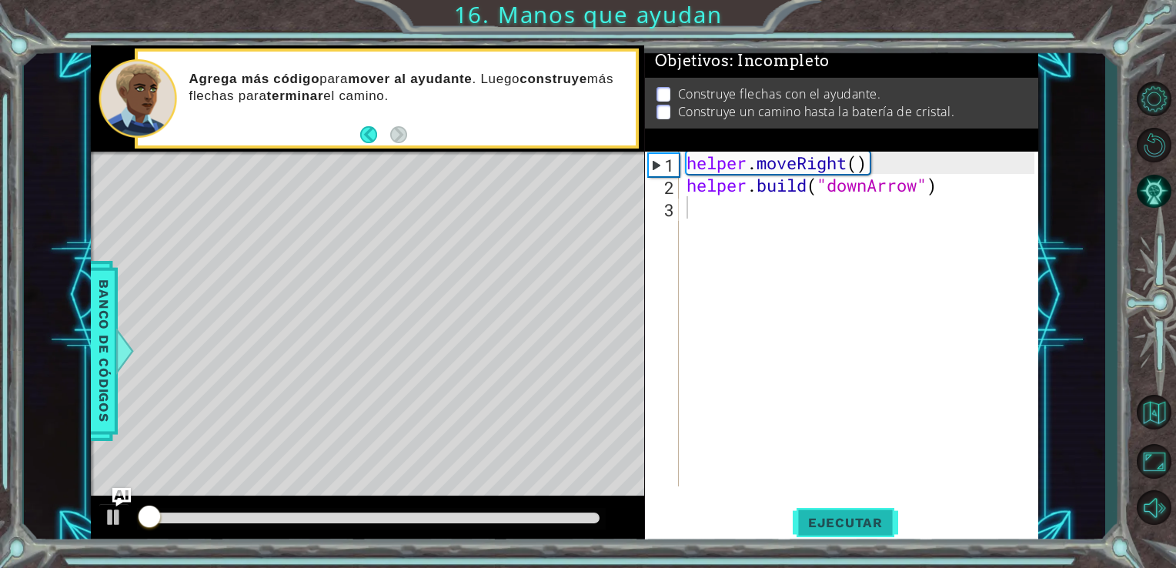
click at [867, 520] on span "Ejecutar" at bounding box center [844, 522] width 105 height 15
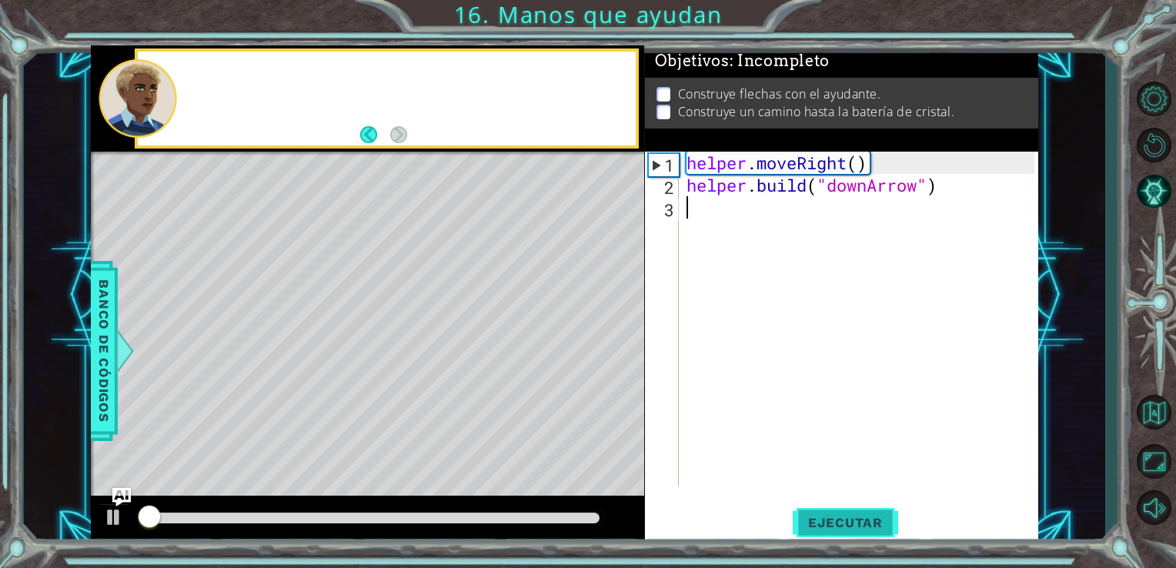
click at [867, 520] on span "Ejecutar" at bounding box center [844, 522] width 105 height 15
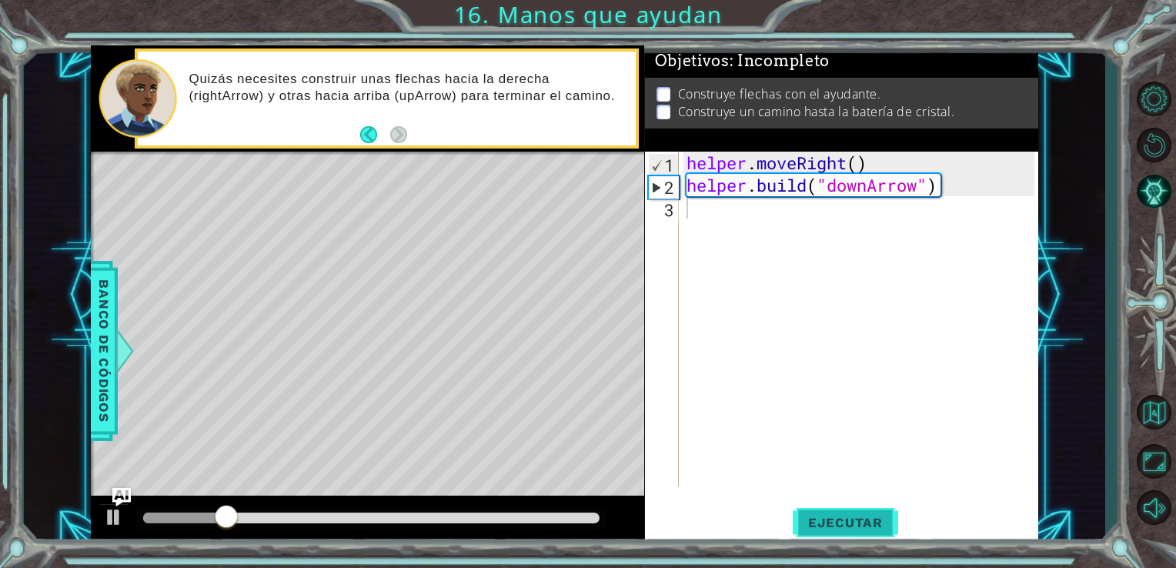
click at [867, 520] on span "Ejecutar" at bounding box center [844, 522] width 105 height 15
click at [826, 515] on span "Ejecutar" at bounding box center [844, 522] width 105 height 15
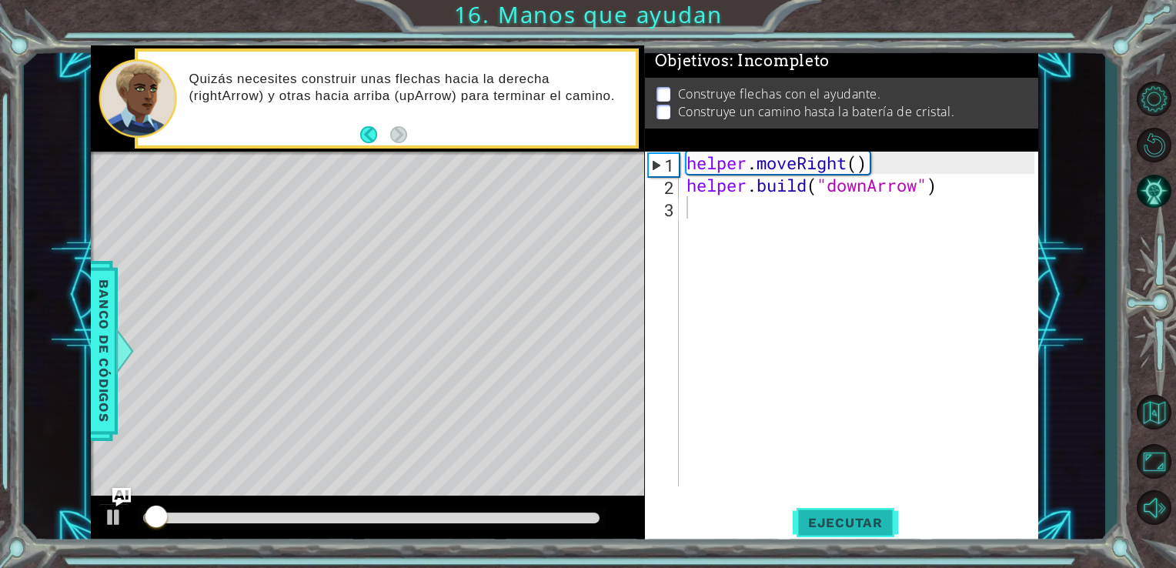
click at [826, 515] on span "Ejecutar" at bounding box center [844, 522] width 105 height 15
click at [824, 514] on button "Ejecutar" at bounding box center [844, 521] width 105 height 39
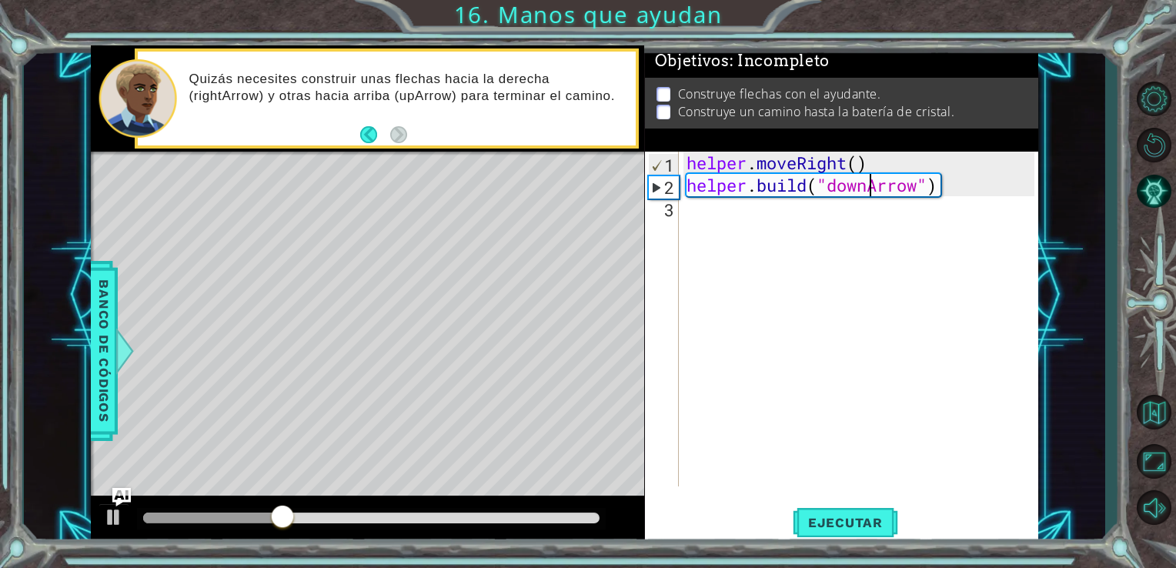
click at [869, 185] on div "helper . moveRight ( ) helper . build ( "downArrow" )" at bounding box center [862, 341] width 359 height 379
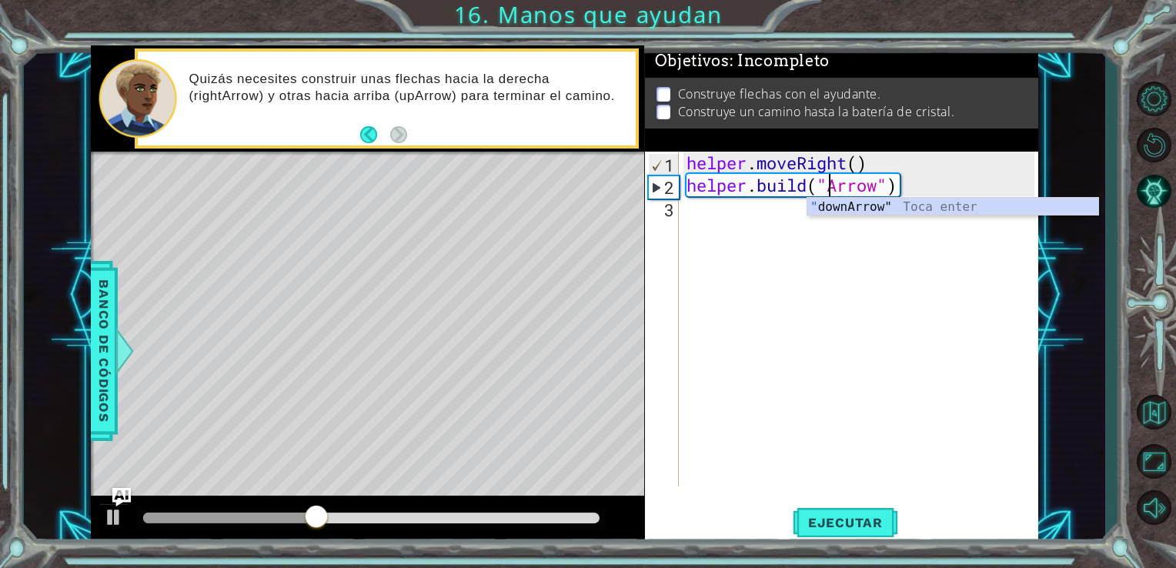
scroll to position [0, 7]
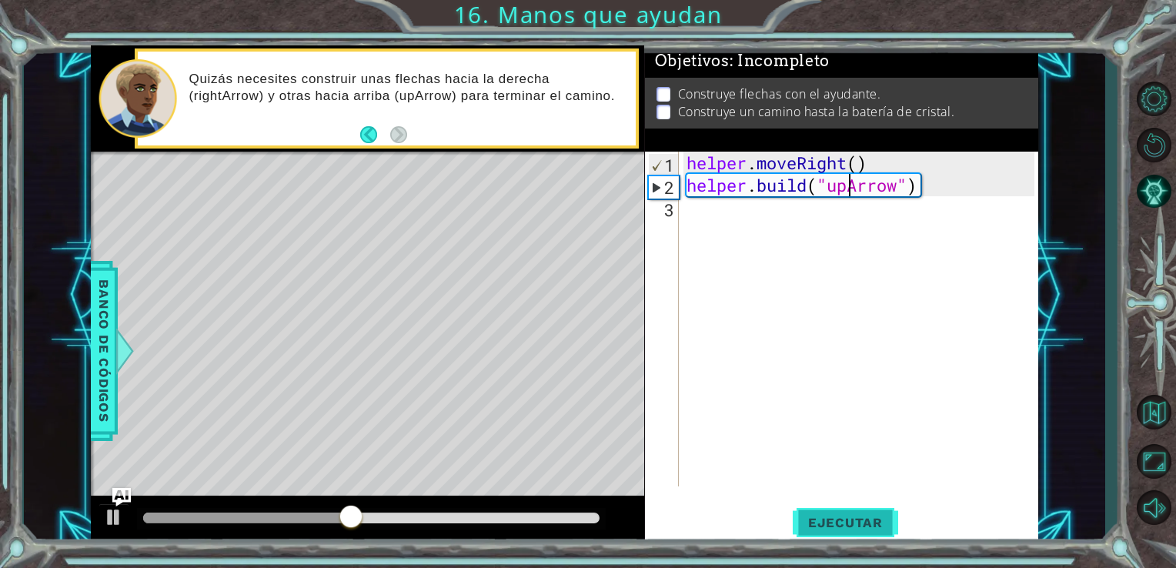
click at [819, 519] on span "Ejecutar" at bounding box center [844, 522] width 105 height 15
drag, startPoint x: 952, startPoint y: 186, endPoint x: 720, endPoint y: 211, distance: 233.6
drag, startPoint x: 720, startPoint y: 211, endPoint x: 679, endPoint y: 198, distance: 43.3
click at [679, 198] on div "[DOMAIN_NAME]("downArrow") 1 2 3 helper . moveRight ( ) helper . build ( "downA…" at bounding box center [840, 319] width 390 height 335
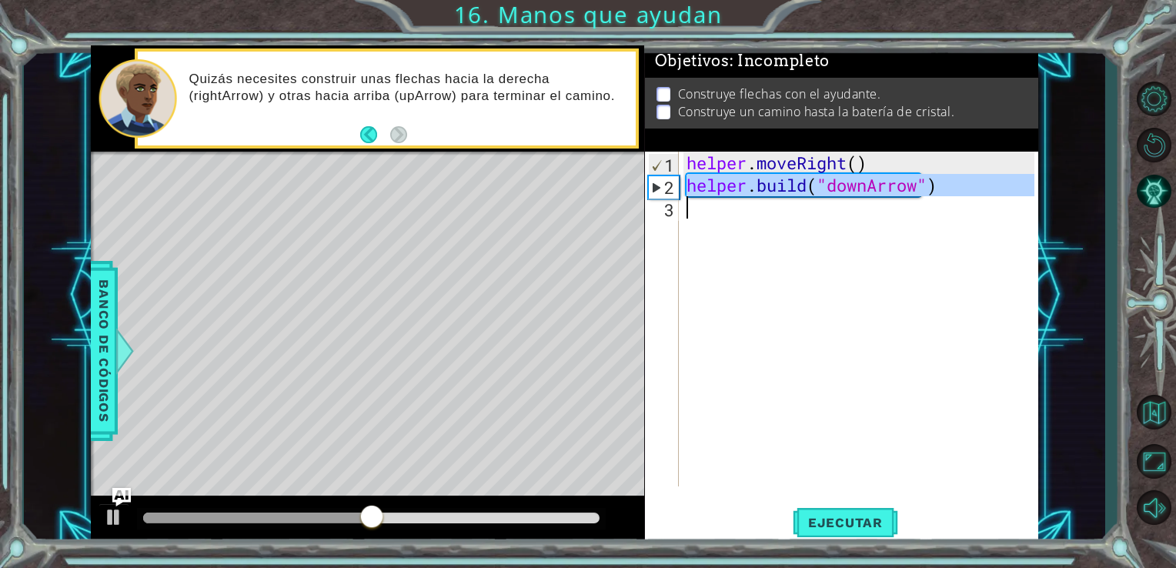
drag, startPoint x: 684, startPoint y: 192, endPoint x: 960, endPoint y: 205, distance: 276.5
click at [960, 205] on div "helper . moveRight ( ) helper . build ( "downArrow" )" at bounding box center [862, 341] width 359 height 379
type textarea "[DOMAIN_NAME]("downArrow")"
paste textarea "Code Area"
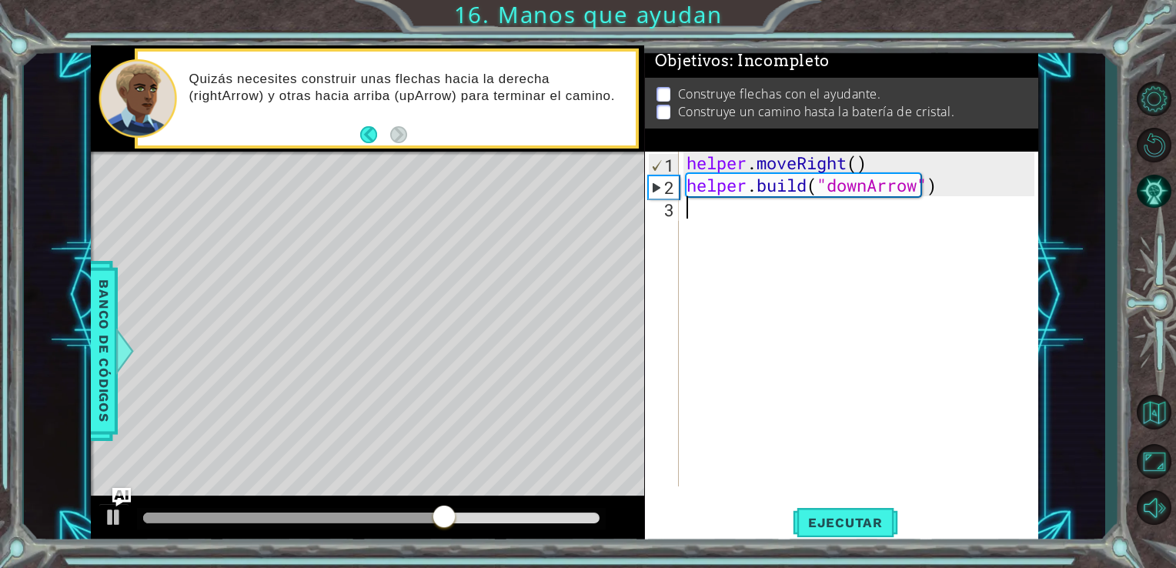
paste textarea "[DOMAIN_NAME]("downArrow")"
click at [869, 209] on div "helper . moveRight ( ) helper . build ( "downArrow" ) helper . build ( "downArr…" at bounding box center [862, 341] width 359 height 379
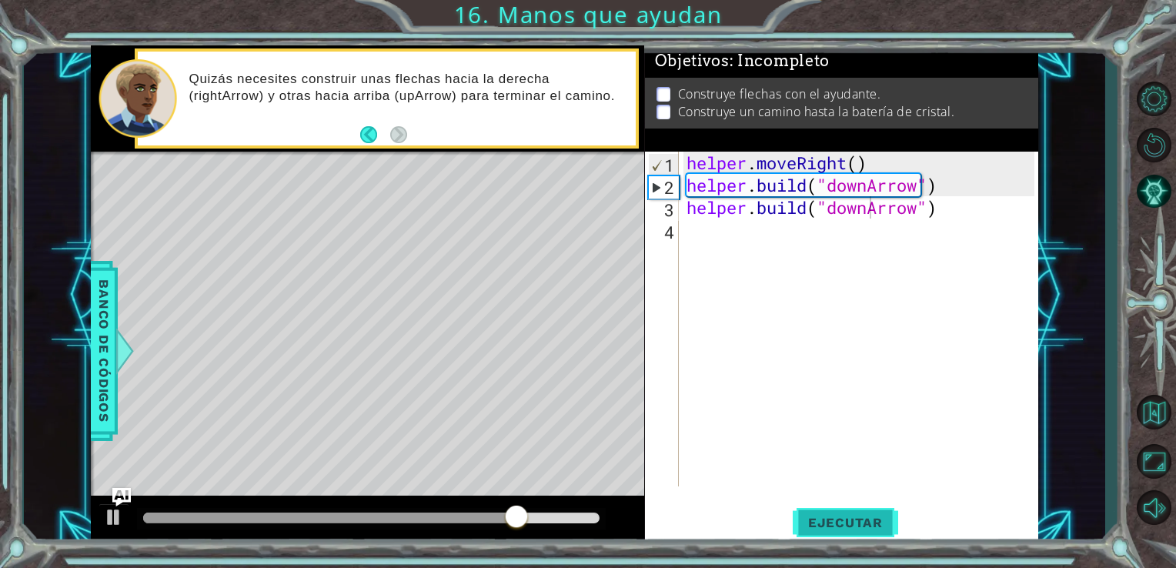
click at [814, 514] on button "Ejecutar" at bounding box center [844, 521] width 105 height 39
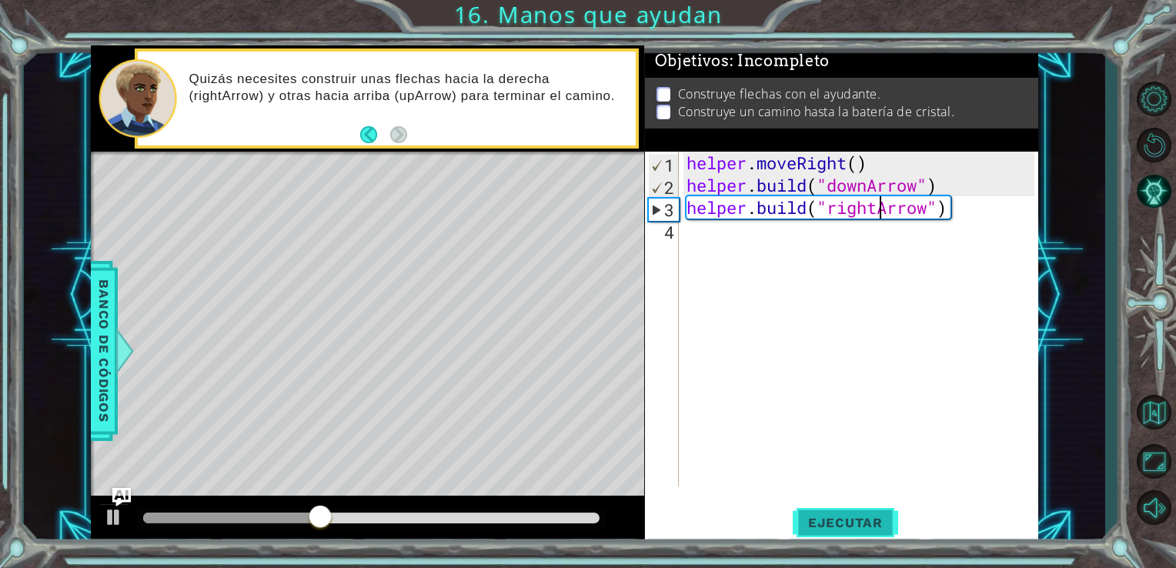
scroll to position [0, 8]
drag, startPoint x: 851, startPoint y: 529, endPoint x: 825, endPoint y: 519, distance: 28.0
click at [825, 519] on span "Ejecutar" at bounding box center [844, 522] width 105 height 15
click at [943, 184] on div "helper . moveRight ( ) helper . build ( "downArrow" ) helper . build ( "rightAr…" at bounding box center [862, 341] width 359 height 379
type textarea "[DOMAIN_NAME]("downArrow")"
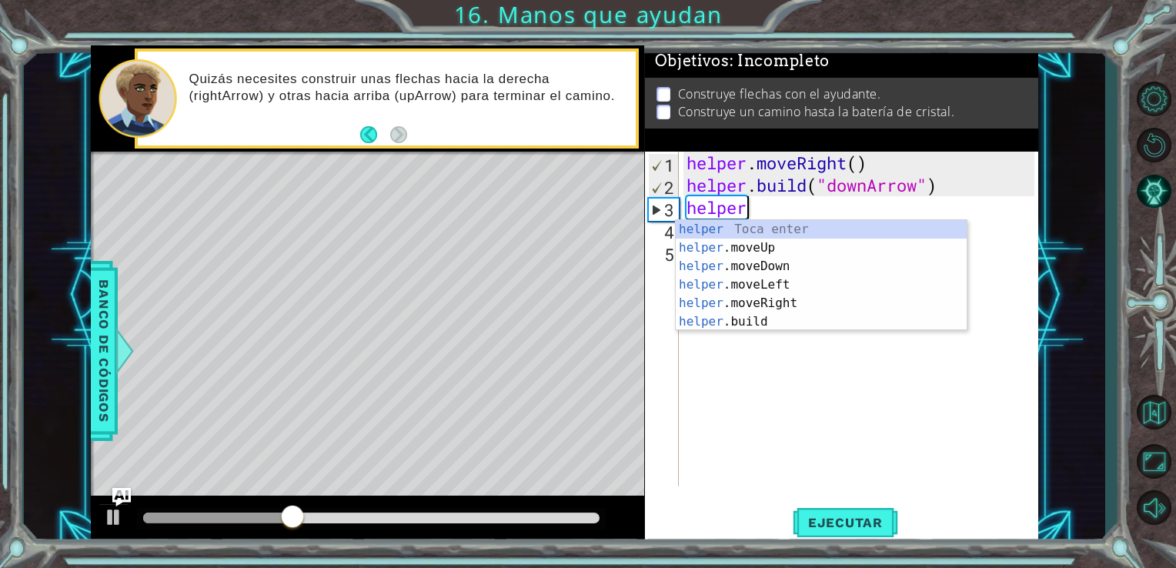
scroll to position [0, 2]
click at [742, 271] on div "helper Toca enter helper .moveUp Toca enter helper .moveDown Toca enter helper …" at bounding box center [820, 294] width 291 height 148
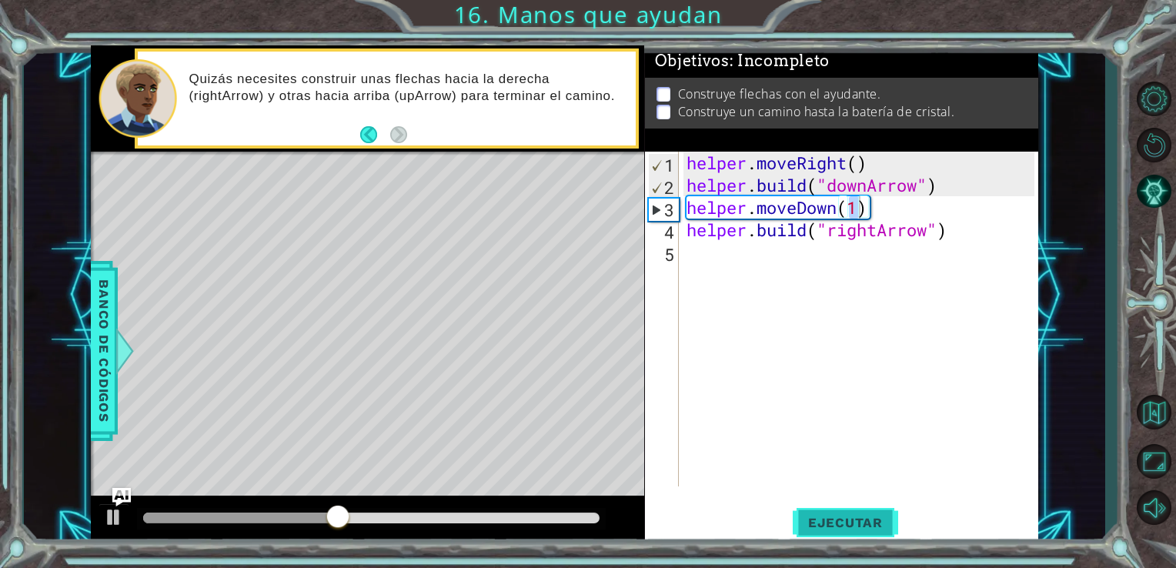
click at [841, 525] on span "Ejecutar" at bounding box center [844, 522] width 105 height 15
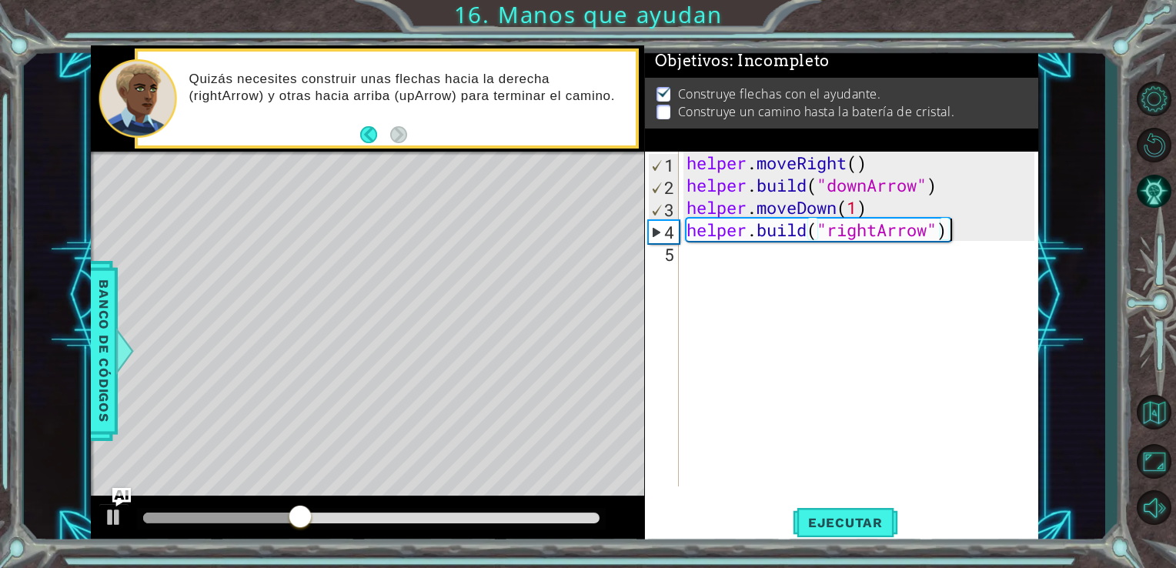
click at [964, 233] on div "helper . moveRight ( ) helper . build ( "downArrow" ) helper . moveDown ( 1 ) h…" at bounding box center [862, 341] width 359 height 379
type textarea "[DOMAIN_NAME]("rightArrow")"
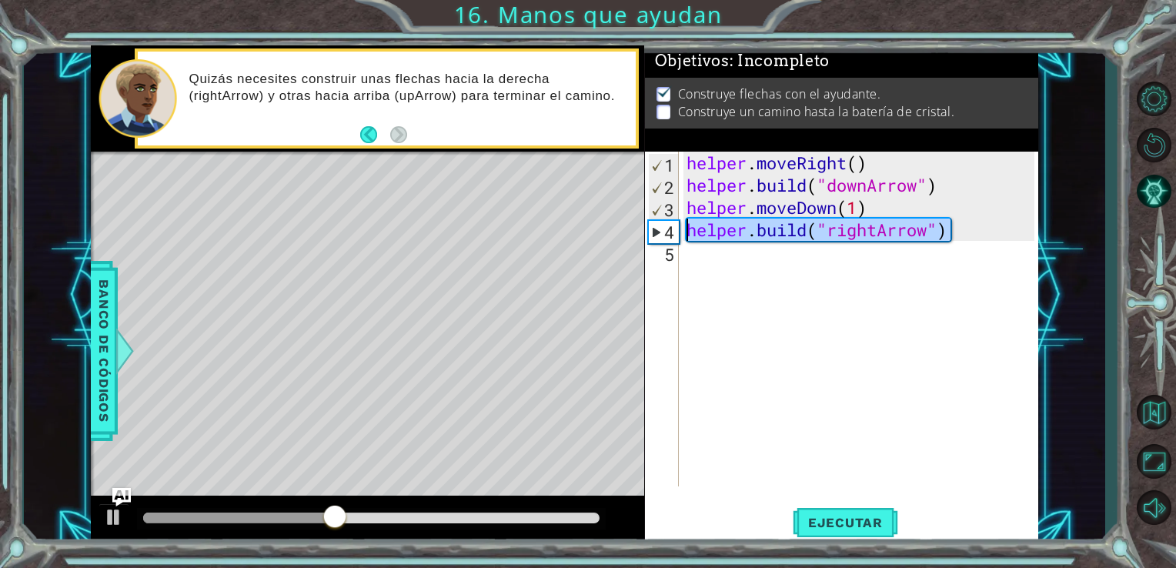
drag, startPoint x: 964, startPoint y: 233, endPoint x: 686, endPoint y: 232, distance: 277.7
click at [686, 232] on div "helper . moveRight ( ) helper . build ( "downArrow" ) helper . moveDown ( 1 ) h…" at bounding box center [862, 341] width 359 height 379
click at [689, 248] on div "helper . moveRight ( ) helper . build ( "downArrow" ) helper . moveDown ( 1 ) h…" at bounding box center [862, 341] width 359 height 379
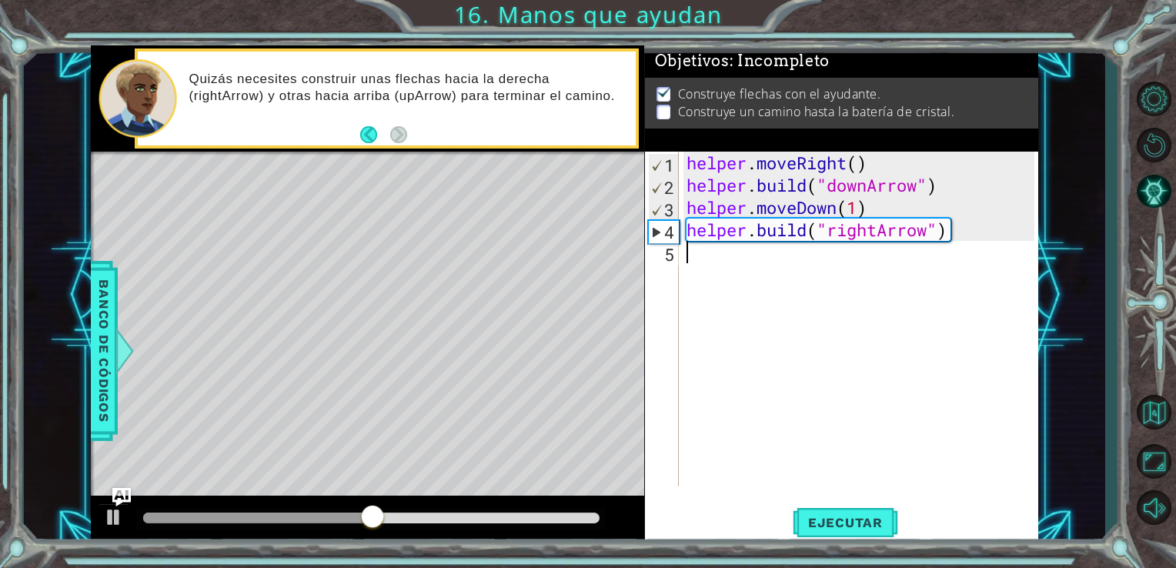
scroll to position [0, 0]
paste textarea "[DOMAIN_NAME]("rightArrow")"
type textarea "[DOMAIN_NAME]("rightArrow")"
click at [699, 282] on div "helper . moveRight ( ) helper . build ( "downArrow" ) helper . moveDown ( 1 ) h…" at bounding box center [862, 341] width 359 height 379
paste textarea "[DOMAIN_NAME]("rightArrow")"
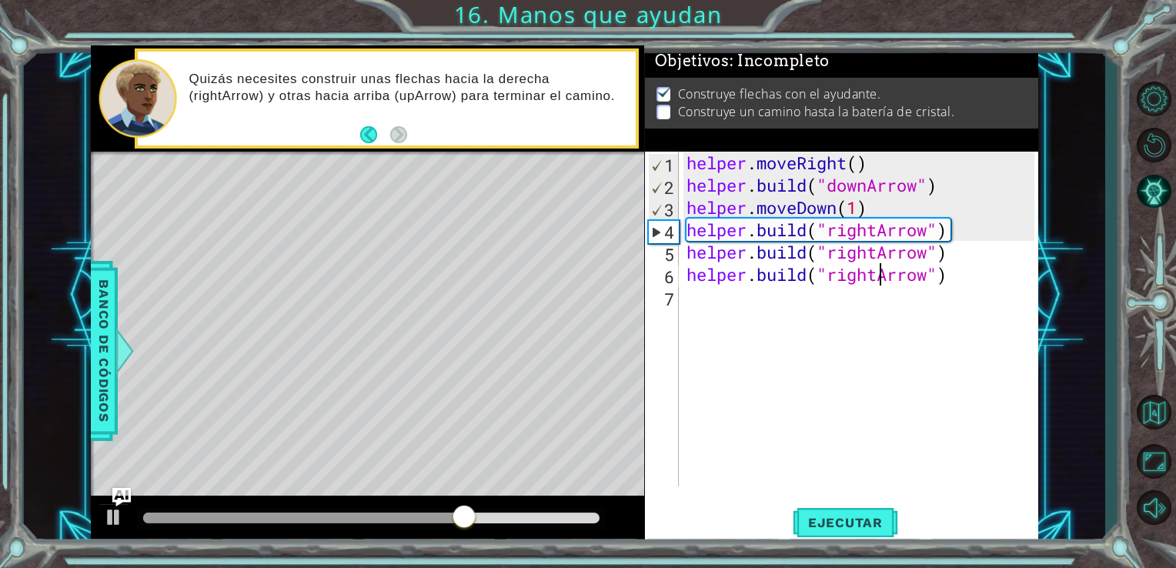
click at [875, 276] on div "helper . moveRight ( ) helper . build ( "downArrow" ) helper . moveDown ( 1 ) h…" at bounding box center [862, 341] width 359 height 379
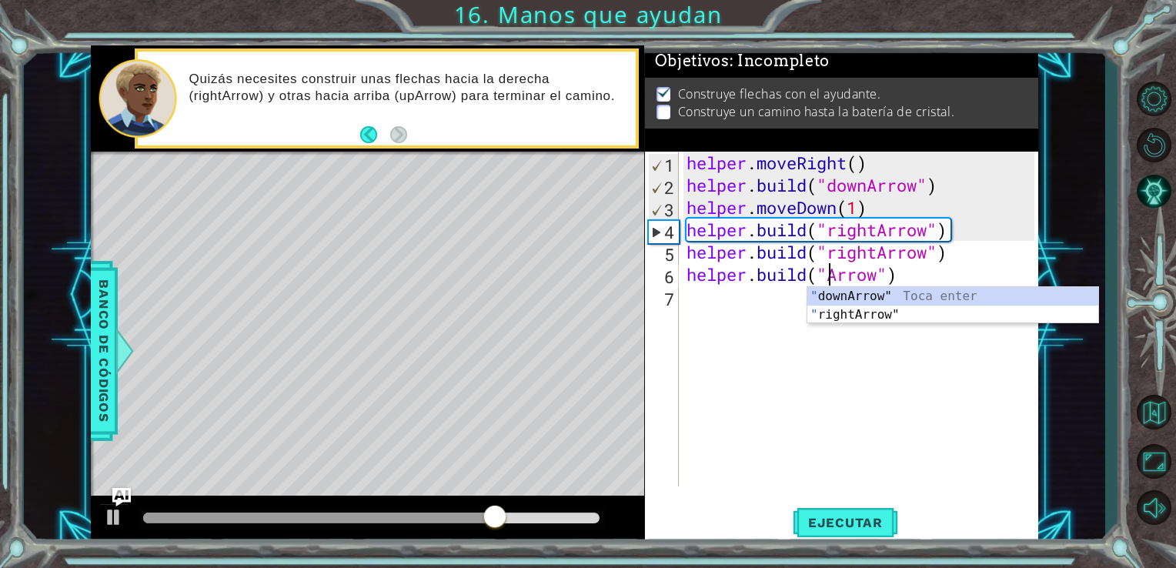
scroll to position [0, 7]
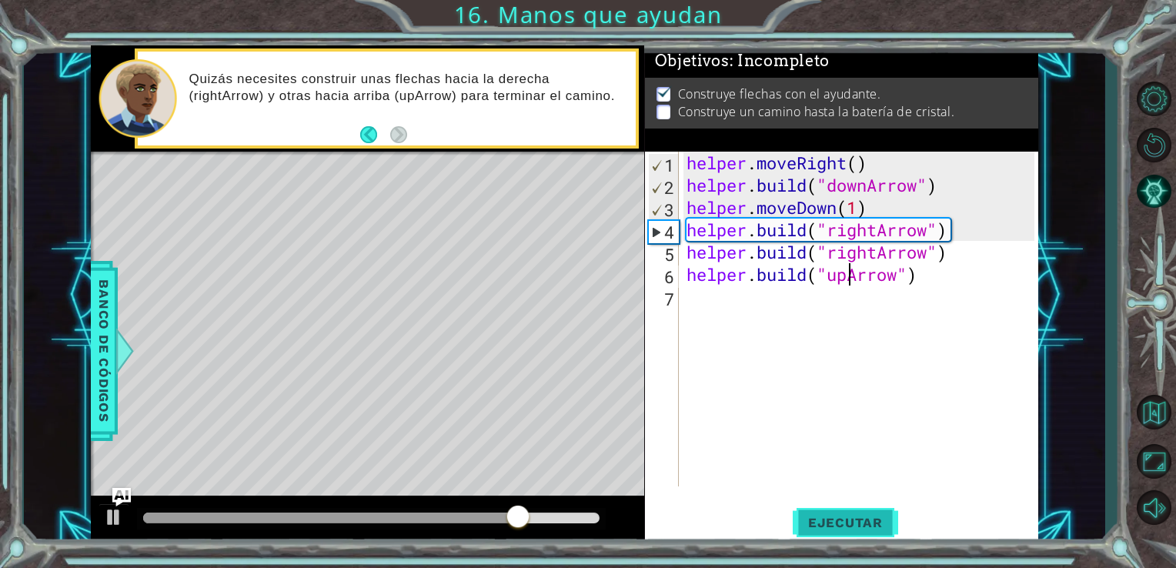
click at [822, 512] on button "Ejecutar" at bounding box center [844, 521] width 105 height 39
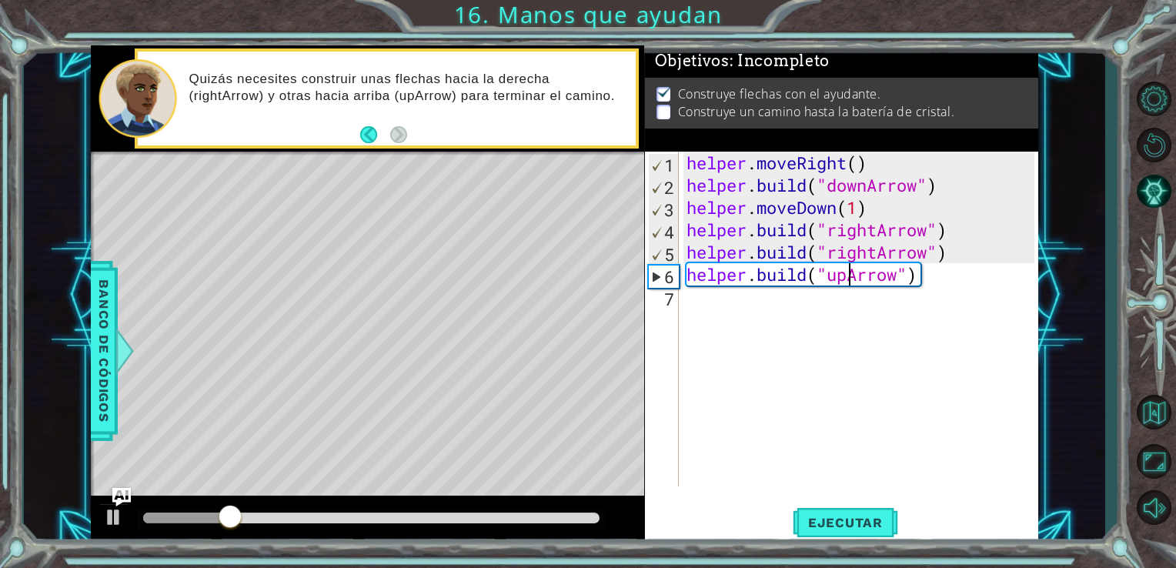
click at [971, 229] on div "helper . moveRight ( ) helper . build ( "downArrow" ) helper . moveDown ( 1 ) h…" at bounding box center [862, 341] width 359 height 379
type textarea "[DOMAIN_NAME]("rightArrow")"
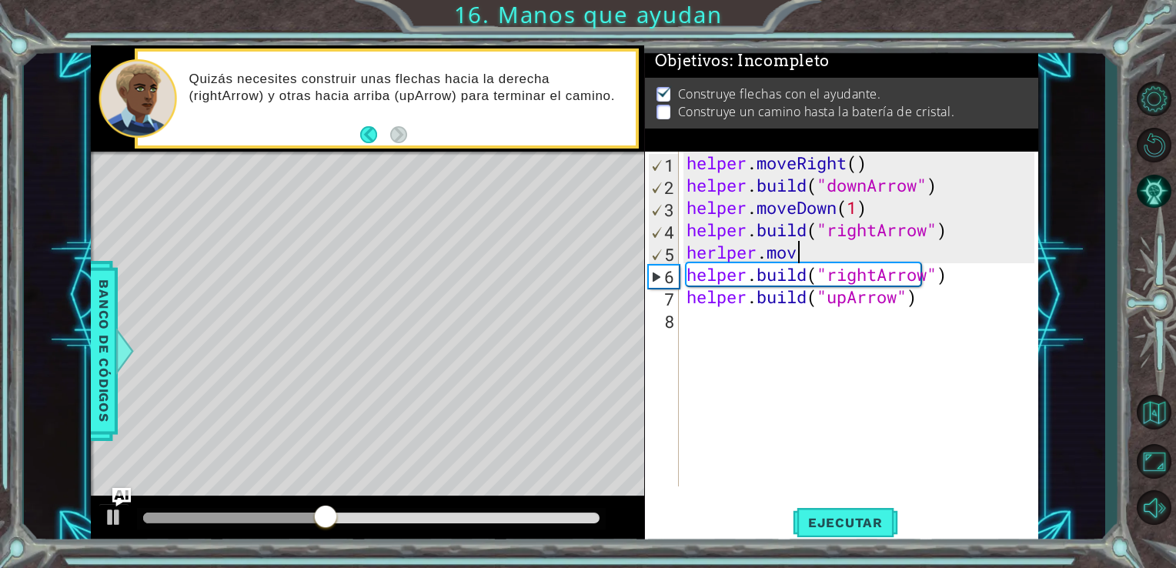
scroll to position [0, 4]
click at [719, 255] on div "helper . moveRight ( ) helper . build ( "downArrow" ) helper . moveDown ( 1 ) h…" at bounding box center [862, 341] width 359 height 379
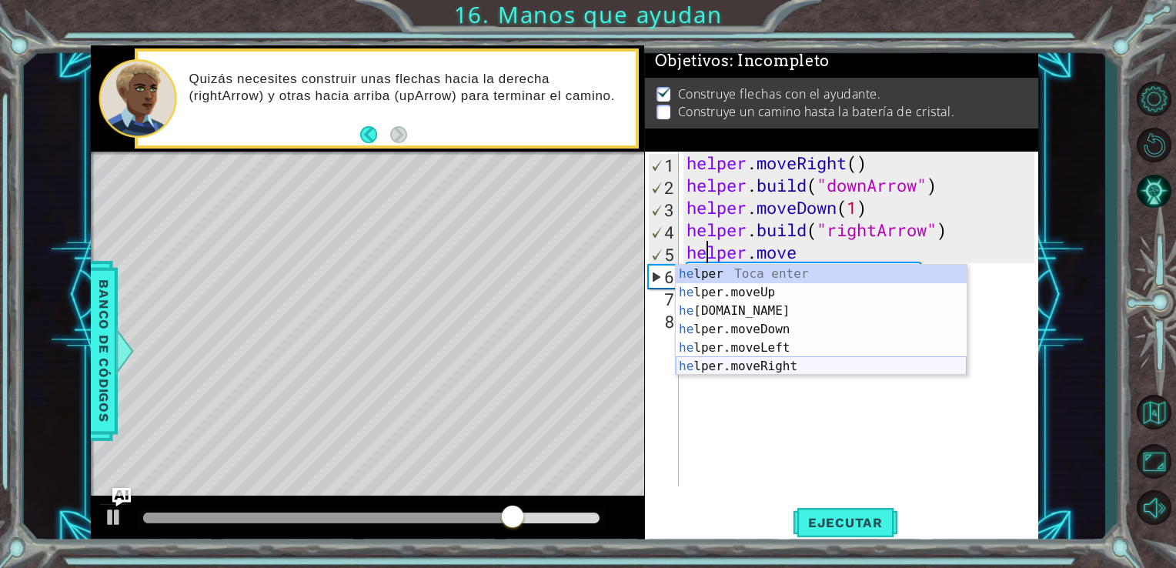
click at [752, 368] on div "he lper Toca enter he lper.moveUp Toca enter he [DOMAIN_NAME] Toca enter he lpe…" at bounding box center [820, 339] width 291 height 148
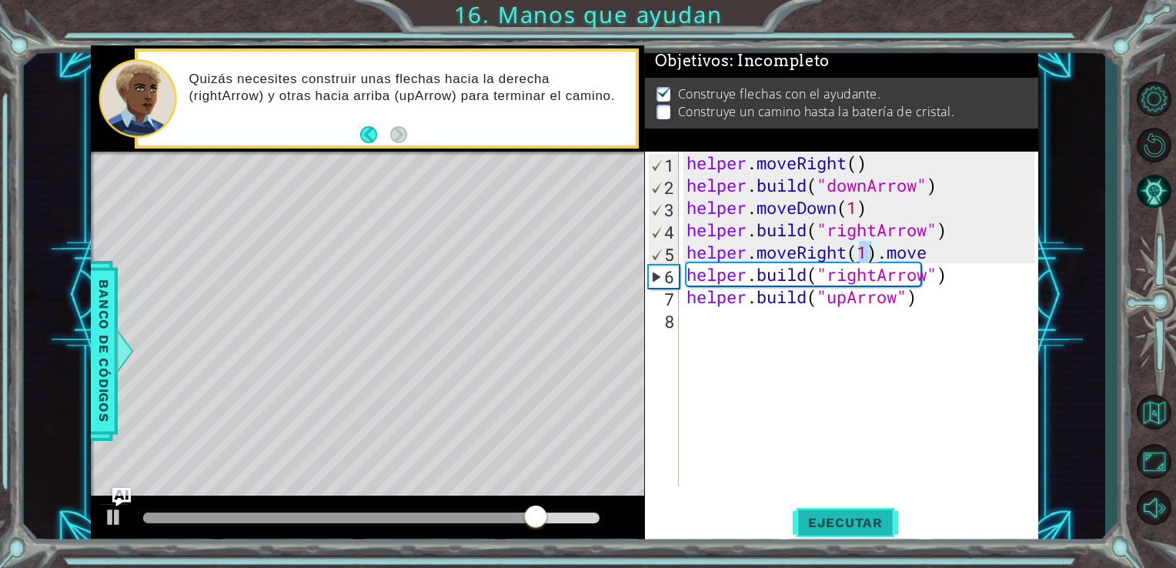
click at [830, 510] on button "Ejecutar" at bounding box center [844, 521] width 105 height 39
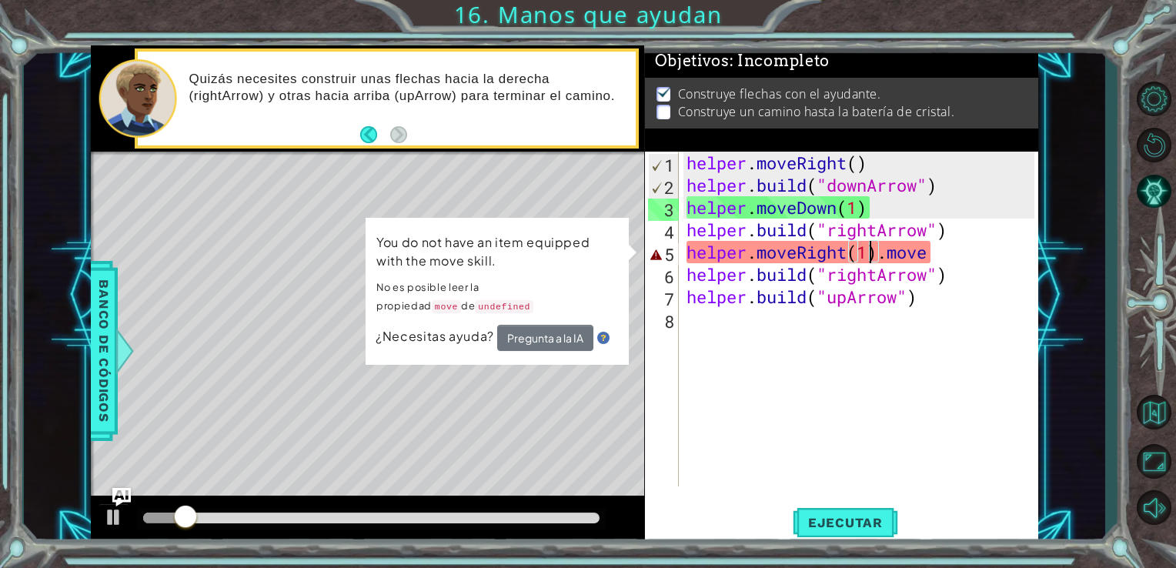
click at [936, 252] on div "helper . moveRight ( ) helper . build ( "downArrow" ) helper . moveDown ( 1 ) h…" at bounding box center [862, 341] width 359 height 379
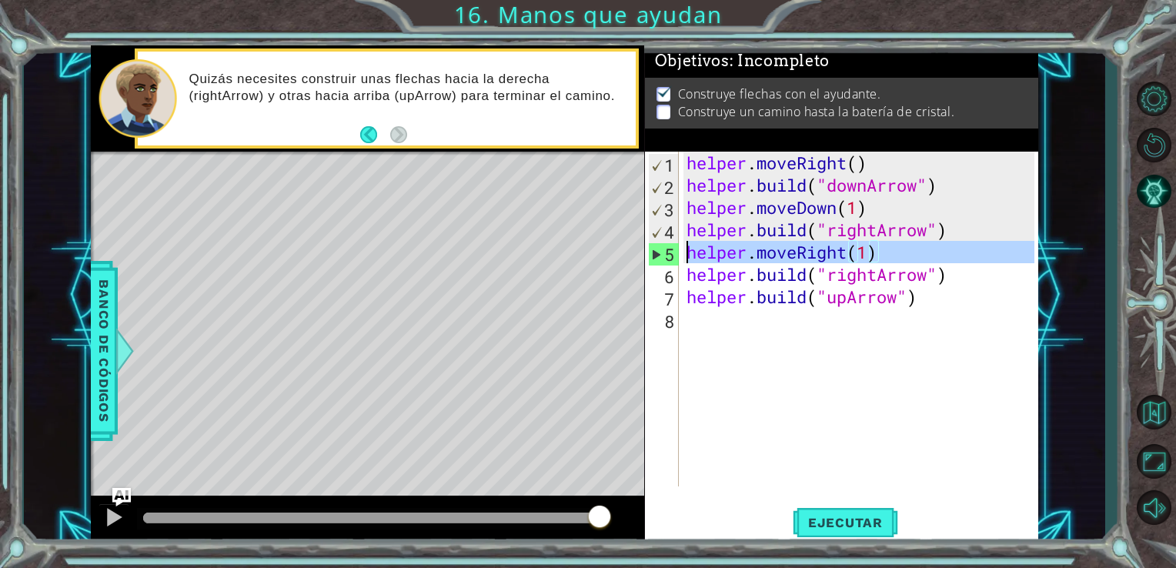
click at [652, 260] on div "5" at bounding box center [664, 254] width 30 height 22
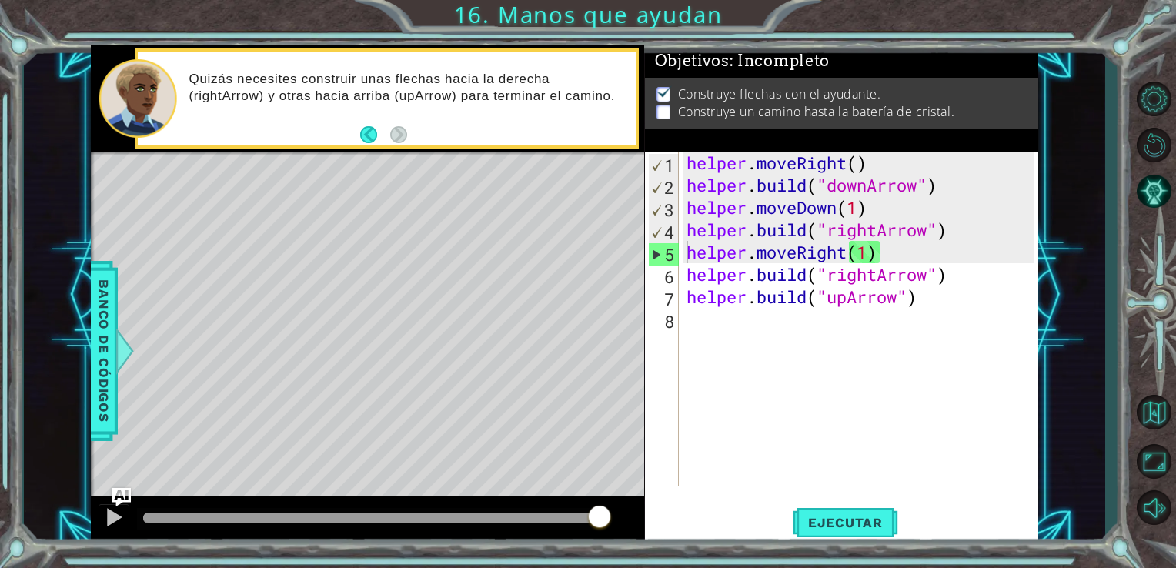
click at [679, 267] on div "helper.moveRight(1) 1 2 3 4 5 6 7 8 helper . moveRight ( ) helper . build ( "do…" at bounding box center [840, 319] width 390 height 335
click at [665, 277] on div "6" at bounding box center [663, 276] width 31 height 22
click at [665, 280] on div "6" at bounding box center [663, 276] width 31 height 22
click at [663, 295] on div "7" at bounding box center [663, 299] width 31 height 22
click at [815, 532] on button "Ejecutar" at bounding box center [844, 521] width 105 height 39
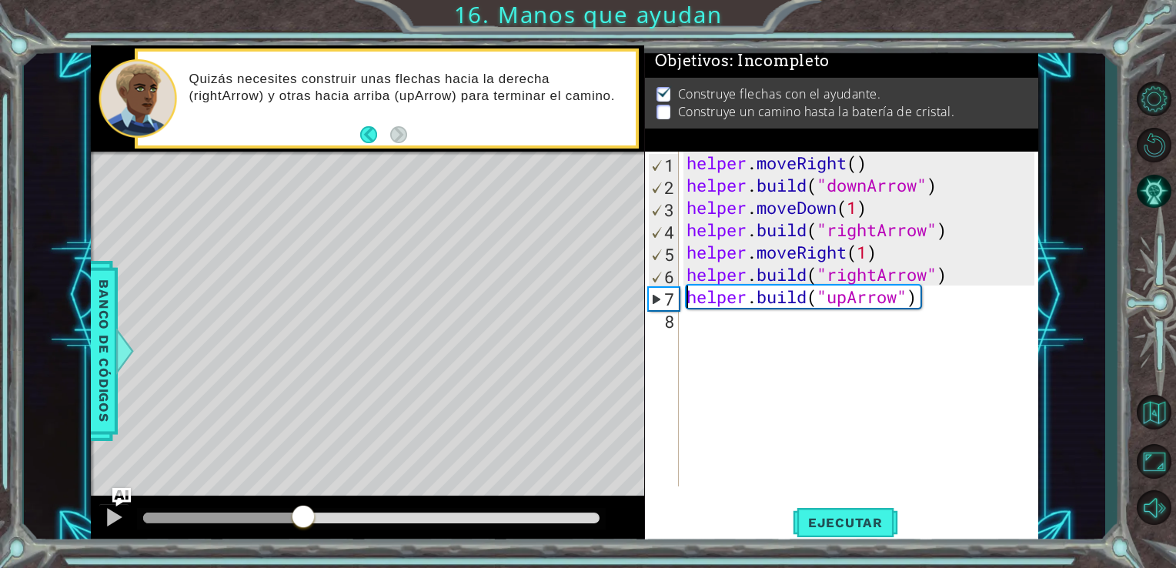
drag, startPoint x: 157, startPoint y: 512, endPoint x: 310, endPoint y: 530, distance: 154.1
click at [310, 530] on div at bounding box center [303, 518] width 28 height 28
click at [967, 278] on div "helper . moveRight ( ) helper . build ( "downArrow" ) helper . moveDown ( 1 ) h…" at bounding box center [862, 341] width 359 height 379
type textarea "[DOMAIN_NAME]("rightArrow")"
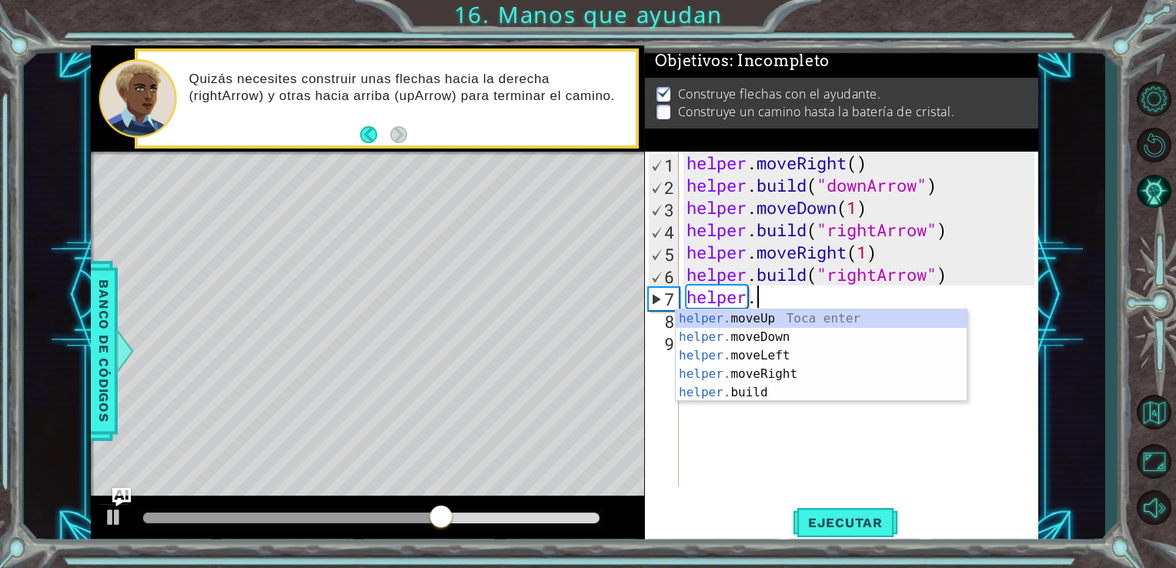
scroll to position [0, 2]
click at [815, 368] on div "helper. moveUp Toca enter helper. moveDown Toca enter helper. moveLeft Toca ent…" at bounding box center [820, 373] width 291 height 129
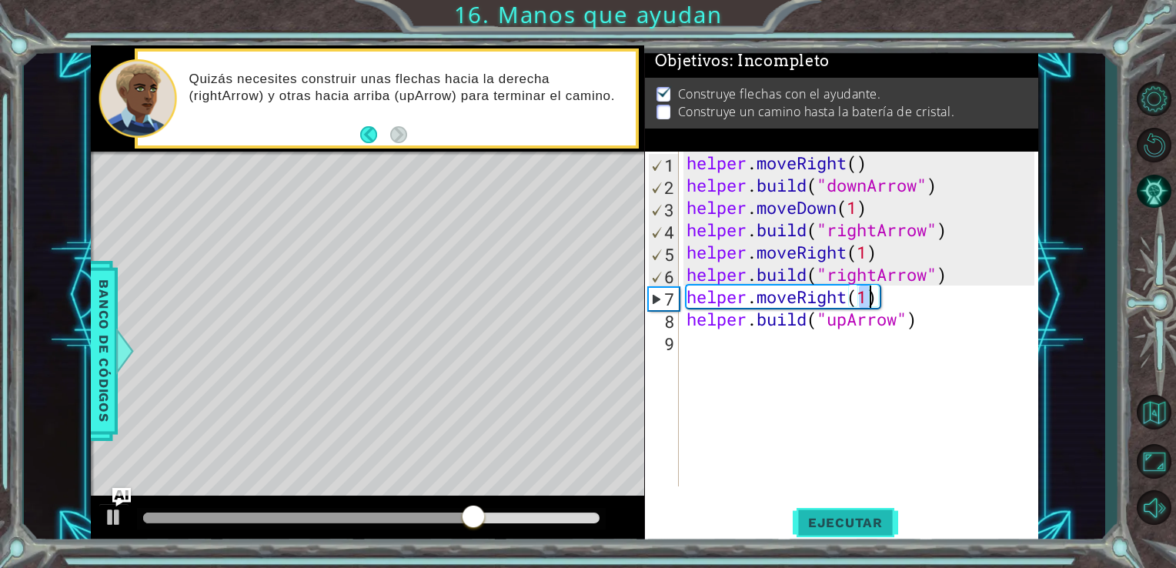
type textarea "helper.moveRight(1)"
click at [831, 520] on span "Ejecutar" at bounding box center [844, 522] width 105 height 15
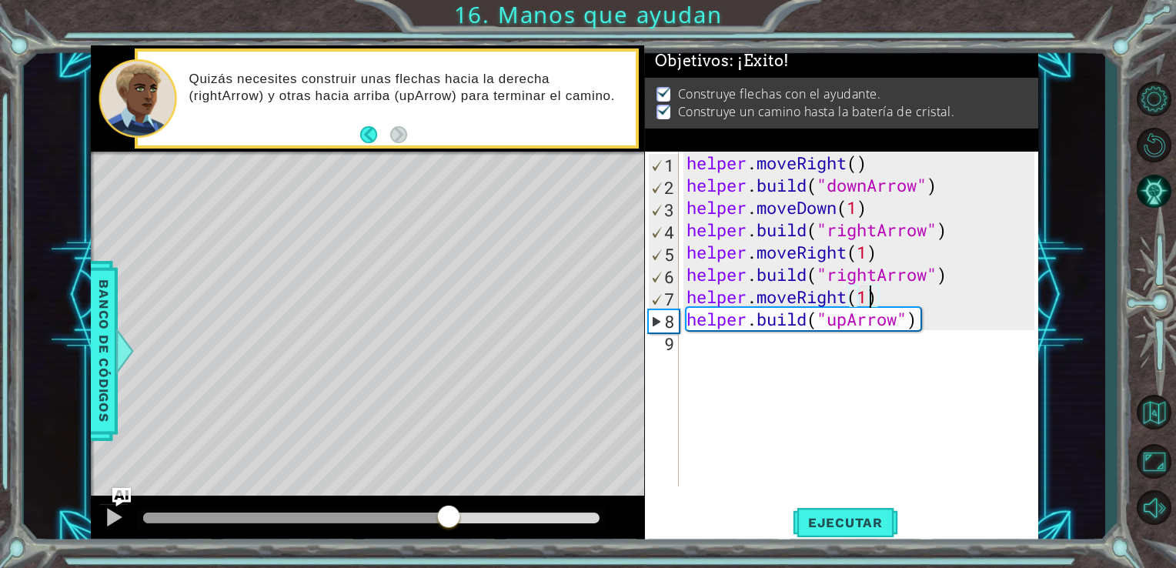
drag, startPoint x: 178, startPoint y: 522, endPoint x: 457, endPoint y: 519, distance: 278.5
click at [457, 519] on div at bounding box center [449, 518] width 28 height 28
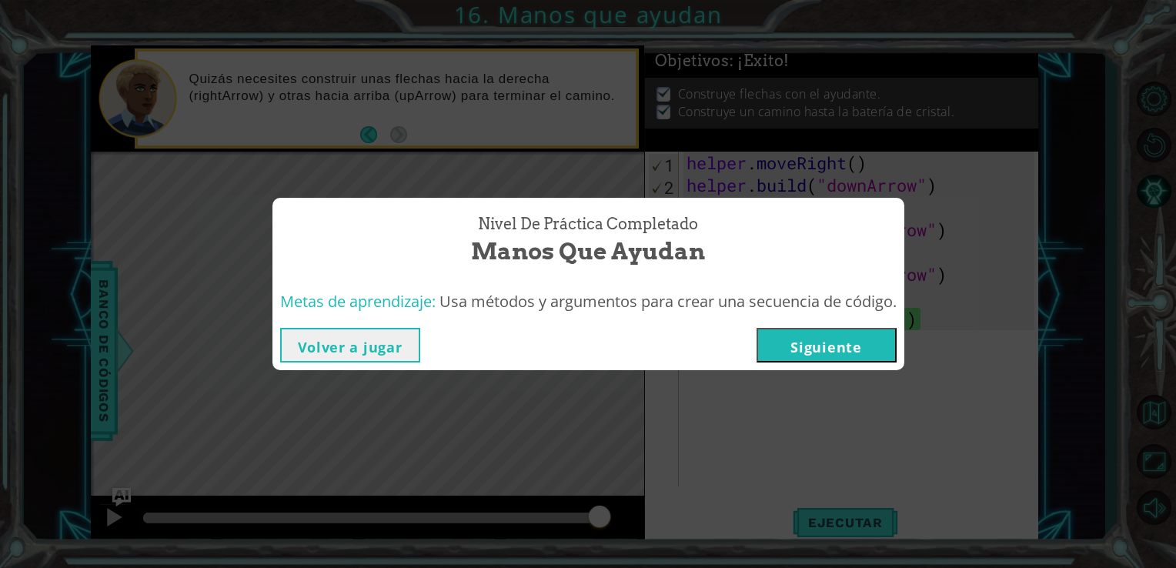
click at [821, 348] on button "Siguiente" at bounding box center [826, 345] width 140 height 35
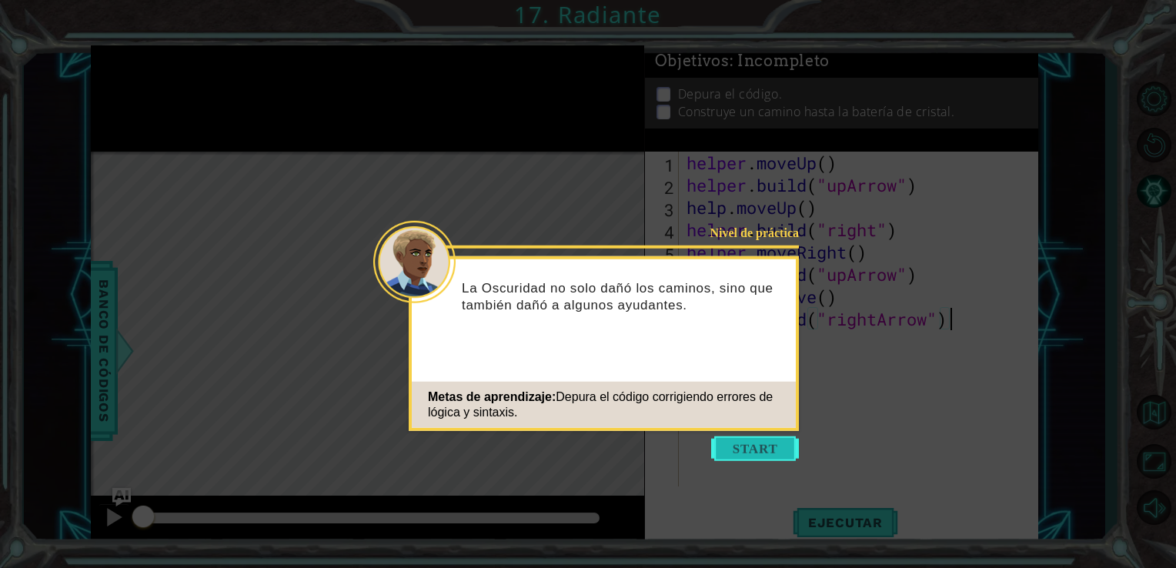
click at [760, 445] on button "Start" at bounding box center [755, 448] width 88 height 25
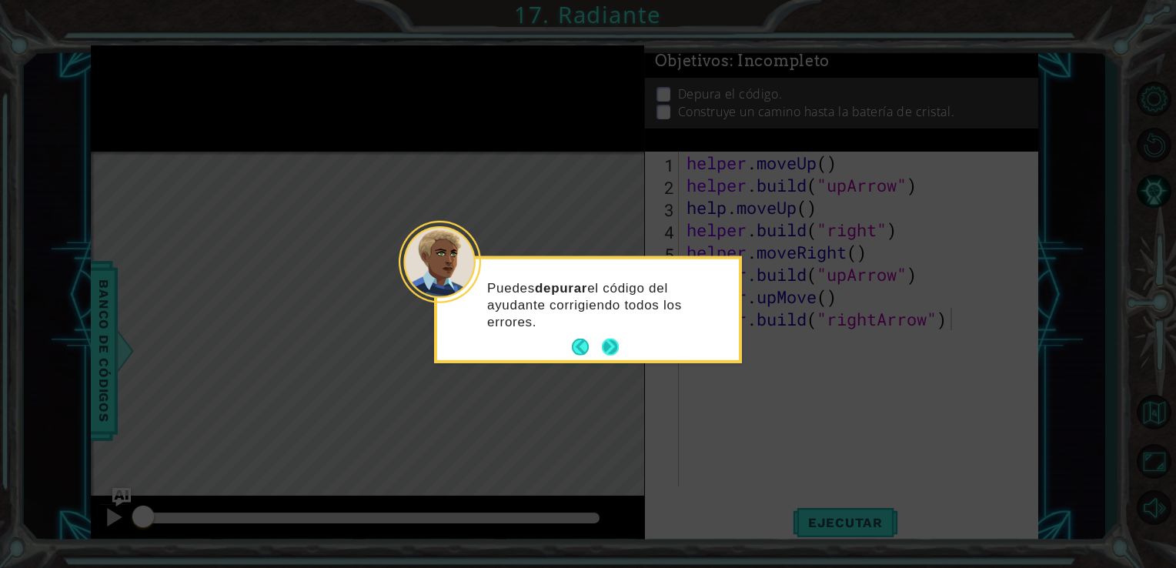
click at [614, 352] on button "Next" at bounding box center [611, 347] width 18 height 18
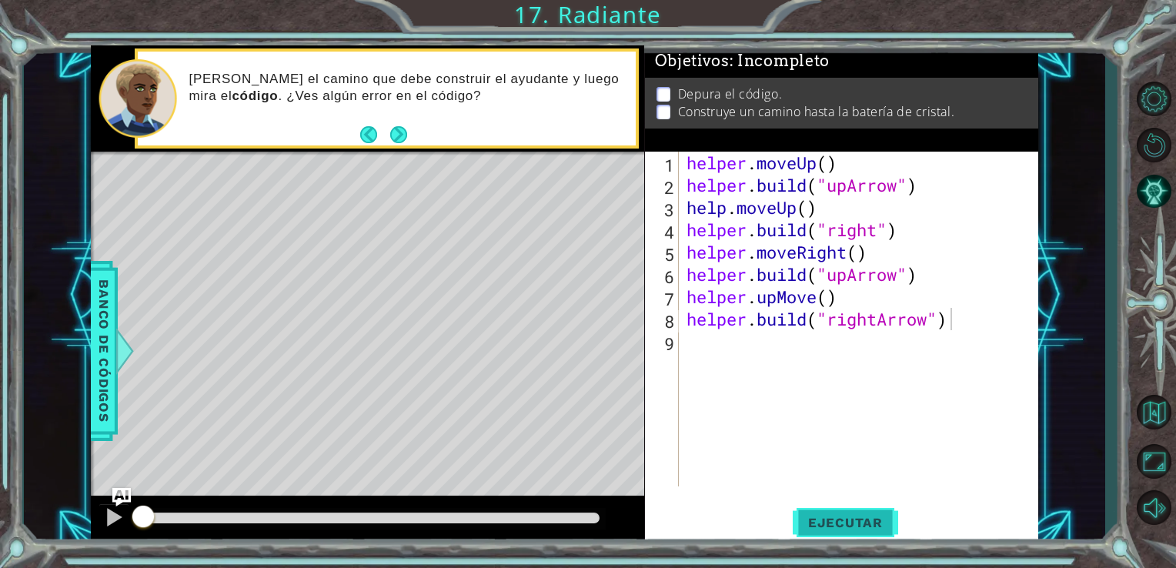
click at [822, 519] on span "Ejecutar" at bounding box center [844, 522] width 105 height 15
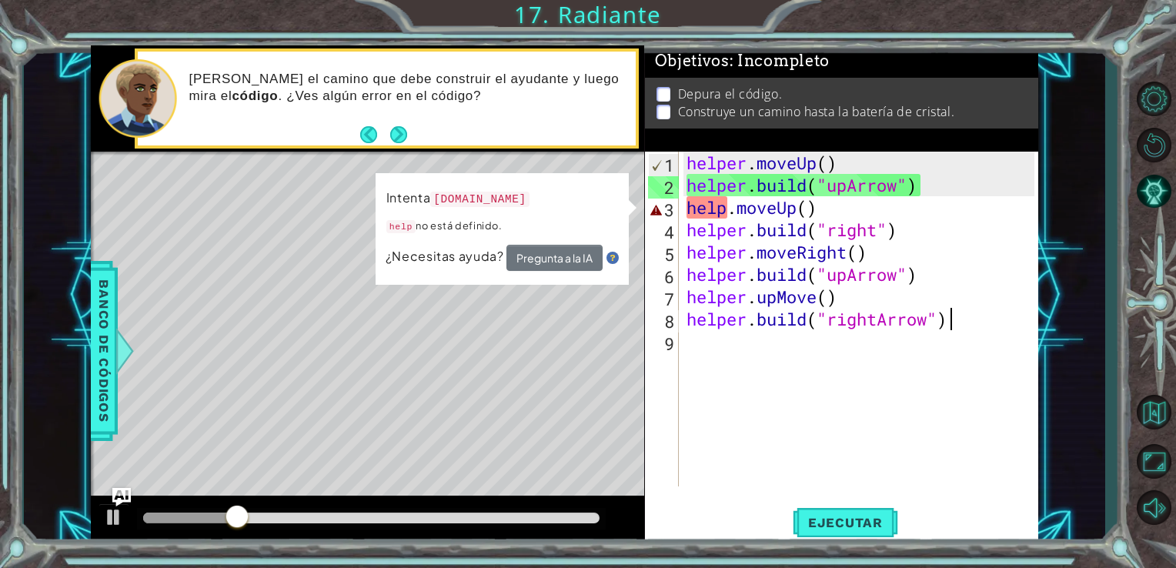
click at [822, 164] on div "helper . moveUp ( ) helper . build ( "upArrow" ) help . moveUp ( ) helper . bui…" at bounding box center [862, 341] width 359 height 379
click at [829, 163] on div "helper . moveUp ( ) helper . build ( "upArrow" ) help . moveUp ( ) helper . bui…" at bounding box center [862, 341] width 359 height 379
click at [808, 215] on div "helper . moveUp ( ) helper . build ( "upArrow" ) help . moveUp ( ) helper . bui…" at bounding box center [862, 341] width 359 height 379
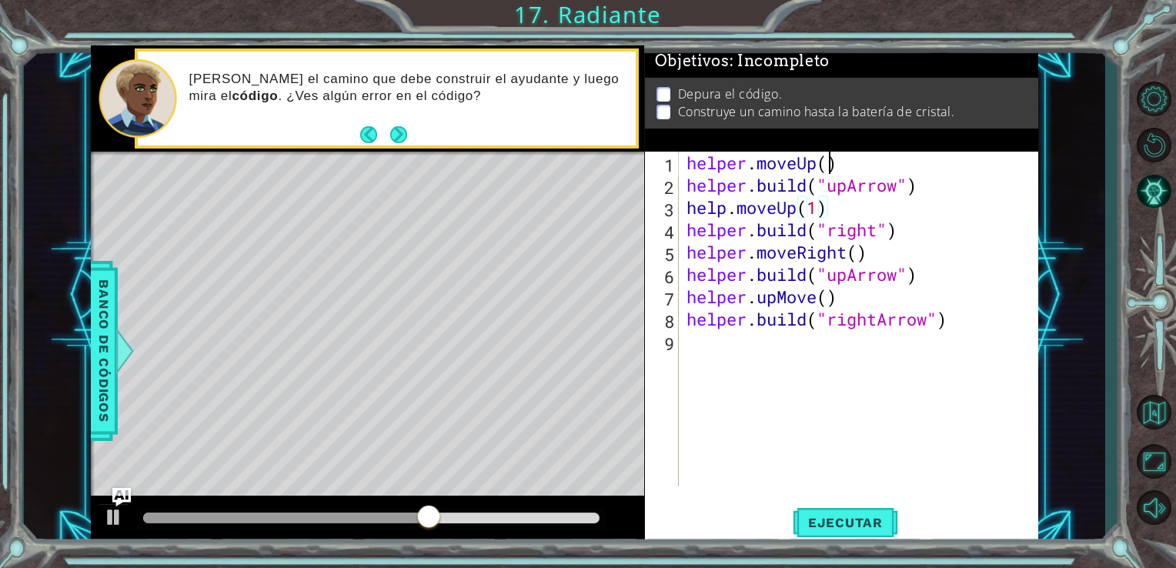
click at [829, 161] on div "helper . moveUp ( ) helper . build ( "upArrow" ) help . moveUp ( 1 ) helper . b…" at bounding box center [862, 341] width 359 height 379
click at [831, 534] on button "Ejecutar" at bounding box center [844, 521] width 105 height 39
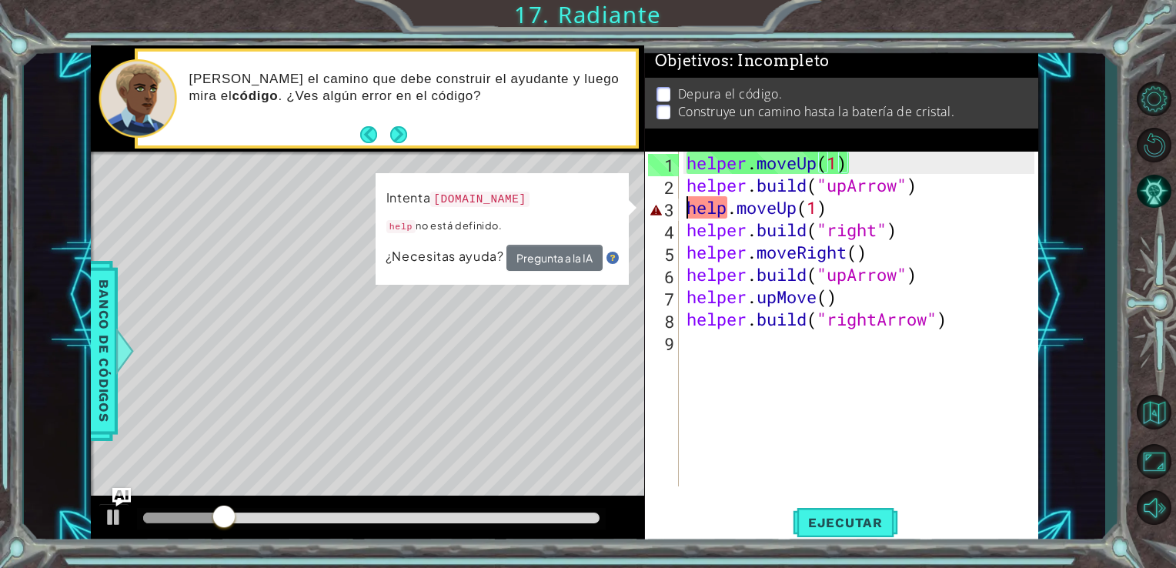
click at [690, 210] on div "helper . moveUp ( 1 ) helper . build ( "upArrow" ) help . moveUp ( 1 ) helper .…" at bounding box center [862, 341] width 359 height 379
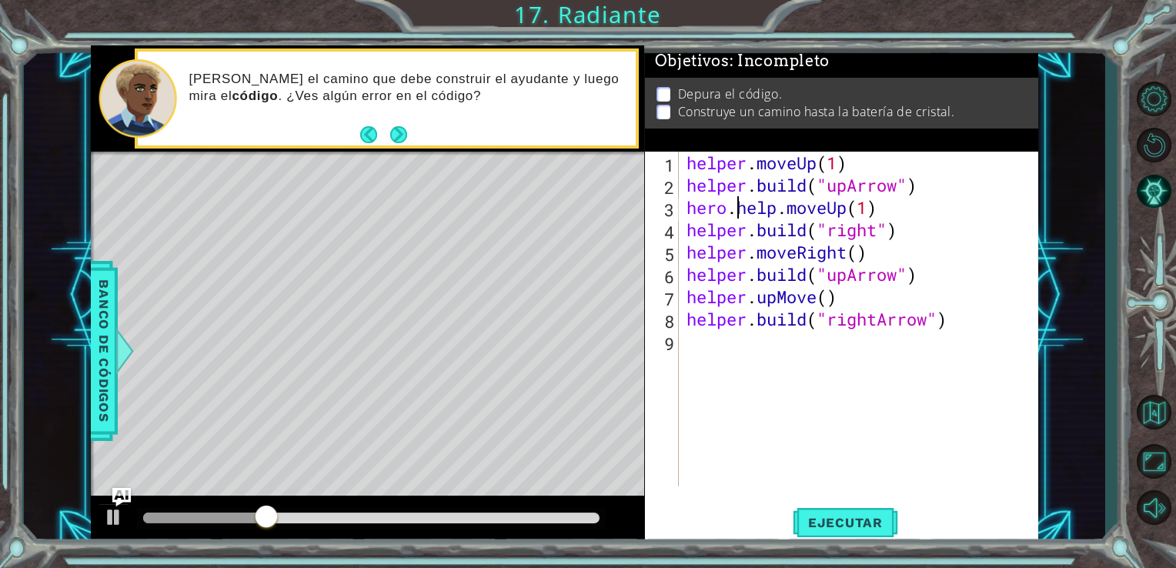
scroll to position [0, 2]
click at [772, 214] on div "helper . moveUp ( 1 ) helper . build ( "upArrow" ) hero . help . moveUp ( 1 ) h…" at bounding box center [862, 341] width 359 height 379
click at [829, 512] on button "Ejecutar" at bounding box center [844, 521] width 105 height 39
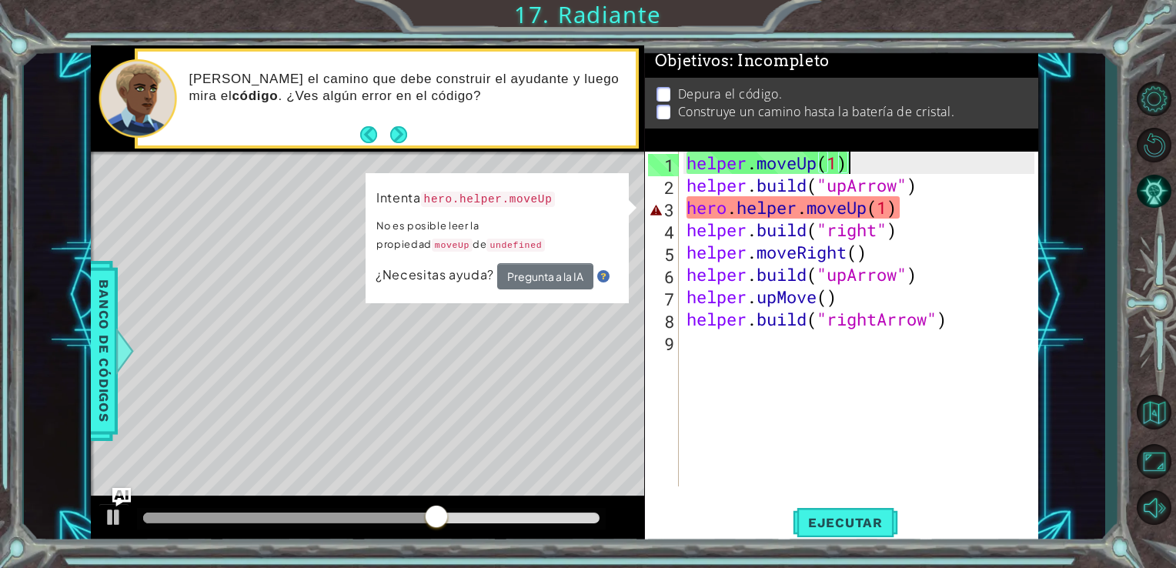
click at [845, 155] on div "helper . moveUp ( 1 ) helper . build ( "upArrow" ) hero . helper . moveUp ( 1 )…" at bounding box center [862, 341] width 359 height 379
drag, startPoint x: 894, startPoint y: 211, endPoint x: 782, endPoint y: 230, distance: 113.2
click at [782, 230] on div "helper . moveUp ( 1 ) helper . build ( "upArrow" ) hero . helper . moveUp ( 1 )…" at bounding box center [862, 341] width 359 height 379
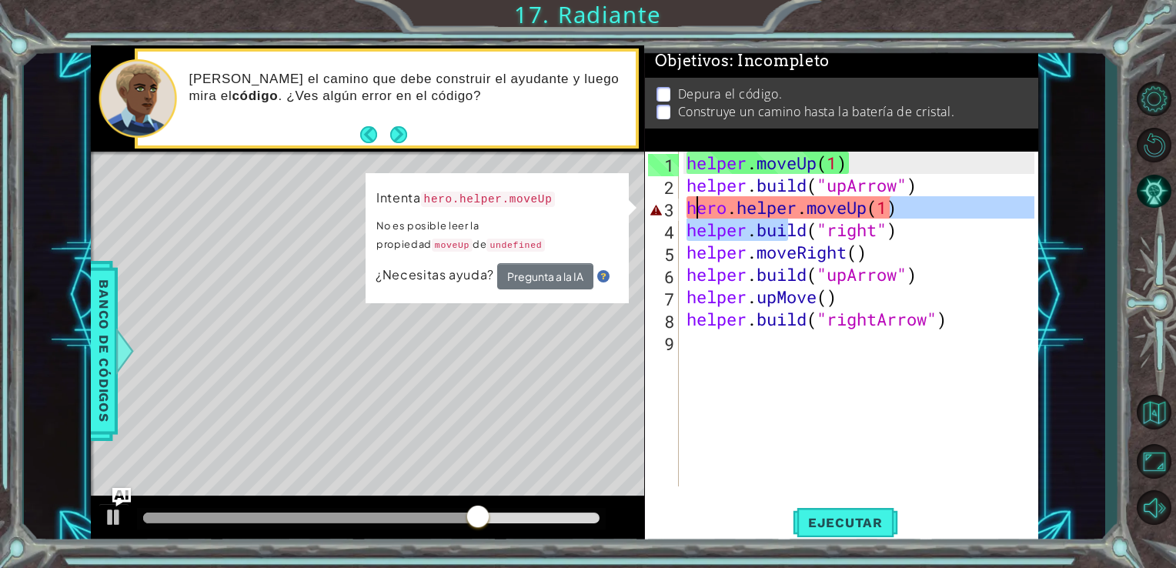
type textarea ") helper.buihero.helper.moveUp(1ld("right")"
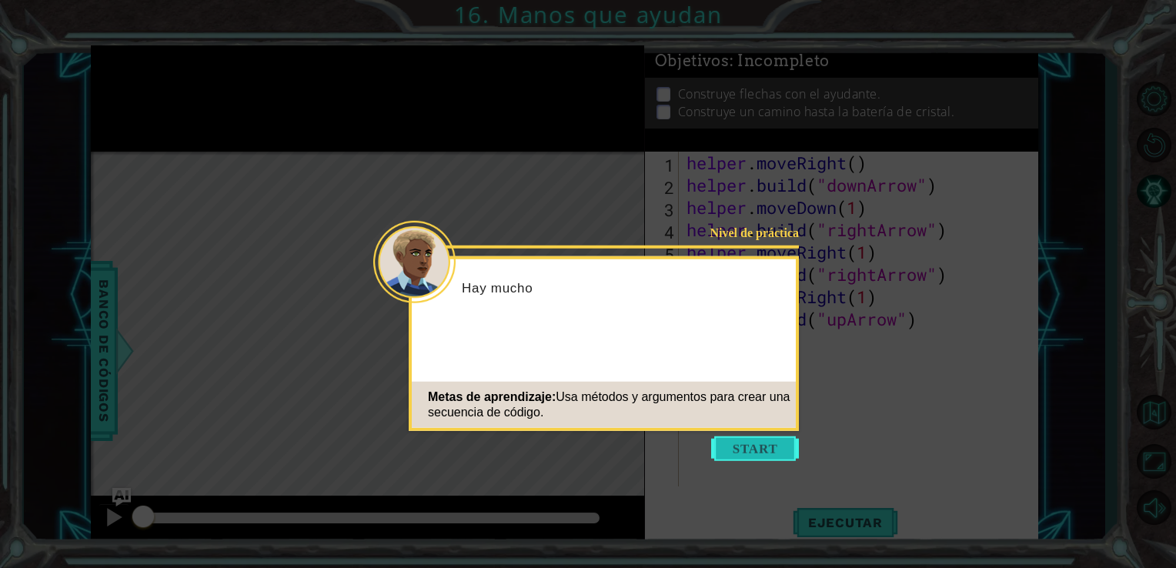
click at [754, 443] on button "Start" at bounding box center [755, 448] width 88 height 25
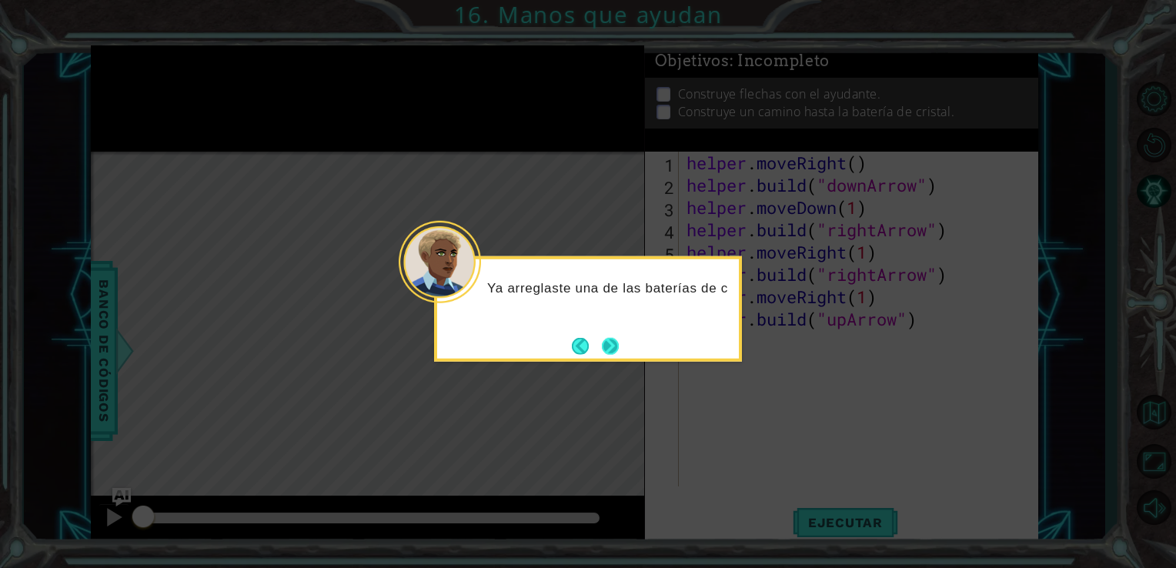
click at [613, 344] on button "Next" at bounding box center [610, 345] width 17 height 17
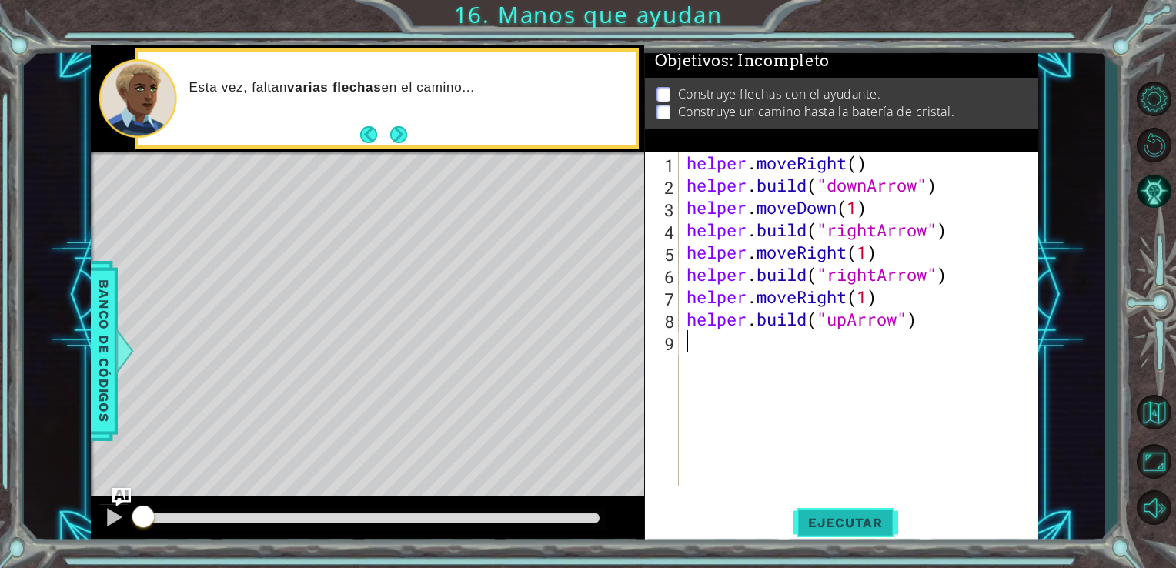
click at [811, 509] on button "Ejecutar" at bounding box center [844, 521] width 105 height 39
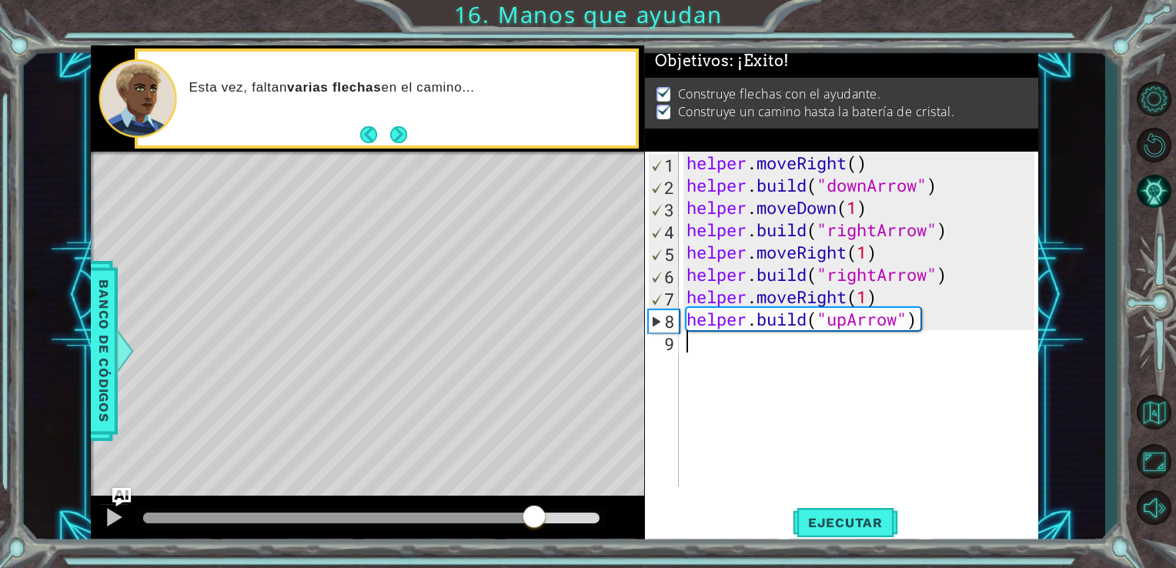
drag, startPoint x: 166, startPoint y: 515, endPoint x: 696, endPoint y: 607, distance: 537.9
click at [696, 567] on html "1 ההההההההההההההההההההההההההההההההההההההההההההההההההההההההההההההההההההההההההההה…" at bounding box center [588, 284] width 1176 height 568
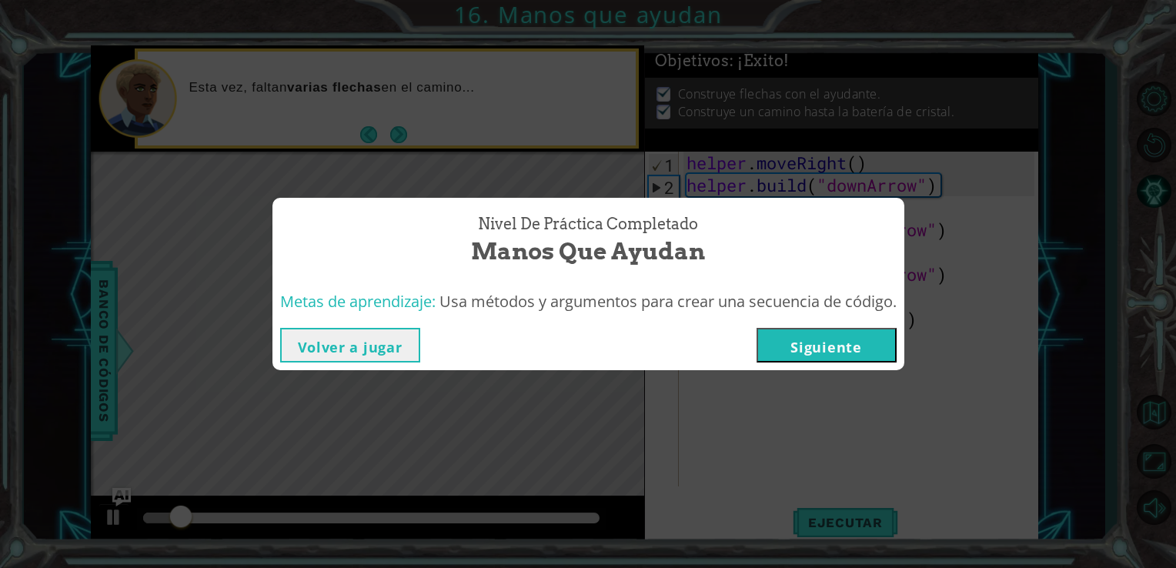
click at [829, 348] on button "Siguiente" at bounding box center [826, 345] width 140 height 35
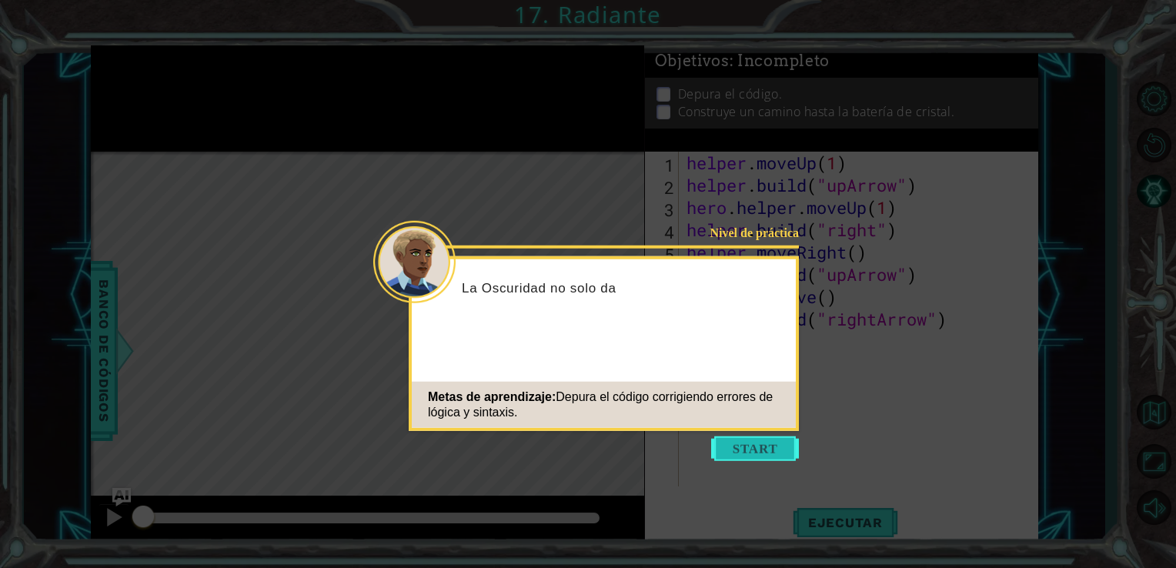
click at [760, 452] on button "Start" at bounding box center [755, 448] width 88 height 25
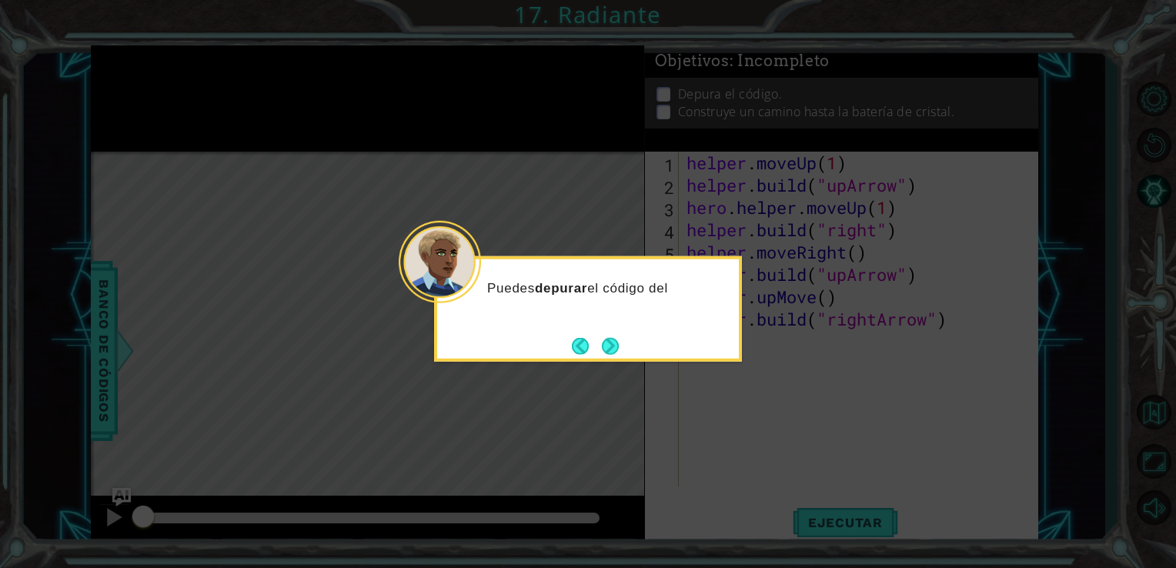
click at [619, 360] on div "Puedes depurar el código del" at bounding box center [588, 308] width 308 height 105
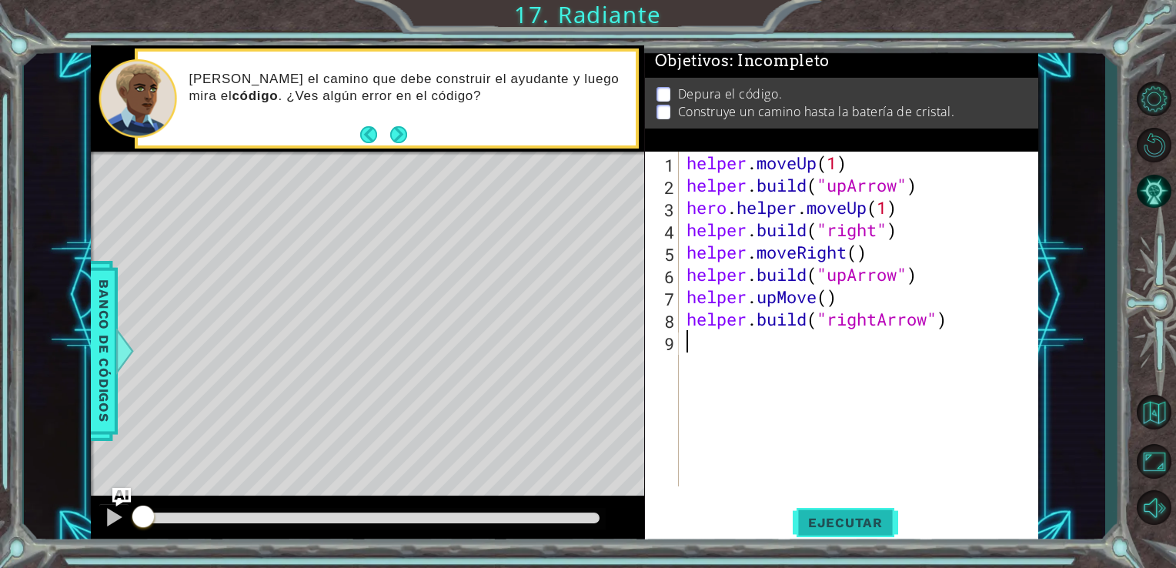
click at [855, 524] on span "Ejecutar" at bounding box center [844, 522] width 105 height 15
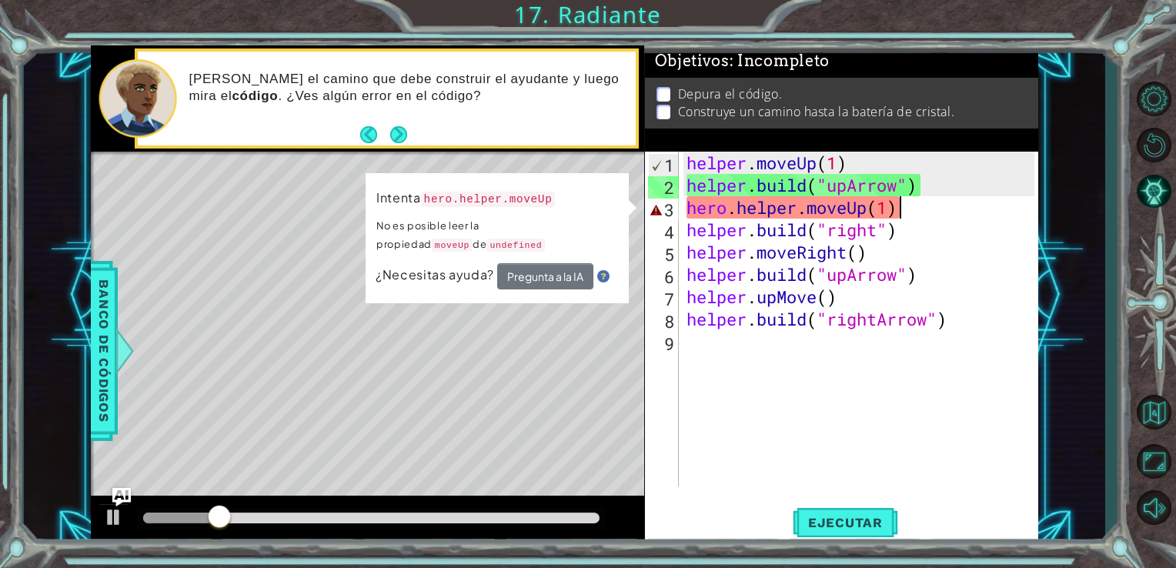
click at [908, 207] on div "helper . moveUp ( 1 ) helper . build ( "upArrow" ) hero . helper . moveUp ( 1 )…" at bounding box center [862, 341] width 359 height 379
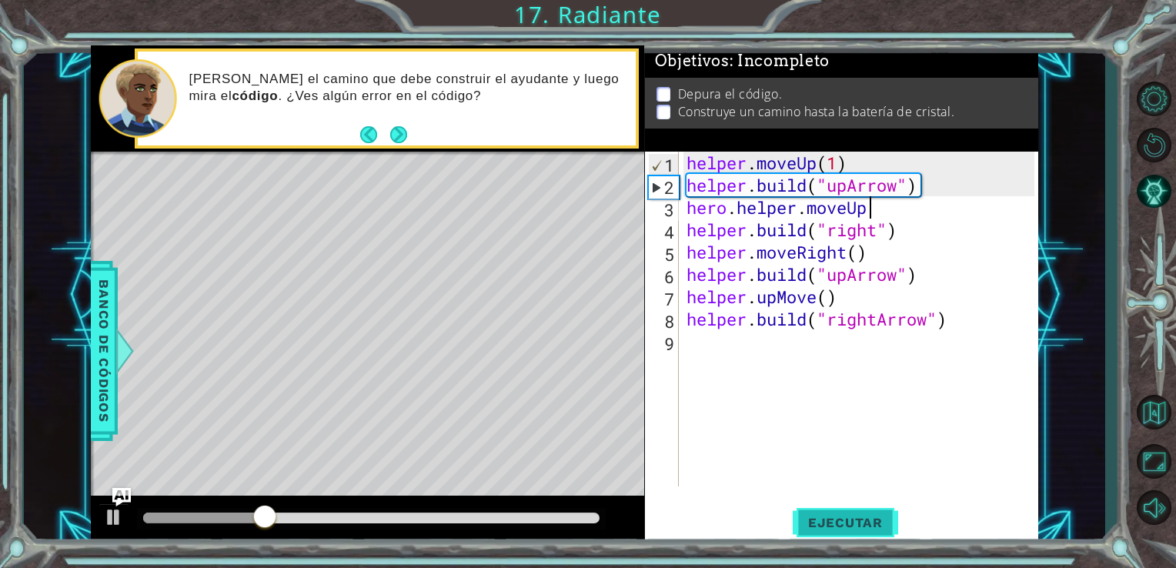
click at [854, 522] on span "Ejecutar" at bounding box center [844, 522] width 105 height 15
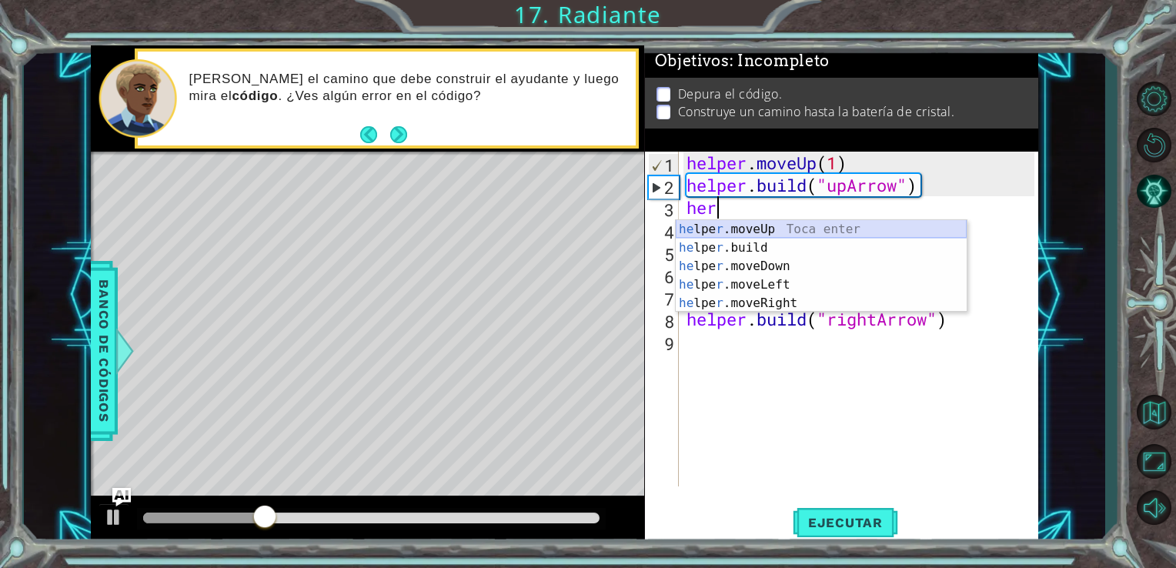
click at [813, 232] on div "he lpe r .moveUp Toca enter he lpe r .build Toca enter he lpe r .moveDown Toca …" at bounding box center [820, 284] width 291 height 129
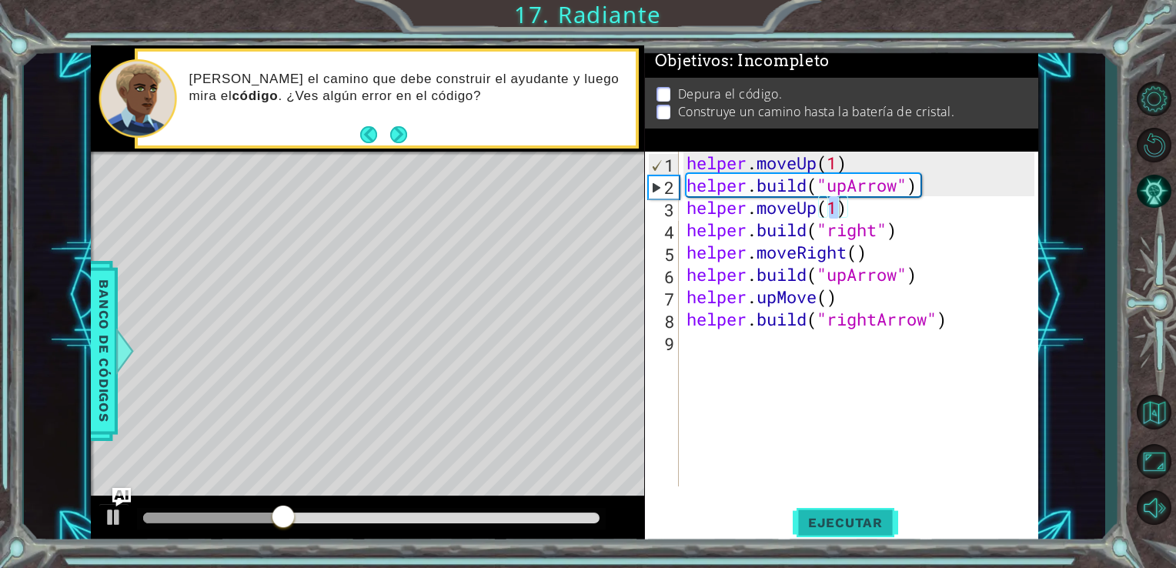
click at [822, 518] on span "Ejecutar" at bounding box center [844, 522] width 105 height 15
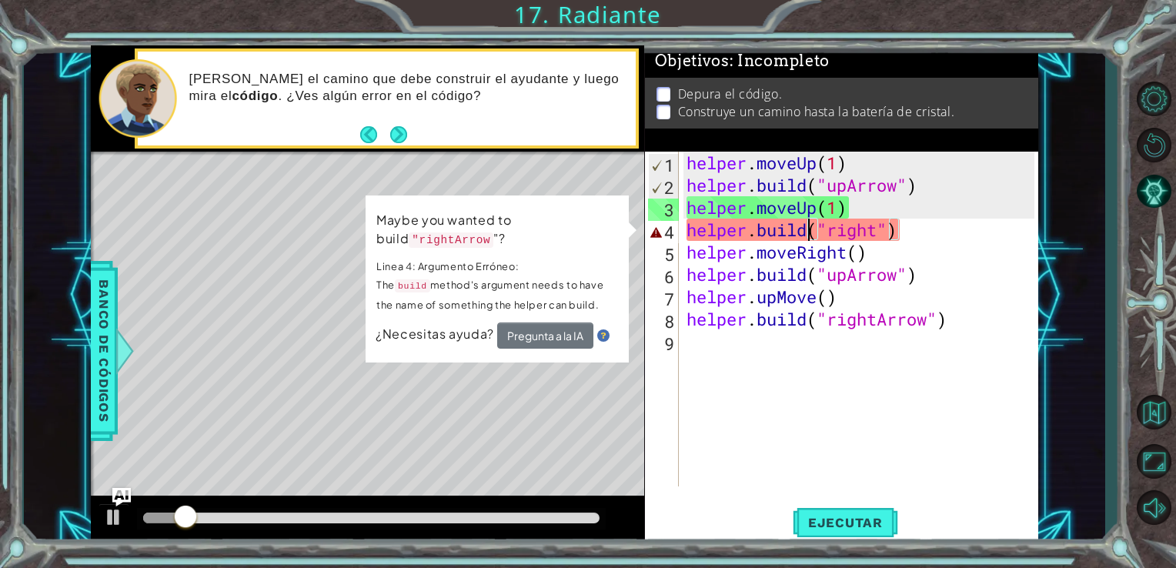
click at [809, 238] on div "helper . moveUp ( 1 ) helper . build ( "upArrow" ) helper . moveUp ( 1 ) helper…" at bounding box center [862, 341] width 359 height 379
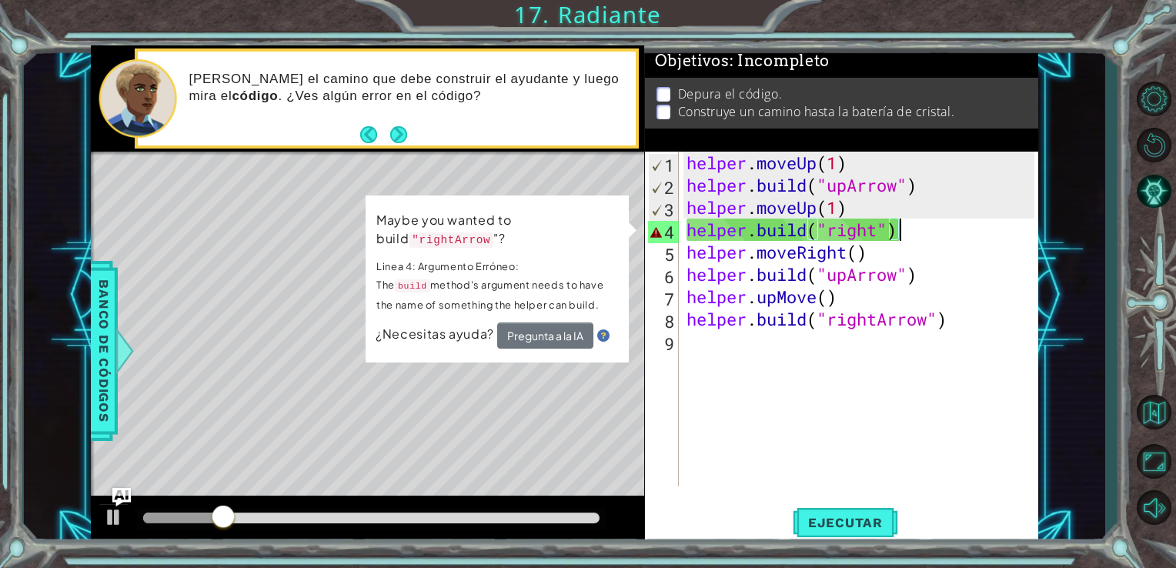
drag, startPoint x: 926, startPoint y: 225, endPoint x: 678, endPoint y: 246, distance: 249.4
drag, startPoint x: 678, startPoint y: 246, endPoint x: 875, endPoint y: 223, distance: 199.1
click at [875, 223] on div "helper . moveUp ( 1 ) helper . build ( "upArrow" ) helper . moveUp ( 1 ) helper…" at bounding box center [862, 341] width 359 height 379
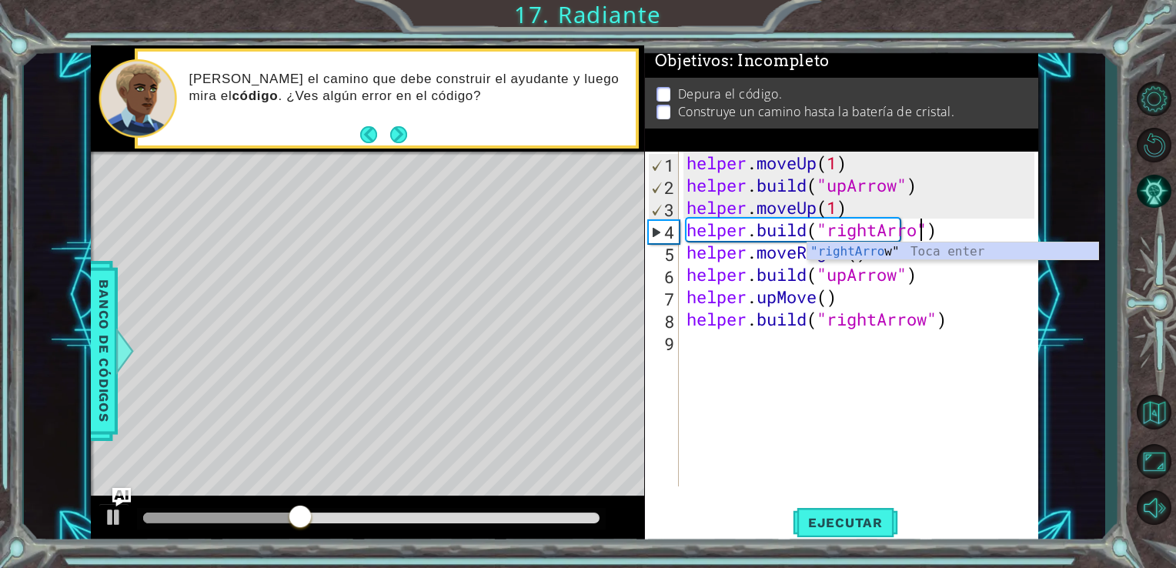
scroll to position [0, 10]
click at [831, 516] on span "Ejecutar" at bounding box center [844, 522] width 105 height 15
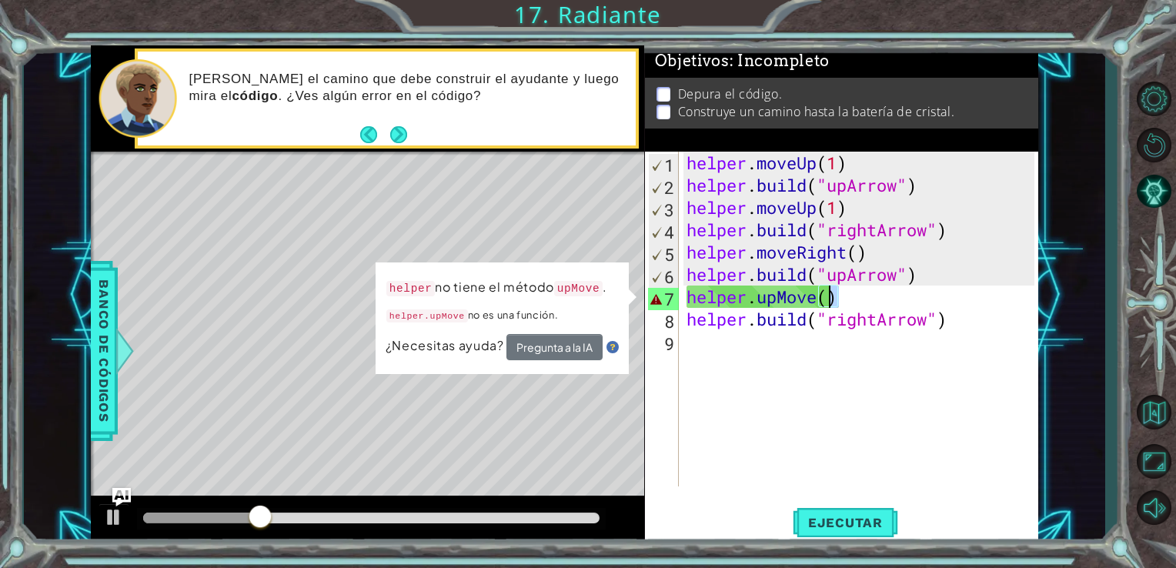
drag, startPoint x: 851, startPoint y: 297, endPoint x: 835, endPoint y: 292, distance: 16.3
click at [835, 292] on div "helper . moveUp ( 1 ) helper . build ( "upArrow" ) helper . moveUp ( 1 ) helper…" at bounding box center [862, 341] width 359 height 379
click at [816, 295] on div "helper . moveUp ( 1 ) helper . build ( "upArrow" ) helper . moveUp ( 1 ) helper…" at bounding box center [862, 341] width 359 height 379
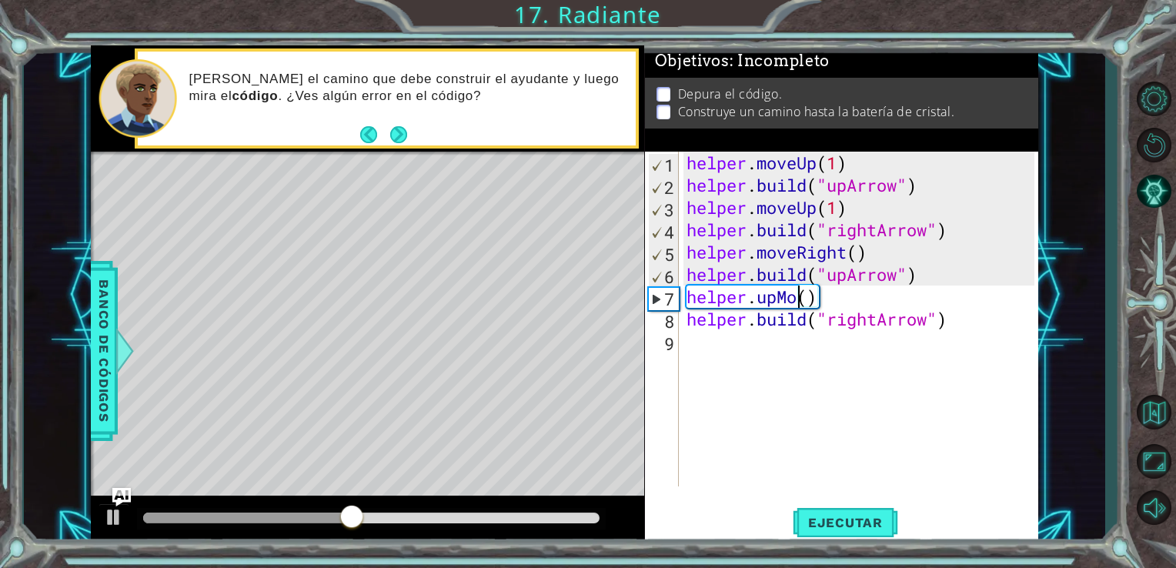
scroll to position [0, 4]
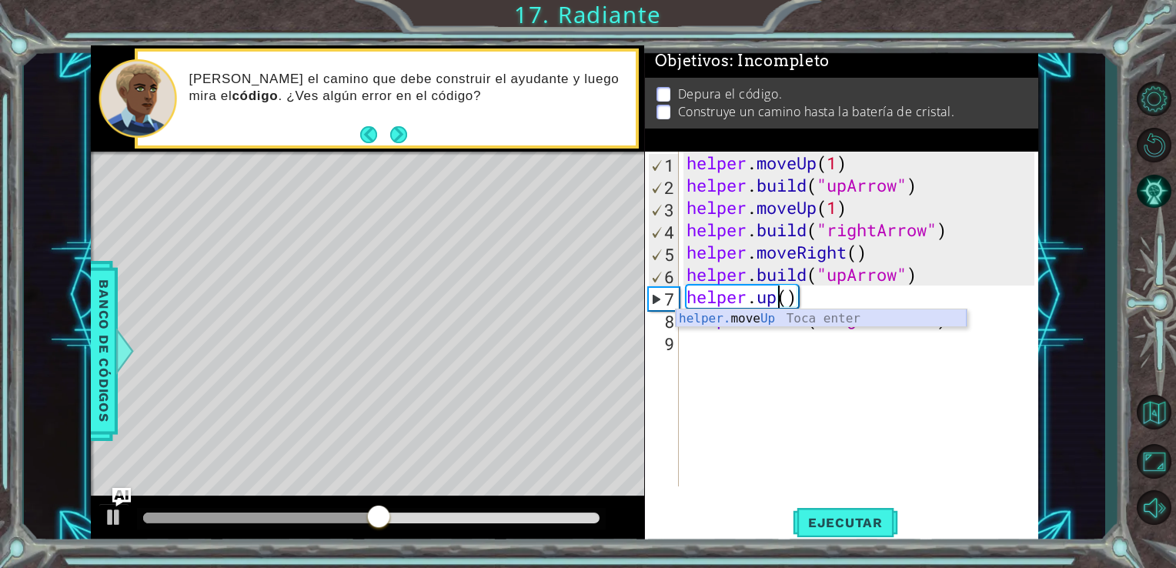
click at [781, 318] on div "helper. move Up Toca enter" at bounding box center [820, 336] width 291 height 55
type textarea "helper.moveUp(1)"
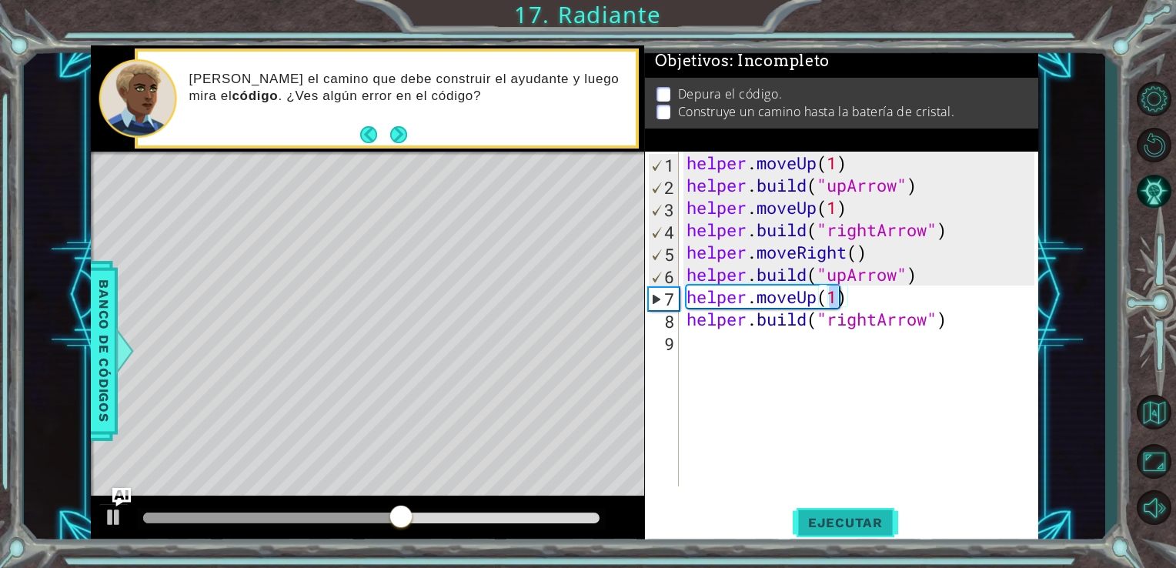
click at [841, 521] on span "Ejecutar" at bounding box center [844, 522] width 105 height 15
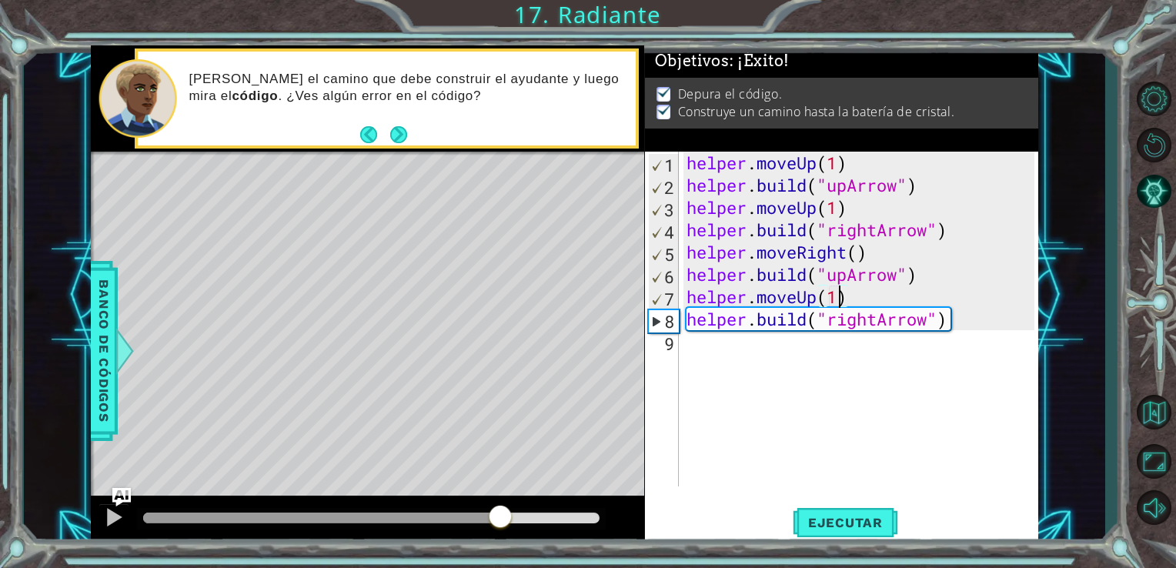
drag, startPoint x: 188, startPoint y: 517, endPoint x: 511, endPoint y: 528, distance: 323.3
click at [511, 528] on div at bounding box center [500, 518] width 28 height 28
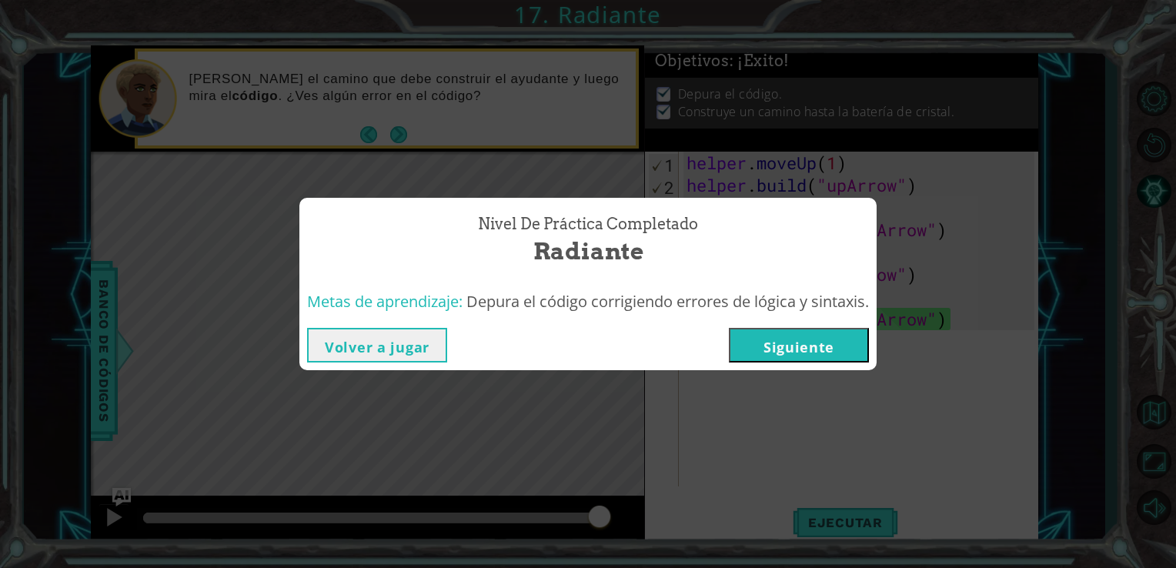
click at [817, 349] on button "Siguiente" at bounding box center [799, 345] width 140 height 35
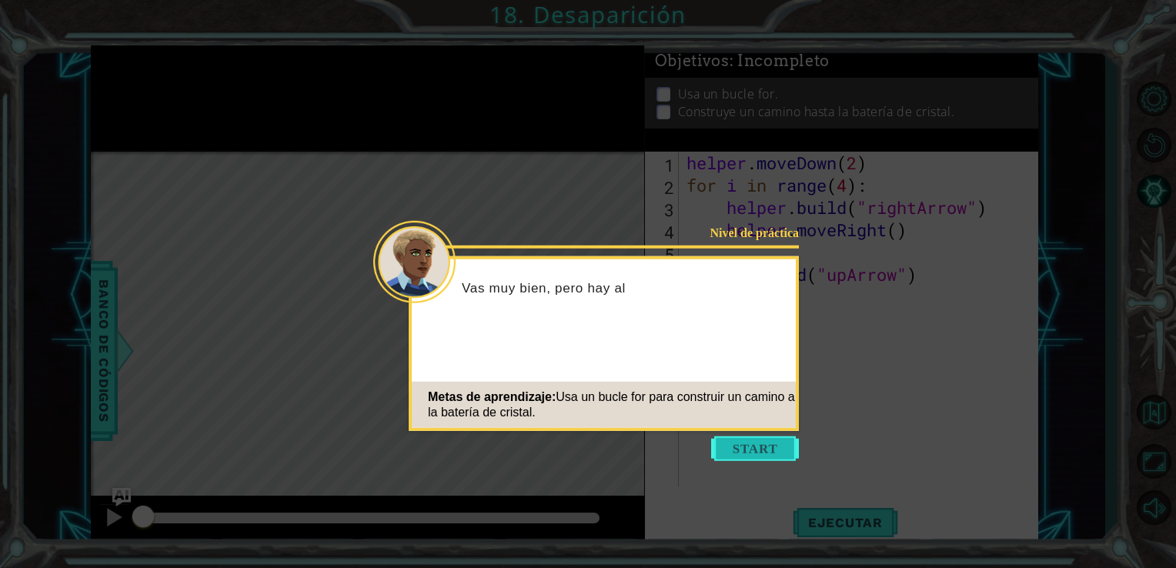
click at [757, 454] on button "Start" at bounding box center [755, 448] width 88 height 25
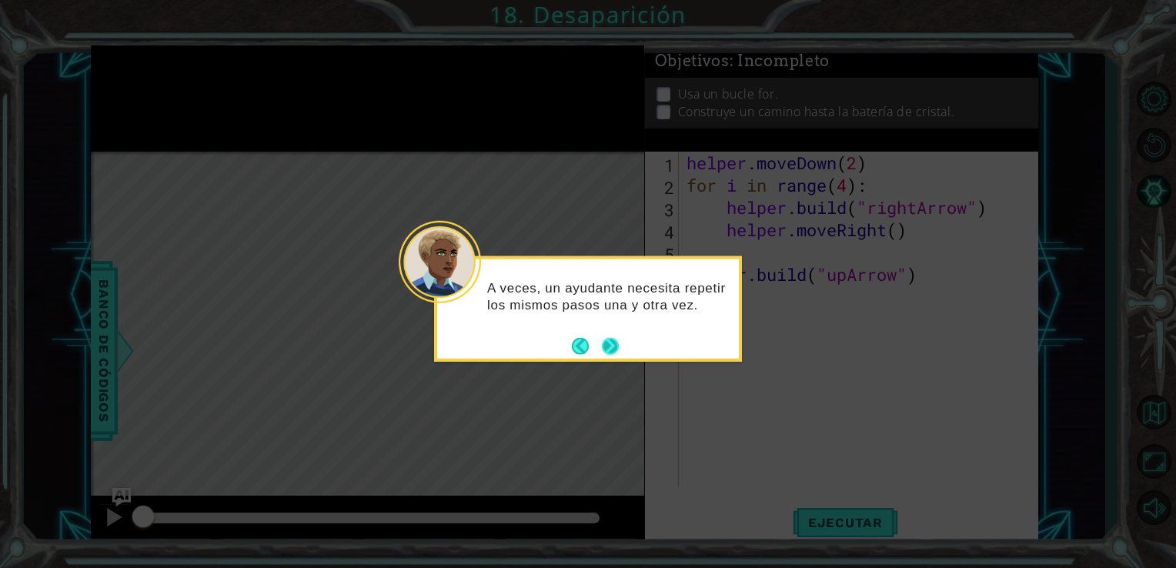
click at [617, 345] on button "Next" at bounding box center [610, 345] width 17 height 17
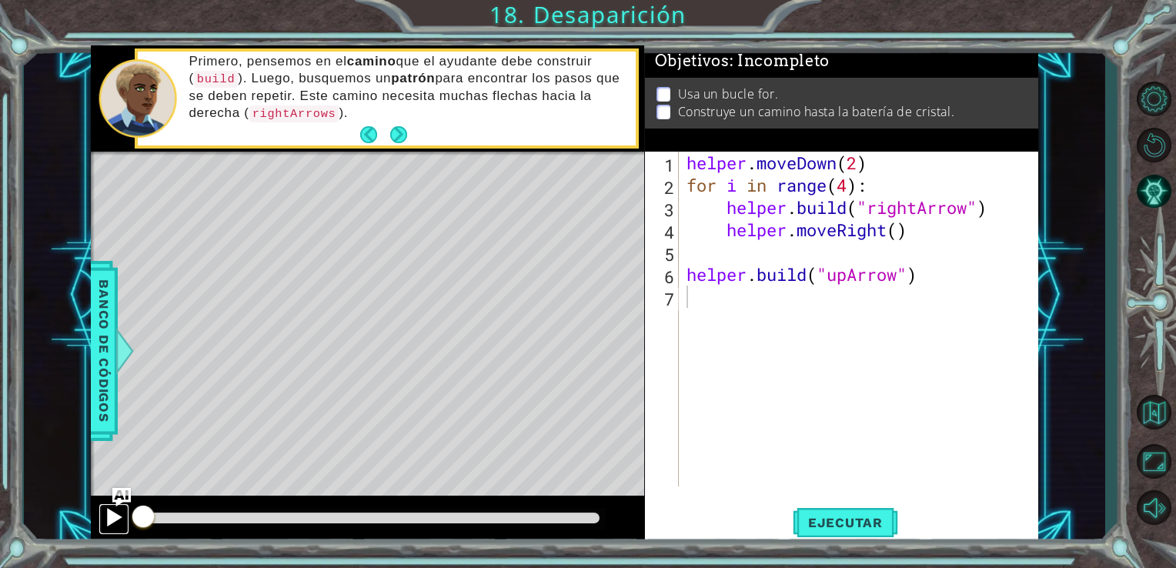
click at [111, 512] on div at bounding box center [114, 517] width 20 height 20
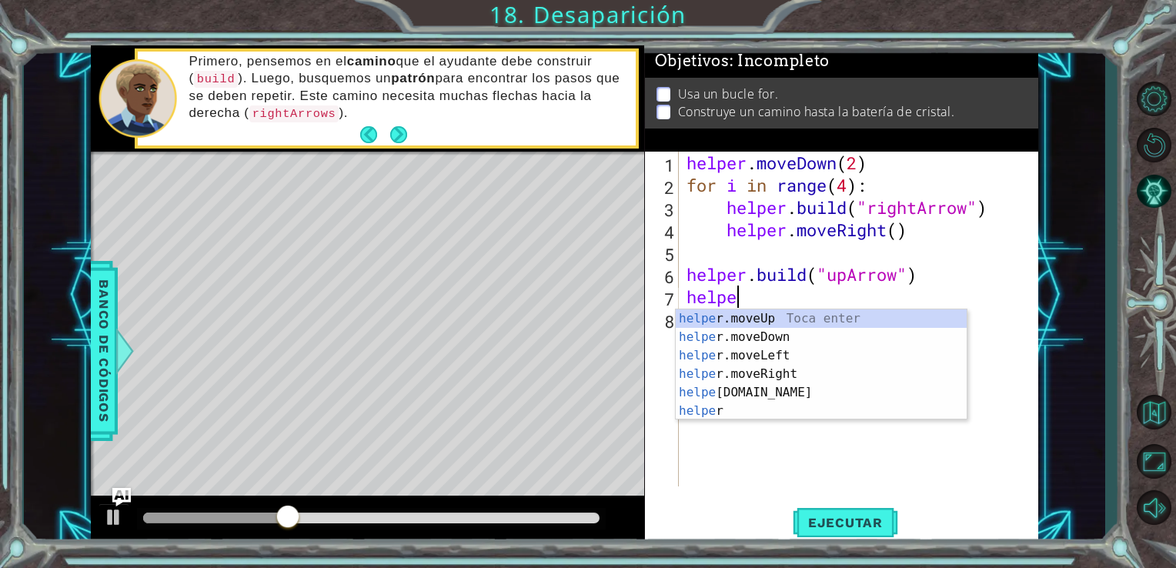
scroll to position [0, 1]
click at [742, 322] on div "helpe [PERSON_NAME]moveUp Toca enter helpe r.moveDown Toca enter helpe r.moveLe…" at bounding box center [820, 383] width 291 height 148
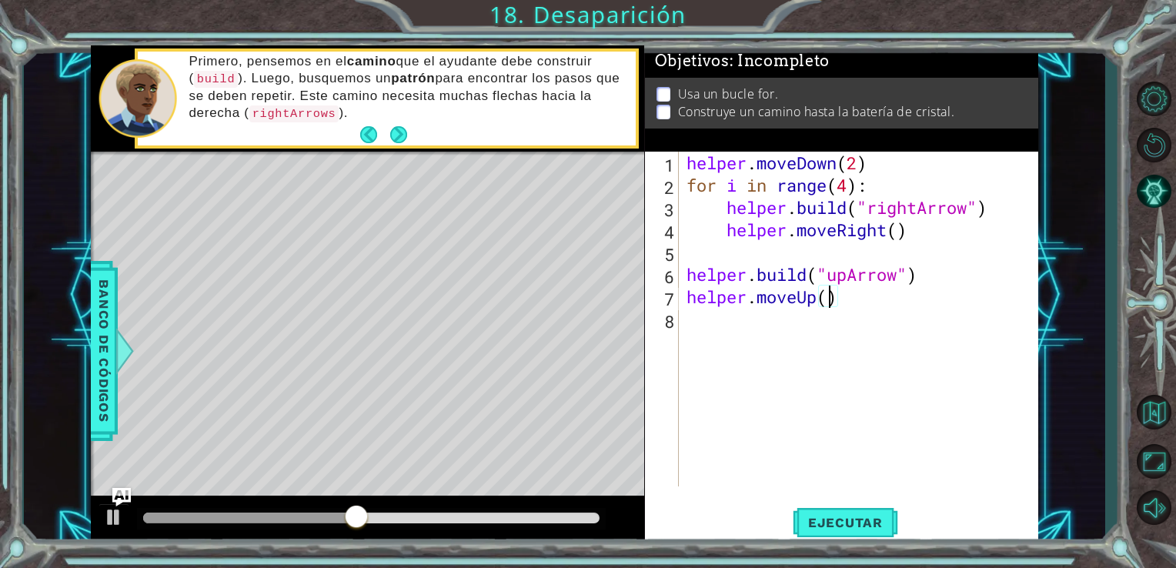
scroll to position [0, 6]
click at [868, 520] on span "Ejecutar" at bounding box center [844, 522] width 105 height 15
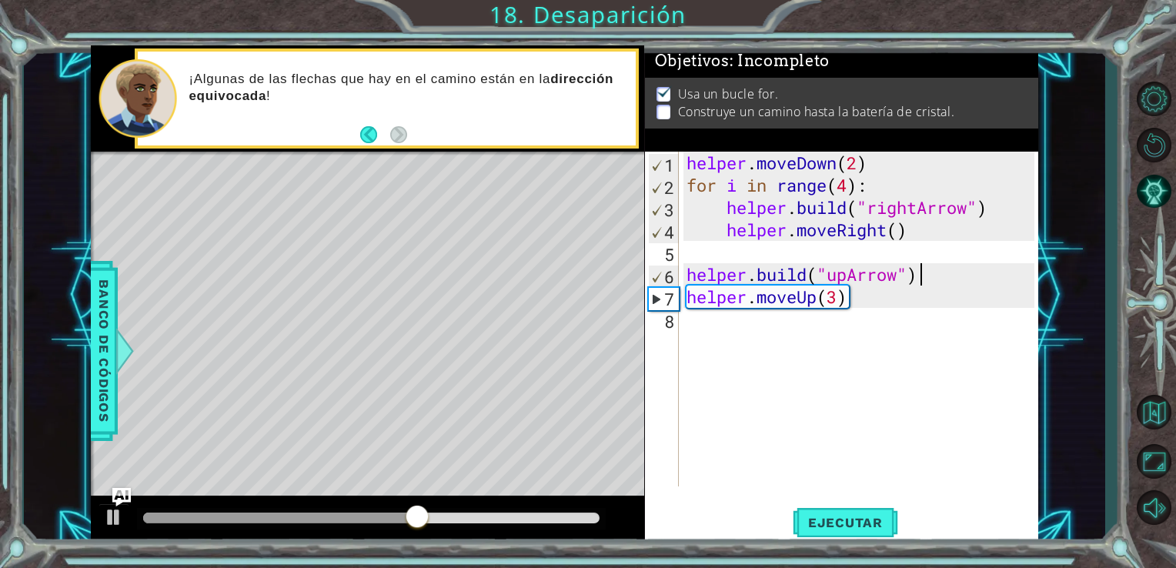
click at [923, 282] on div "helper . moveDown ( 2 ) for i in range ( 4 ) : helper . build ( "rightArrow" ) …" at bounding box center [862, 341] width 359 height 379
type textarea "[DOMAIN_NAME]("upArrow")"
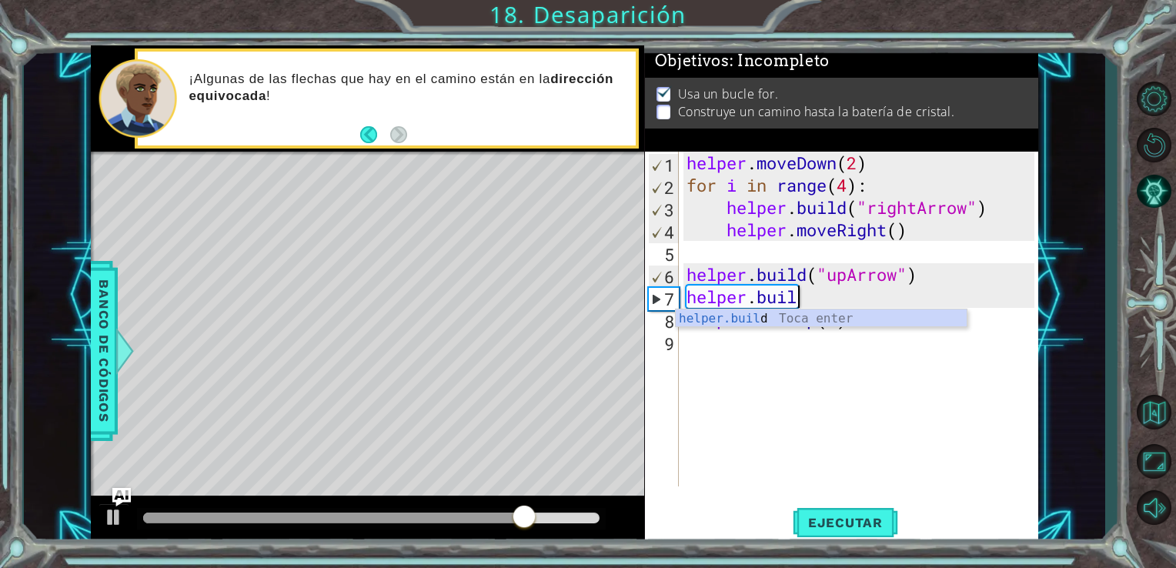
scroll to position [0, 4]
click at [804, 320] on div "[DOMAIN_NAME] Toca enter" at bounding box center [820, 336] width 291 height 55
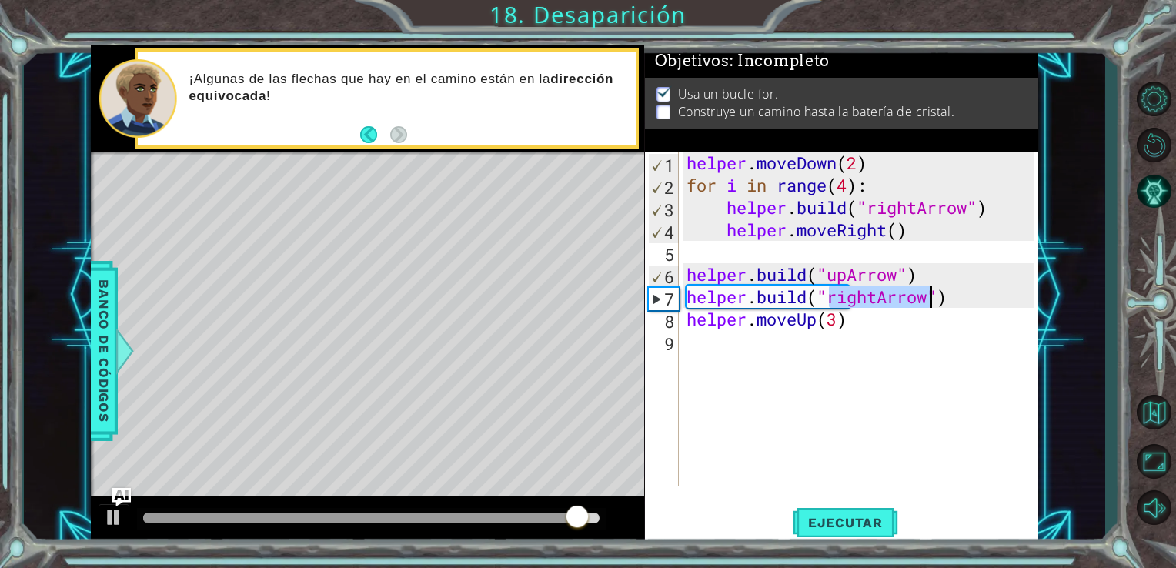
click at [875, 300] on div "helper . moveDown ( 2 ) for i in range ( 4 ) : helper . build ( "rightArrow" ) …" at bounding box center [859, 319] width 352 height 335
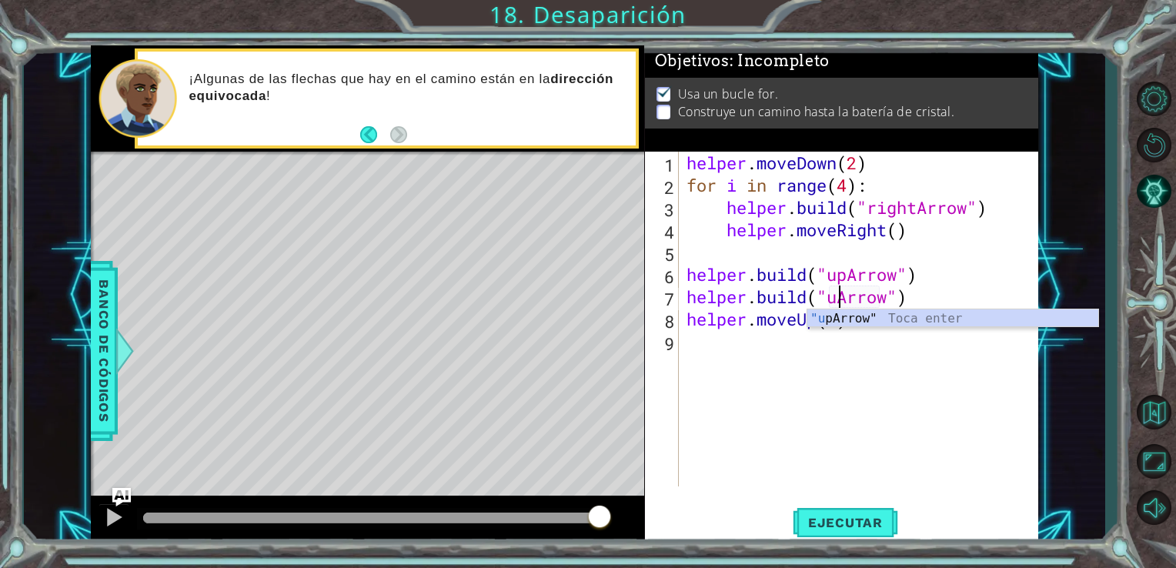
scroll to position [0, 7]
type textarea "[DOMAIN_NAME]("upArrow")"
click at [826, 515] on span "Ejecutar" at bounding box center [844, 522] width 105 height 15
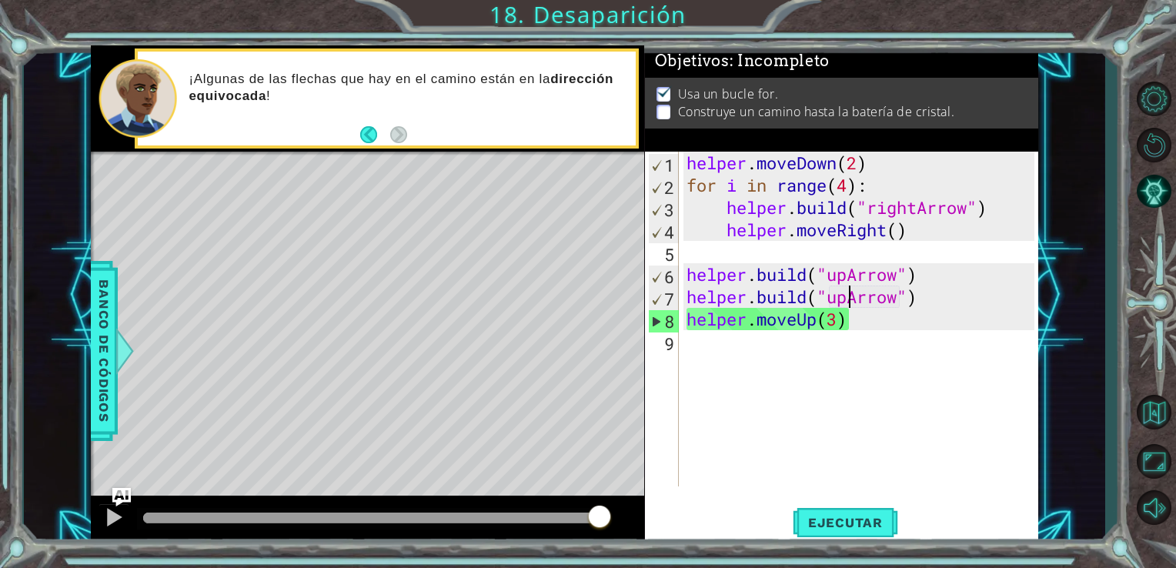
drag, startPoint x: 165, startPoint y: 512, endPoint x: 645, endPoint y: 531, distance: 480.4
click at [645, 531] on div "1 ההההההההההההההההההההההההההההההההההההההההההההההההההההההההההההההההההההההההההההה…" at bounding box center [565, 294] width 948 height 499
click at [825, 522] on span "Ejecutar" at bounding box center [844, 522] width 105 height 15
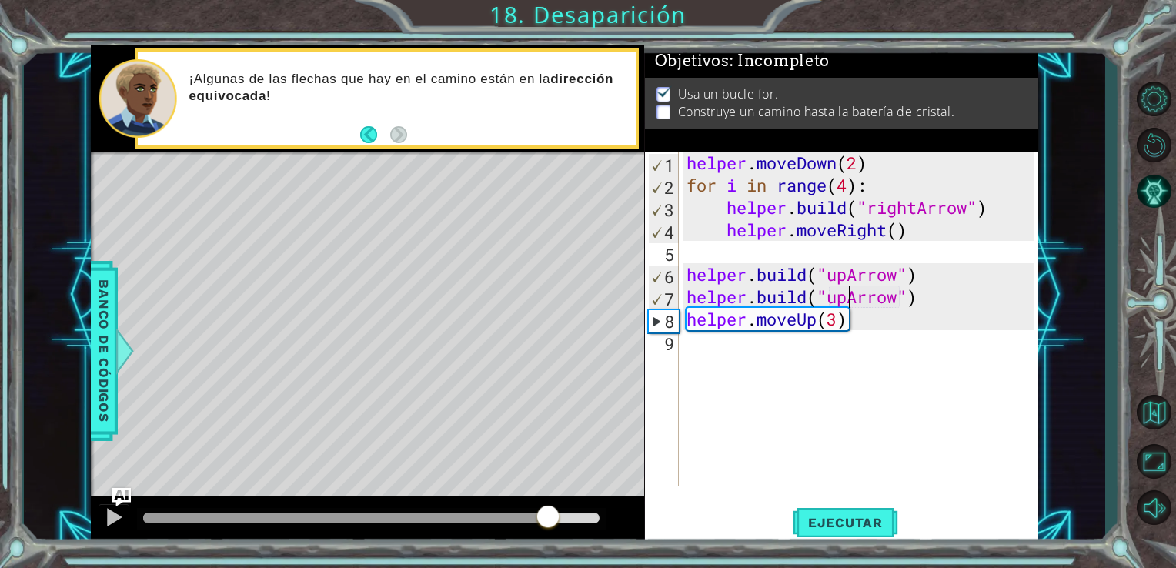
drag, startPoint x: 175, startPoint y: 525, endPoint x: 548, endPoint y: 539, distance: 373.4
click at [548, 539] on div at bounding box center [368, 519] width 554 height 49
click at [849, 331] on div "helper . moveDown ( 2 ) for i in range ( 4 ) : helper . build ( "rightArrow" ) …" at bounding box center [862, 341] width 359 height 379
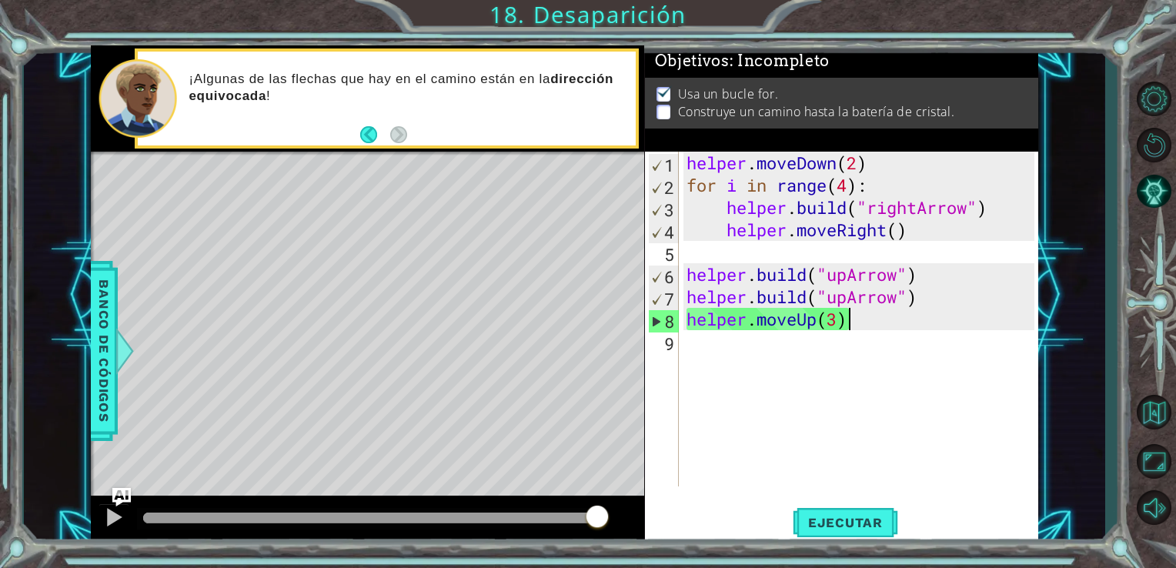
click at [852, 317] on div "helper . moveDown ( 2 ) for i in range ( 4 ) : helper . build ( "rightArrow" ) …" at bounding box center [862, 341] width 359 height 379
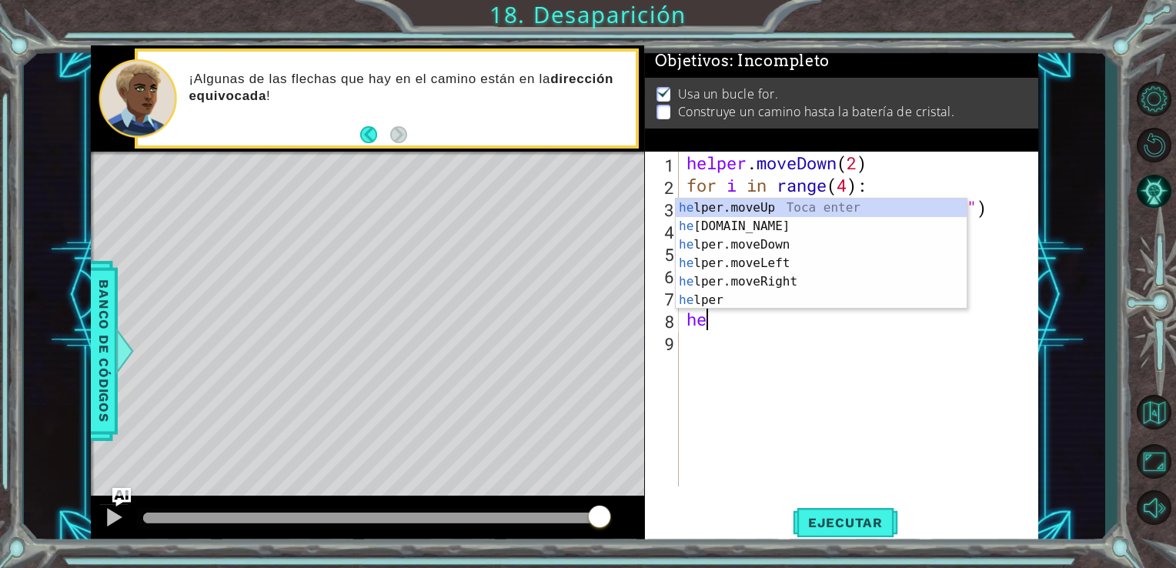
type textarea "h"
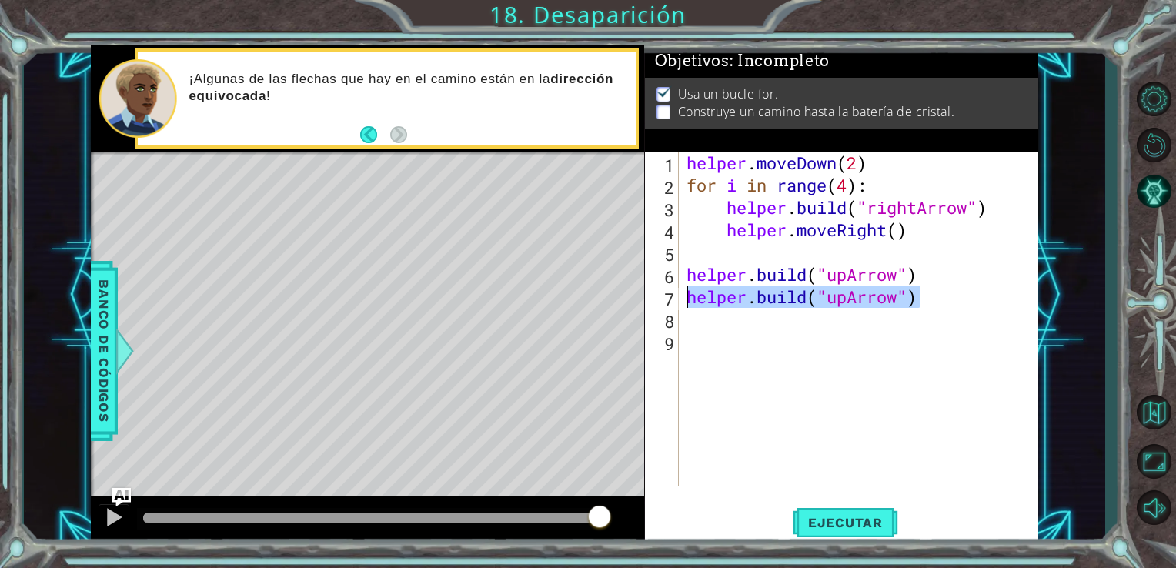
drag, startPoint x: 928, startPoint y: 303, endPoint x: 679, endPoint y: 298, distance: 248.5
click at [679, 298] on div "1 2 3 4 5 6 7 8 9 helper . moveDown ( 2 ) for i in range ( 4 ) : helper . build…" at bounding box center [840, 319] width 390 height 335
type textarea "[DOMAIN_NAME]("upArrow")"
click at [686, 318] on div "helper . moveDown ( 2 ) for i in range ( 4 ) : helper . build ( "rightArrow" ) …" at bounding box center [862, 341] width 359 height 379
paste textarea "[DOMAIN_NAME]("upArrow")"
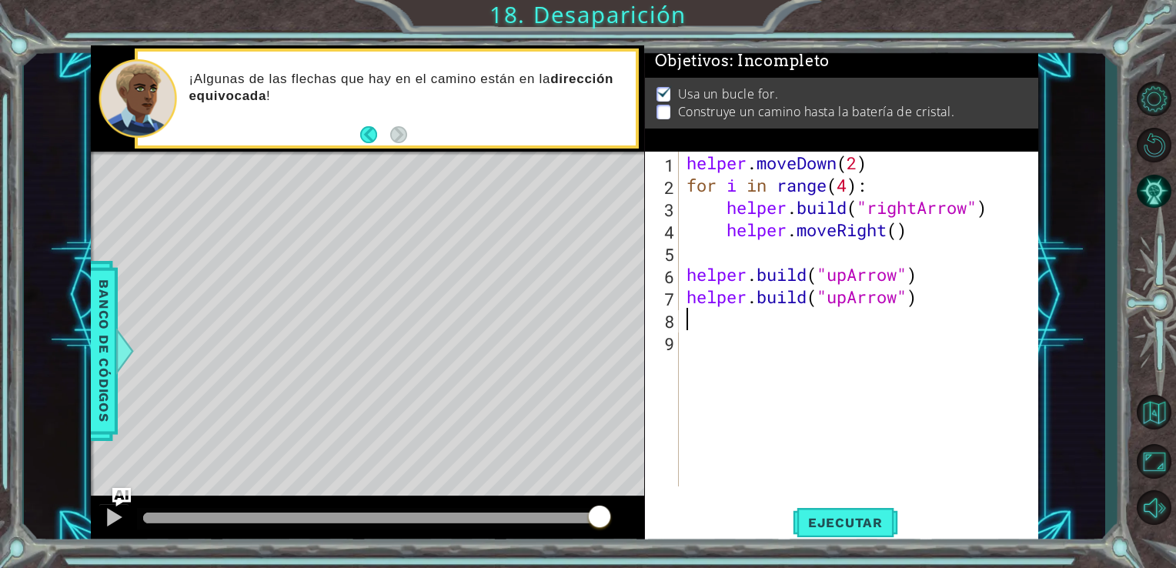
type textarea "[DOMAIN_NAME]("upArrow")"
click at [806, 512] on button "Ejecutar" at bounding box center [844, 521] width 105 height 39
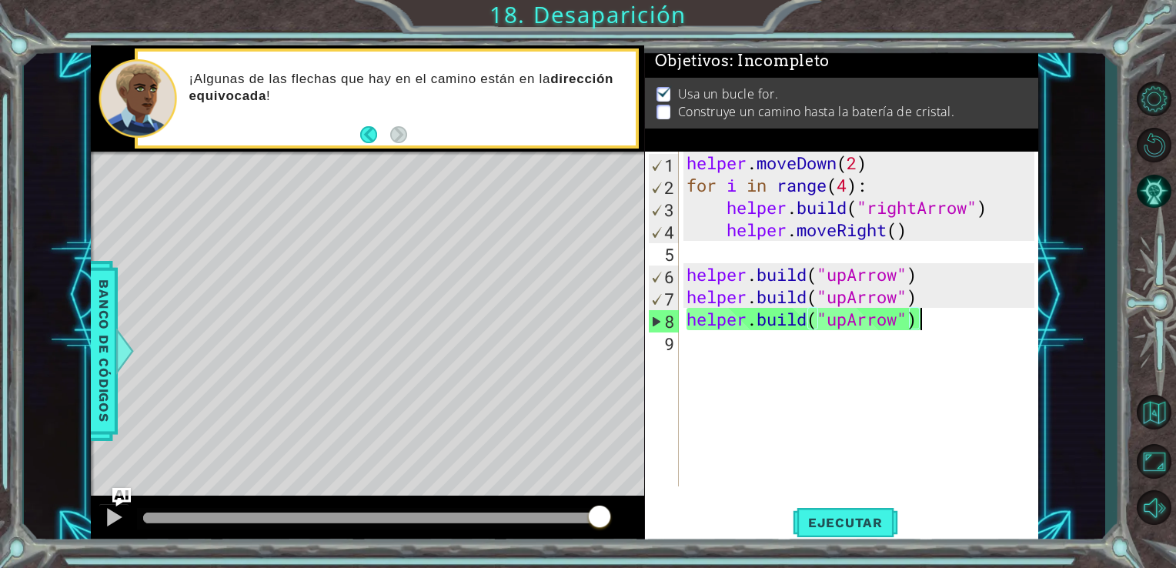
drag, startPoint x: 149, startPoint y: 523, endPoint x: 601, endPoint y: 534, distance: 451.7
click at [601, 534] on div at bounding box center [368, 519] width 554 height 49
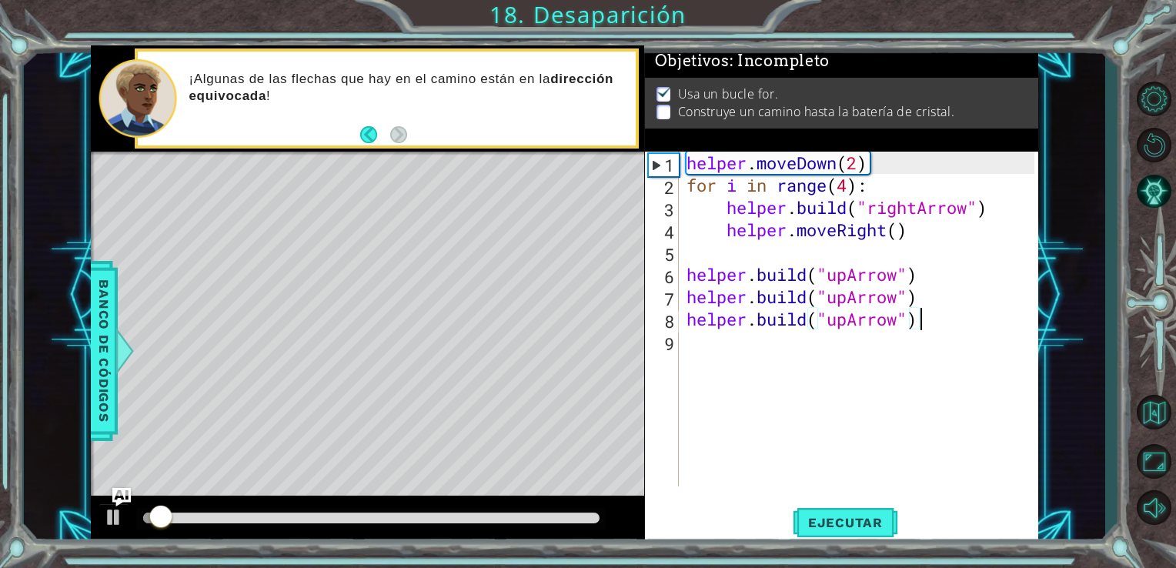
click at [923, 302] on div "helper . moveDown ( 2 ) for i in range ( 4 ) : helper . build ( "rightArrow" ) …" at bounding box center [862, 341] width 359 height 379
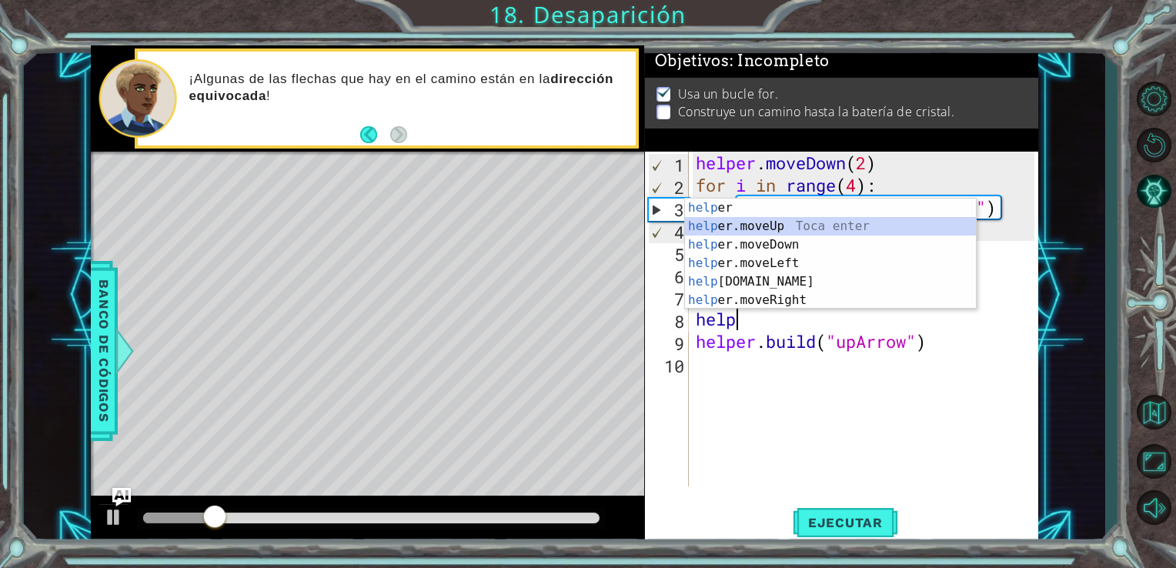
click at [792, 230] on div "help [PERSON_NAME] enter help er.moveUp Toca enter help er.moveDown Toca enter …" at bounding box center [830, 272] width 291 height 148
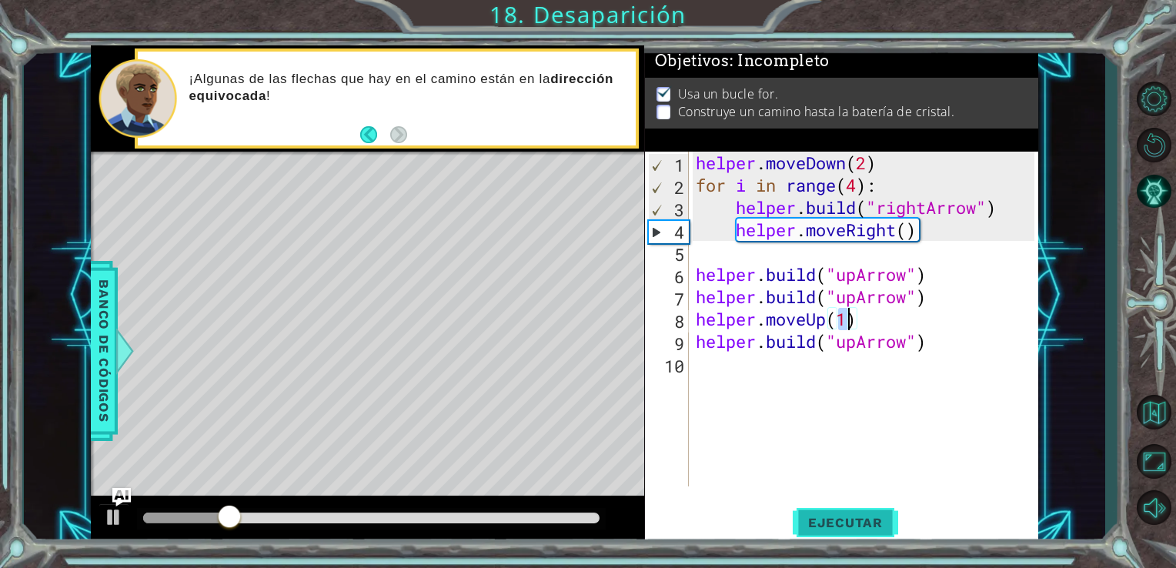
type textarea "helper.moveUp(1)"
click at [826, 509] on button "Ejecutar" at bounding box center [844, 521] width 105 height 39
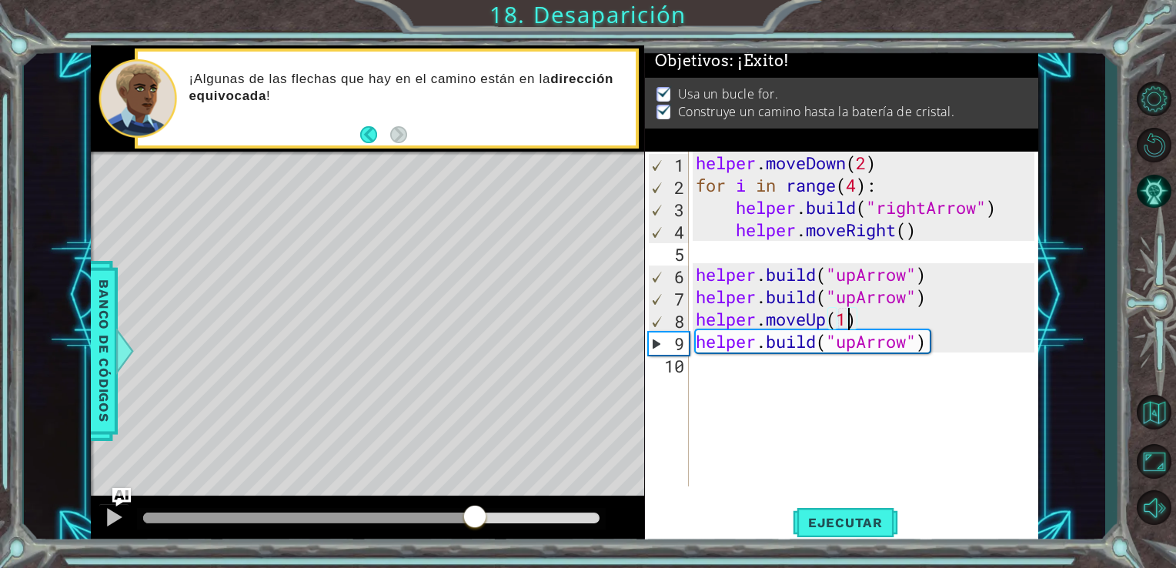
drag, startPoint x: 170, startPoint y: 509, endPoint x: 521, endPoint y: 490, distance: 351.3
click at [521, 490] on div "methods helper moveUp() moveDown() moveLeft() moveRight() build(item) tools for…" at bounding box center [565, 294] width 948 height 499
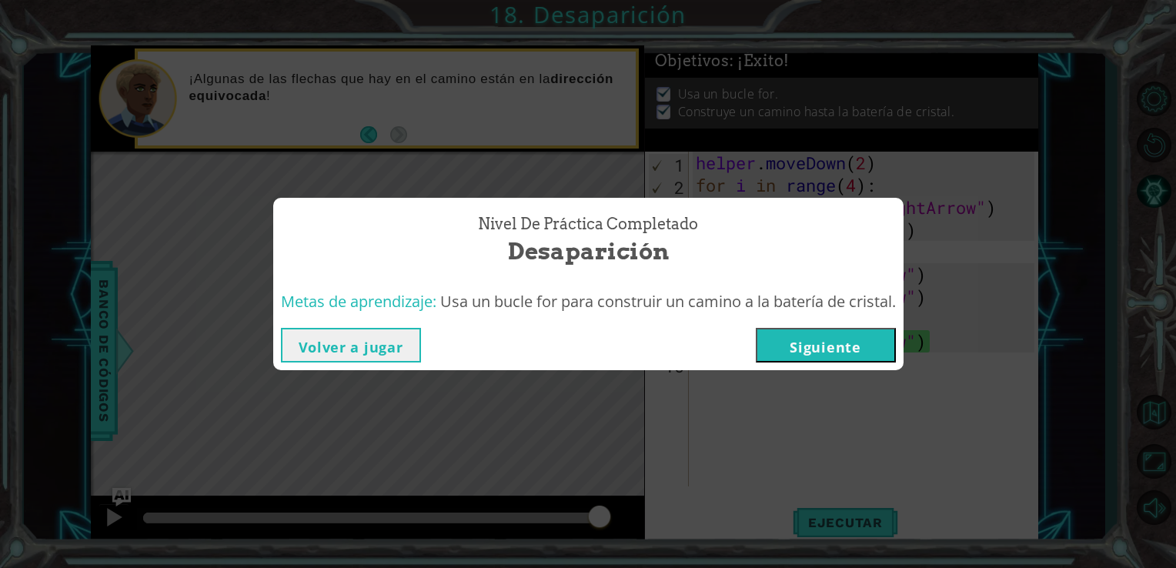
click at [832, 348] on button "Siguiente" at bounding box center [825, 345] width 140 height 35
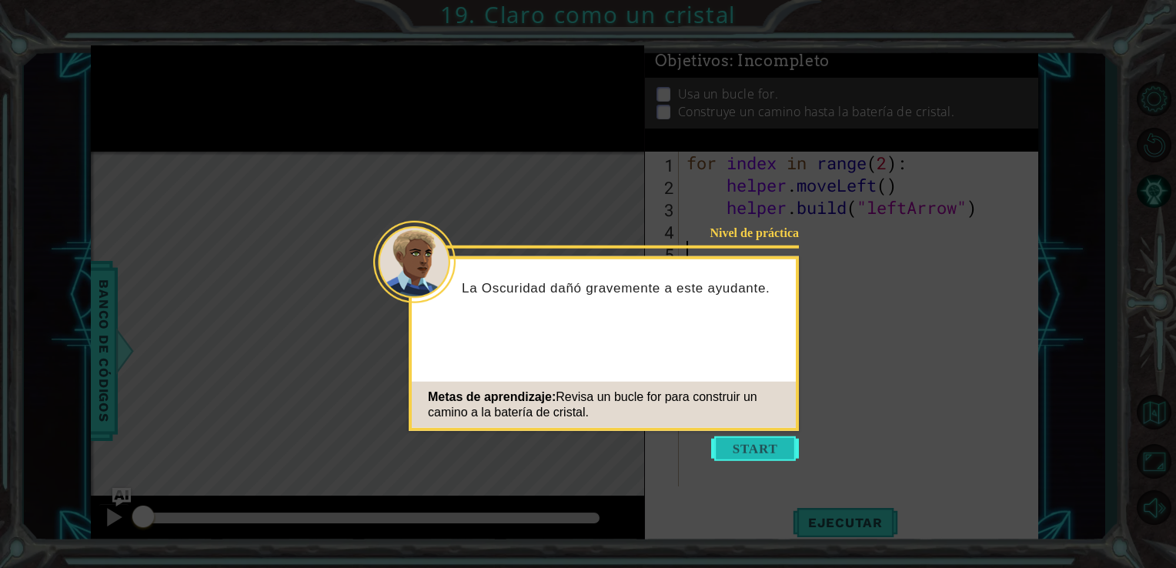
click at [757, 448] on button "Start" at bounding box center [755, 448] width 88 height 25
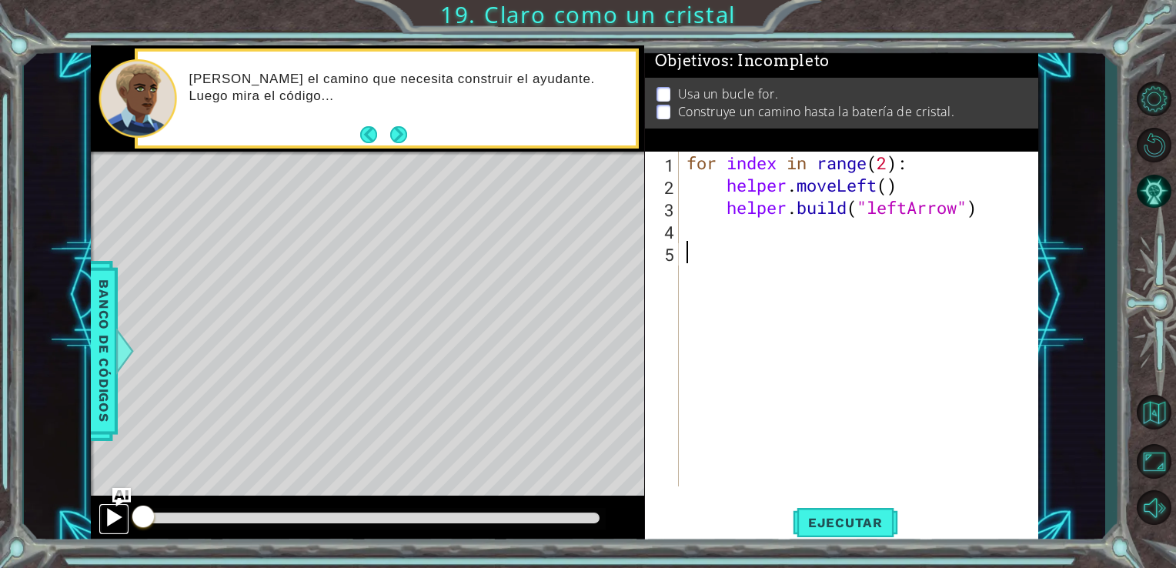
click at [111, 513] on div at bounding box center [114, 517] width 20 height 20
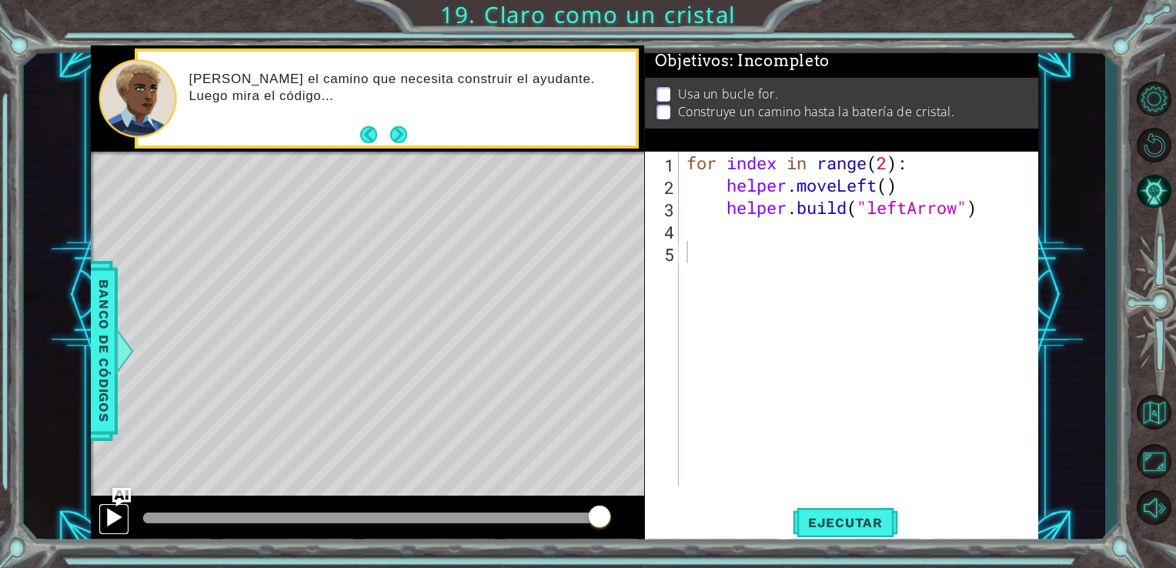
click at [100, 509] on button at bounding box center [113, 519] width 31 height 32
